Goal: Task Accomplishment & Management: Complete application form

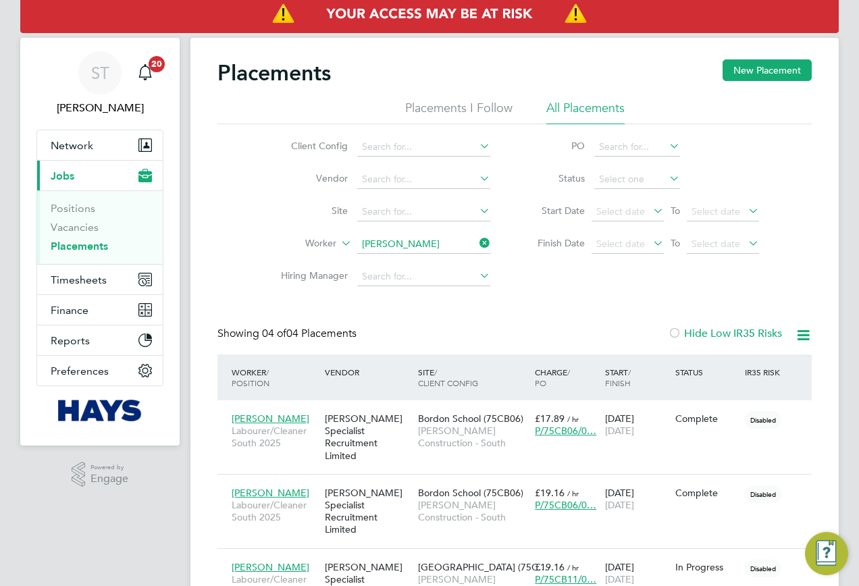
click at [477, 241] on icon at bounding box center [477, 243] width 0 height 19
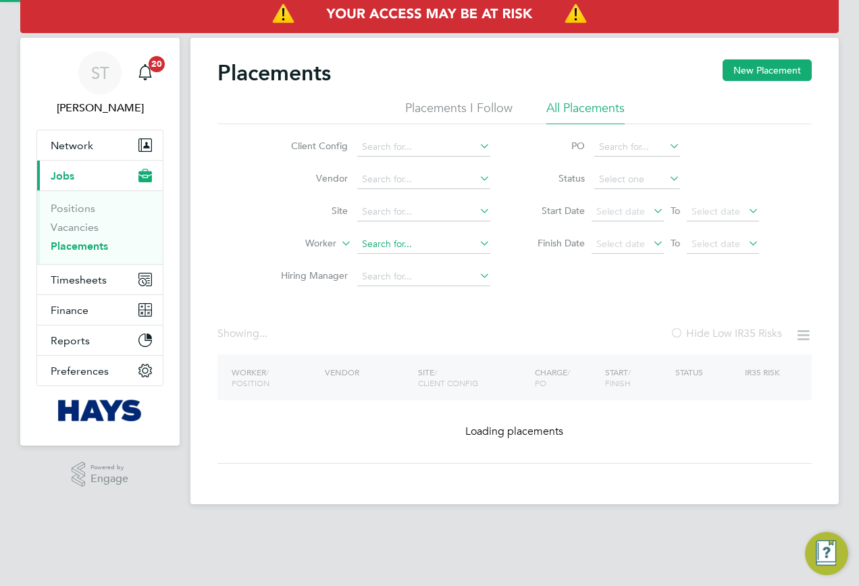
click at [451, 247] on input at bounding box center [423, 244] width 133 height 19
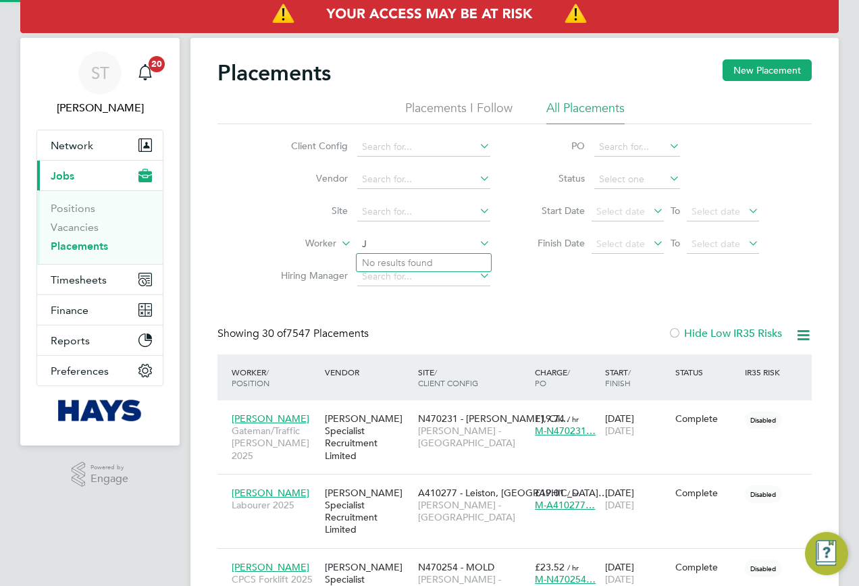
scroll to position [7, 7]
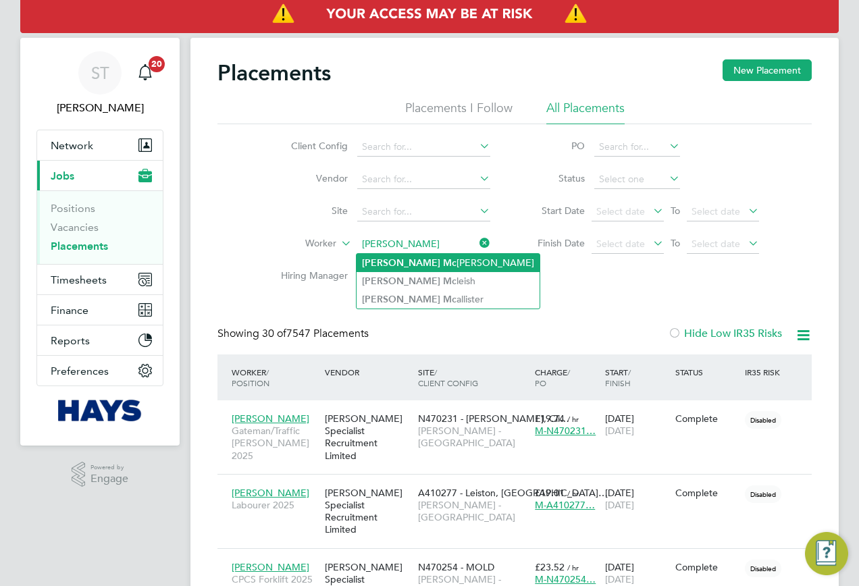
click at [413, 263] on li "James Mc manus" at bounding box center [447, 263] width 183 height 18
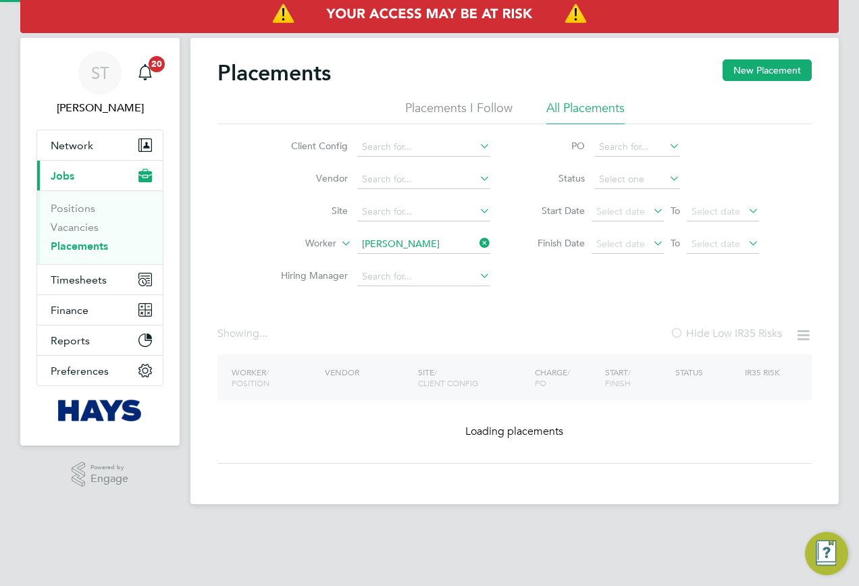
type input "[PERSON_NAME]"
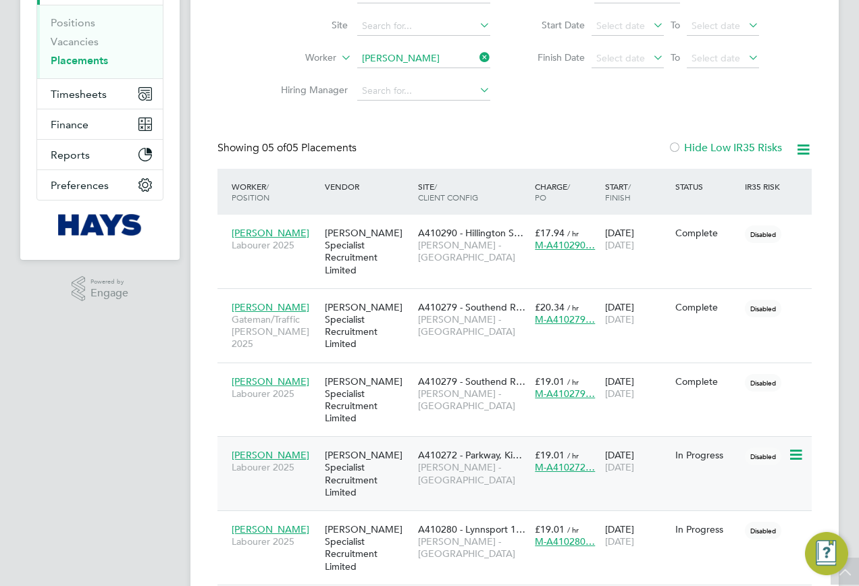
click at [466, 446] on div "James Mcmanus Labourer 2025 Hays Specialist Recruitment Limited A410272 - Parkw…" at bounding box center [514, 473] width 594 height 74
click at [442, 461] on span "[PERSON_NAME] - [GEOGRAPHIC_DATA]" at bounding box center [473, 473] width 110 height 24
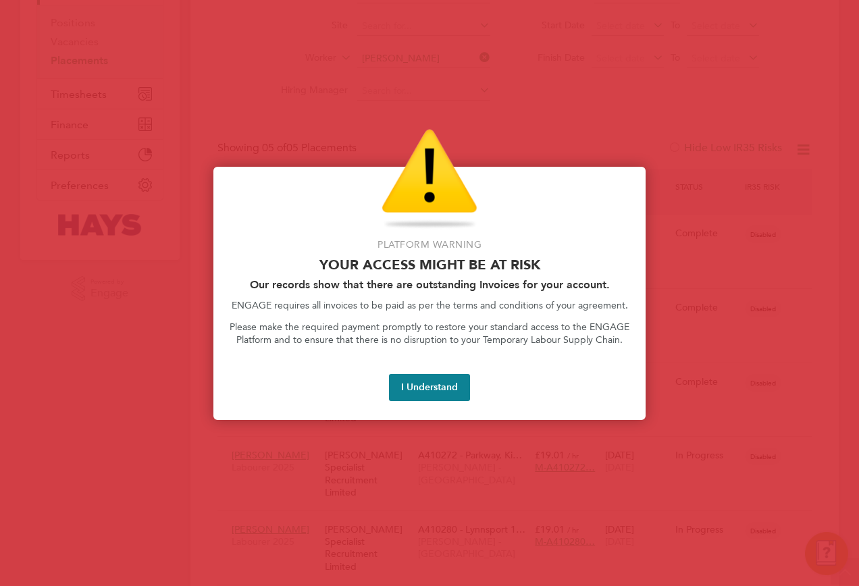
click at [407, 402] on div "Platform Warning Your access might be at risk Our records show that there are o…" at bounding box center [429, 293] width 432 height 253
click at [415, 398] on button "I Understand" at bounding box center [429, 387] width 81 height 27
click at [400, 379] on button "I Understand" at bounding box center [429, 387] width 81 height 27
drag, startPoint x: 440, startPoint y: 391, endPoint x: 480, endPoint y: 406, distance: 43.1
click at [440, 391] on button "I Understand" at bounding box center [429, 387] width 81 height 27
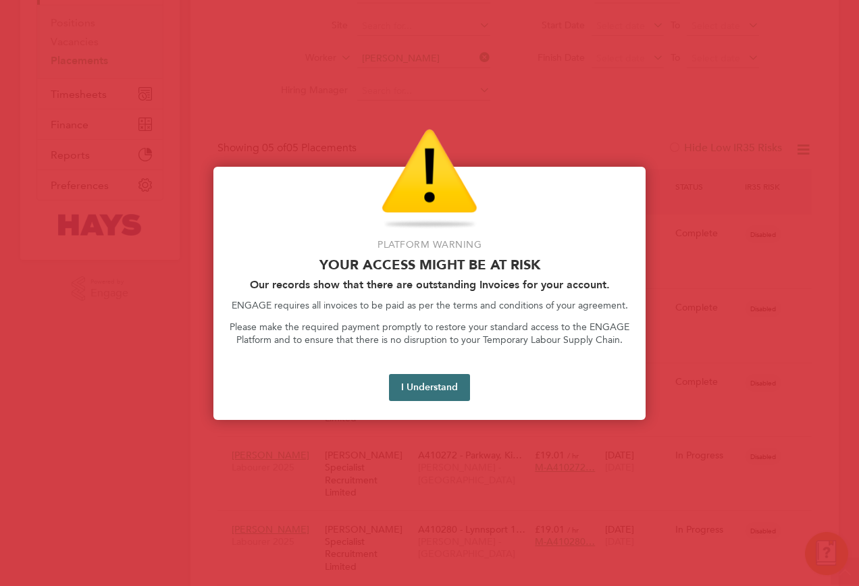
click at [410, 375] on button "I Understand" at bounding box center [429, 387] width 81 height 27
click at [450, 398] on button "I Understand" at bounding box center [429, 387] width 81 height 27
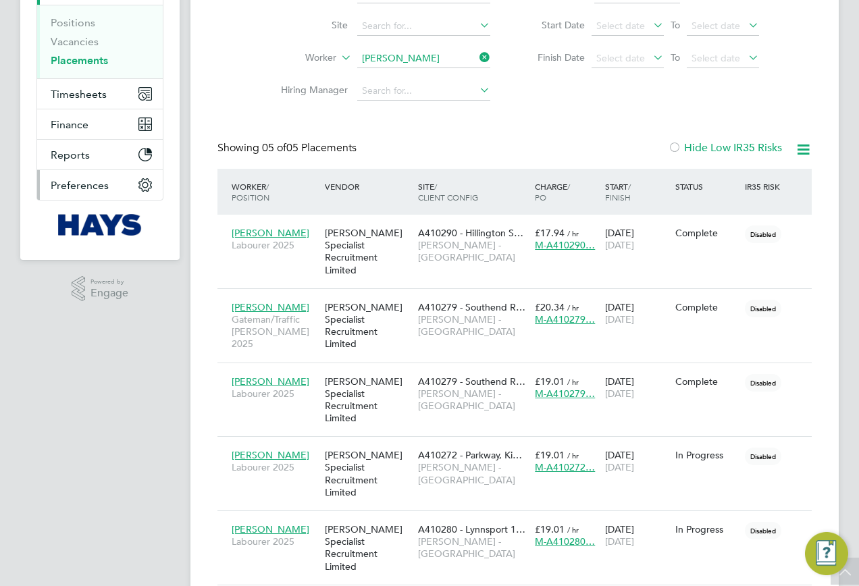
scroll to position [161, 0]
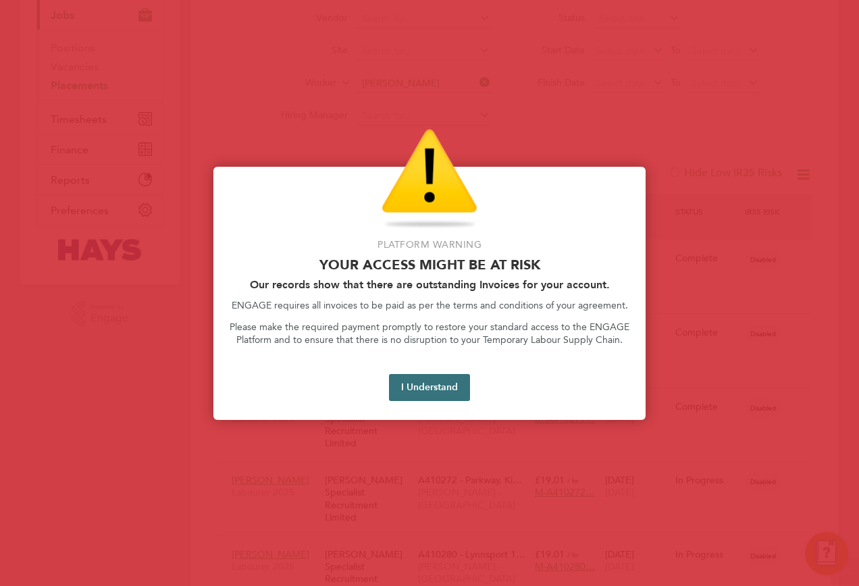
click at [441, 381] on button "I Understand" at bounding box center [429, 387] width 81 height 27
click at [456, 386] on button "I Understand" at bounding box center [429, 387] width 81 height 27
drag, startPoint x: 450, startPoint y: 392, endPoint x: 428, endPoint y: 388, distance: 22.6
click at [450, 392] on button "I Understand" at bounding box center [429, 387] width 81 height 27
click at [417, 396] on button "I Understand" at bounding box center [429, 387] width 81 height 27
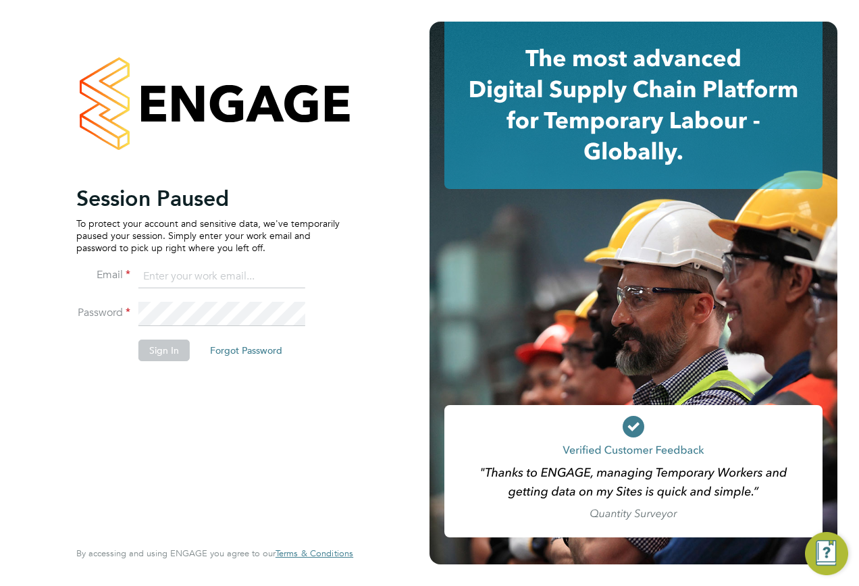
click at [223, 282] on input at bounding box center [221, 277] width 167 height 24
type input "samreet.thandi@hays.com"
click at [220, 300] on li "Email samreet.thandi@hays.com" at bounding box center [207, 284] width 263 height 38
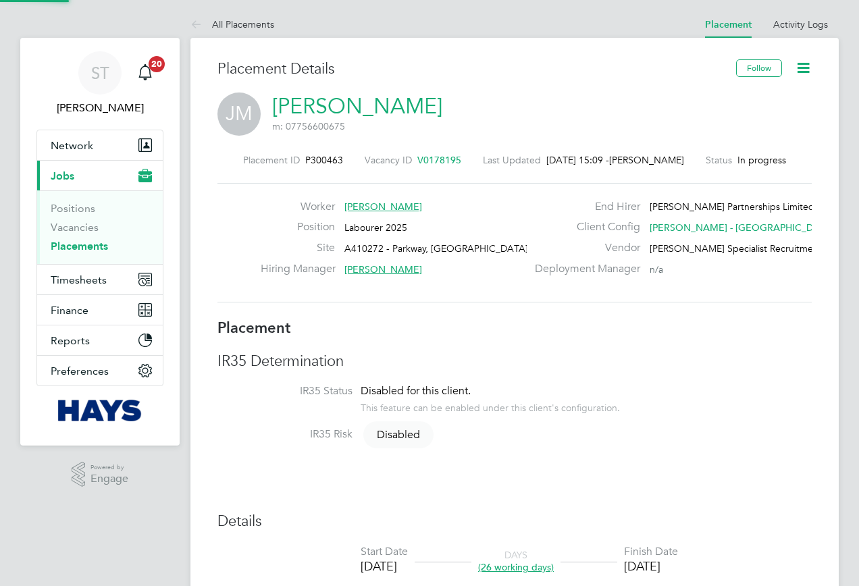
click at [811, 63] on icon at bounding box center [803, 67] width 17 height 17
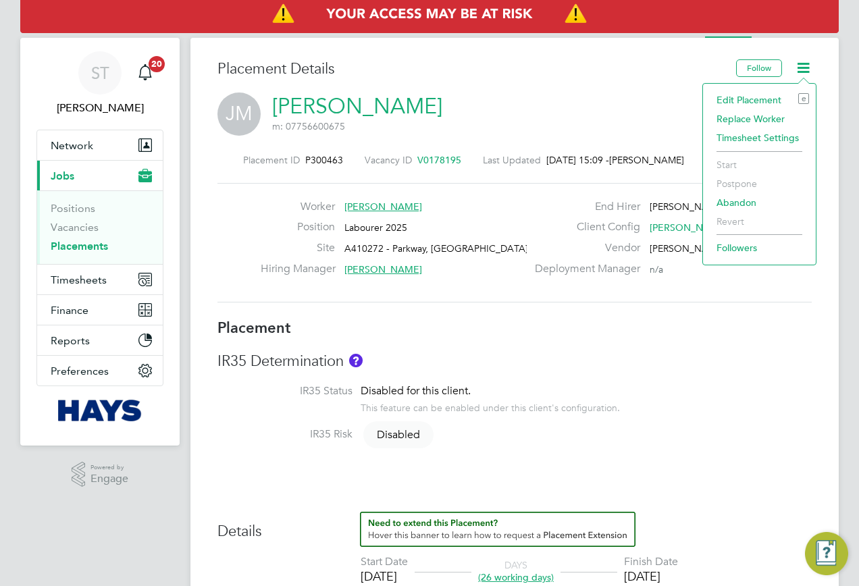
click at [770, 101] on li "Edit Placement e" at bounding box center [759, 99] width 99 height 19
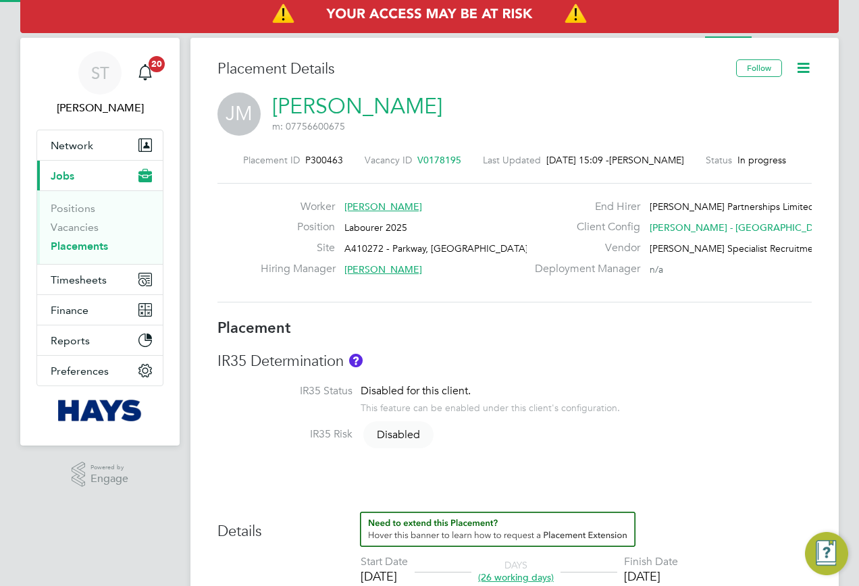
type input "Dan Saxon"
type input "[DATE]"
type input "12 Sep 2025"
type input "08:00"
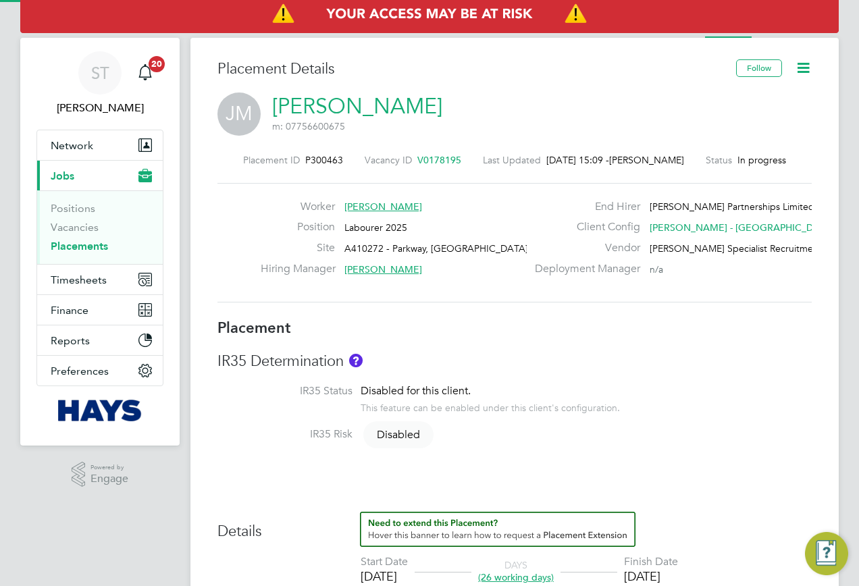
type input "17:00"
type input "30637553"
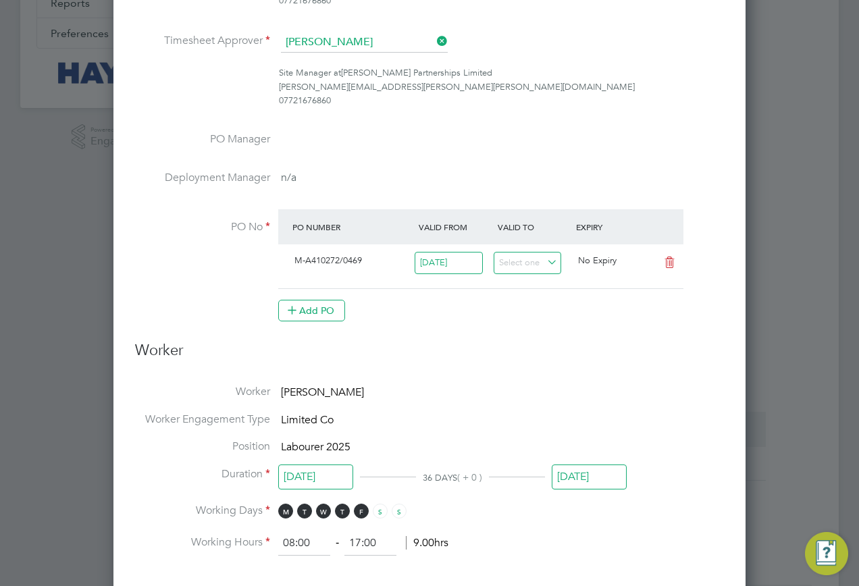
click at [563, 474] on input "12 Sep 2025" at bounding box center [589, 477] width 75 height 25
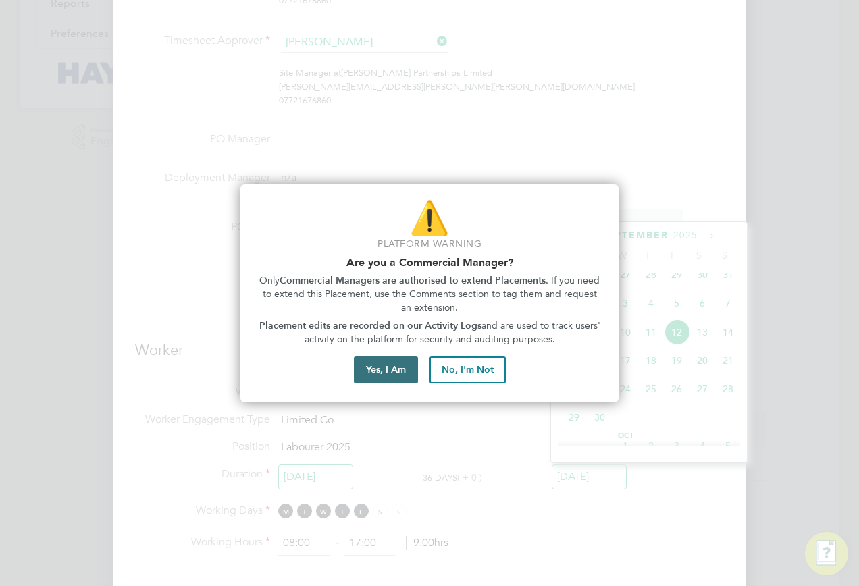
click at [383, 373] on button "Yes, I Am" at bounding box center [386, 369] width 64 height 27
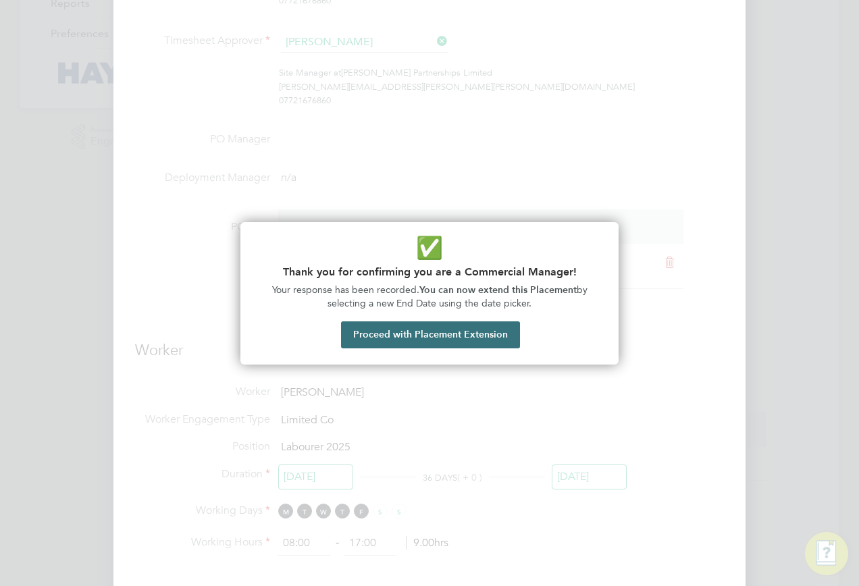
click at [421, 341] on button "Proceed with Placement Extension" at bounding box center [430, 334] width 179 height 27
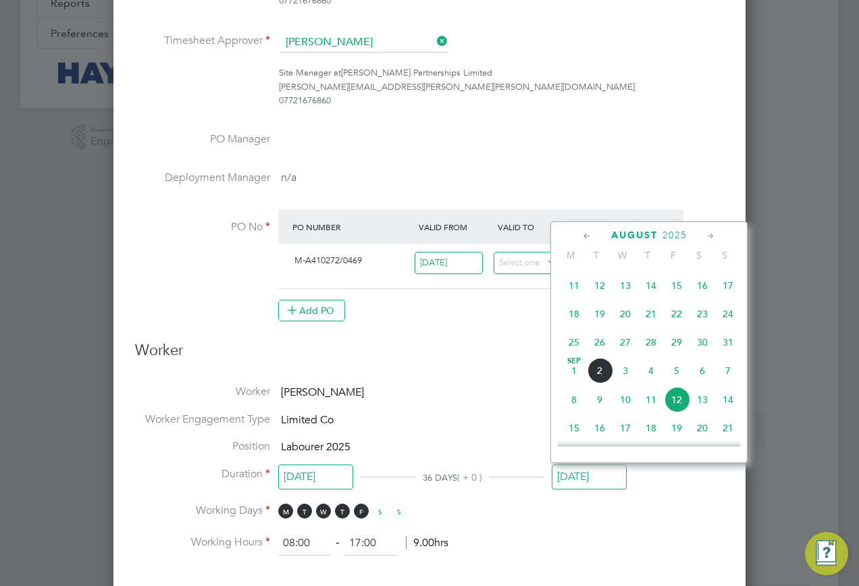
click at [678, 381] on span "5" at bounding box center [677, 371] width 26 height 26
type input "05 Sep 2025"
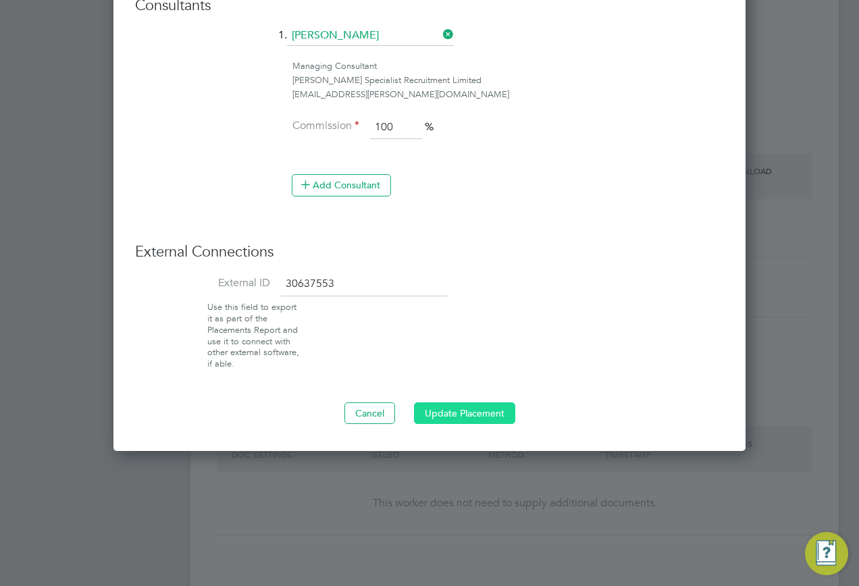
click at [480, 414] on button "Update Placement" at bounding box center [464, 413] width 101 height 22
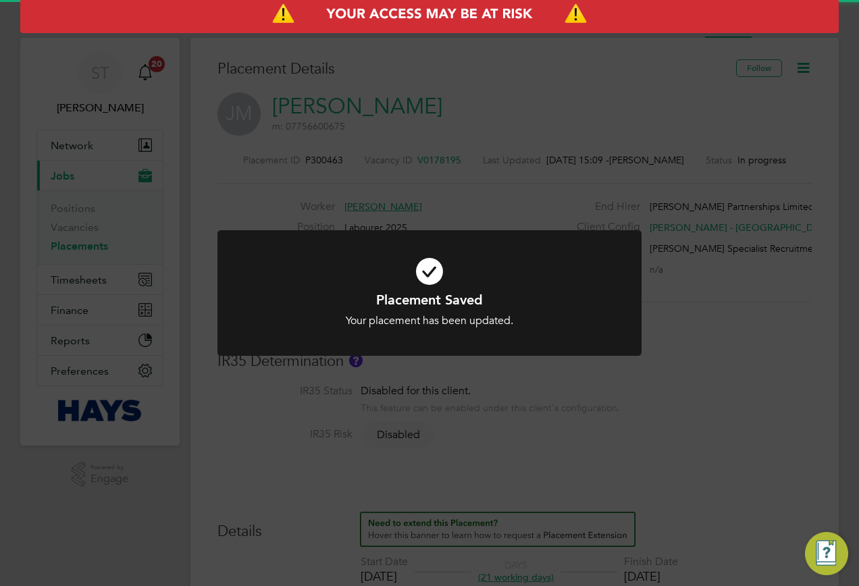
click at [579, 509] on div "Placement Saved Your placement has been updated. Cancel Okay" at bounding box center [429, 293] width 859 height 586
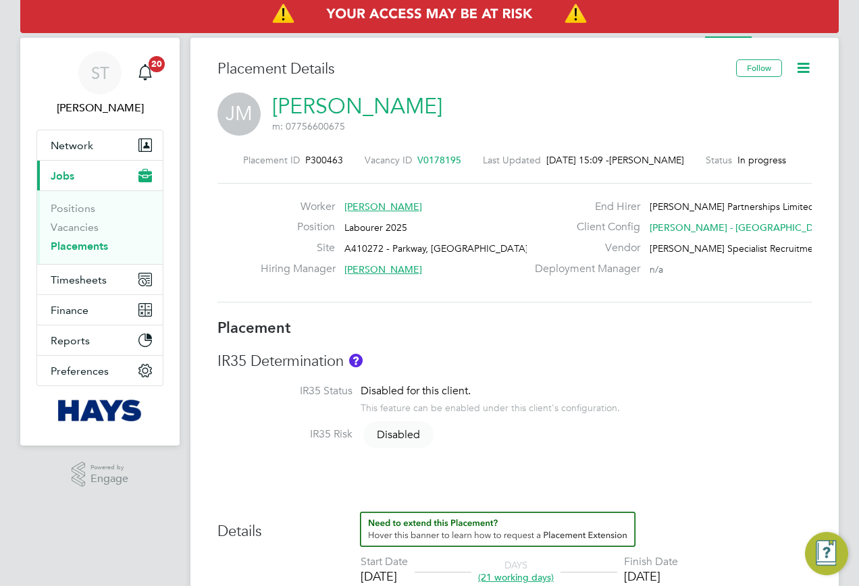
click at [805, 73] on icon at bounding box center [803, 67] width 17 height 17
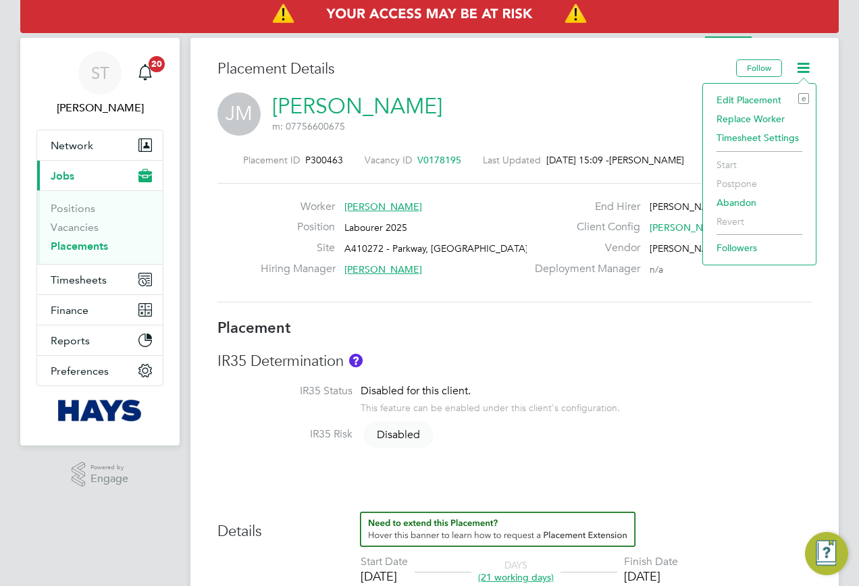
drag, startPoint x: 737, startPoint y: 97, endPoint x: 678, endPoint y: 254, distance: 168.2
click at [737, 97] on li "Edit Placement e" at bounding box center [759, 99] width 99 height 19
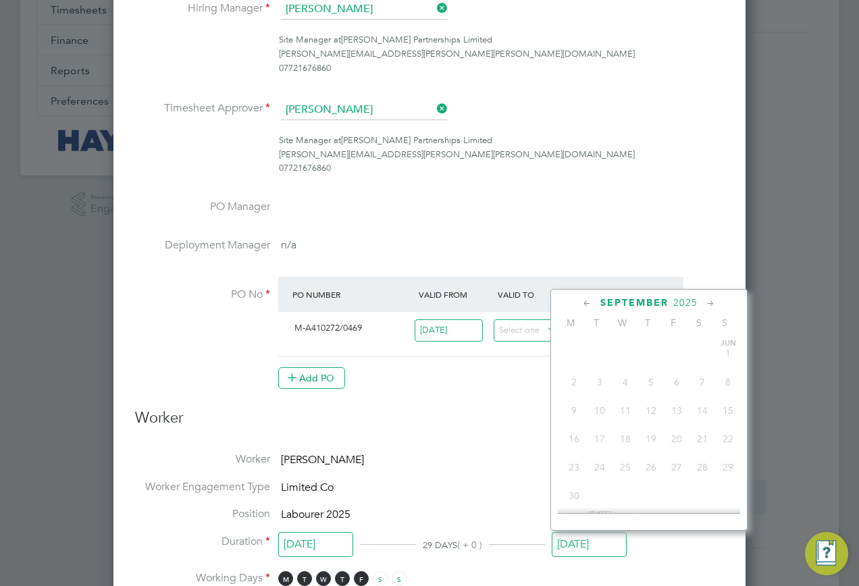
click at [568, 541] on input "05 Sep 2025" at bounding box center [589, 544] width 75 height 25
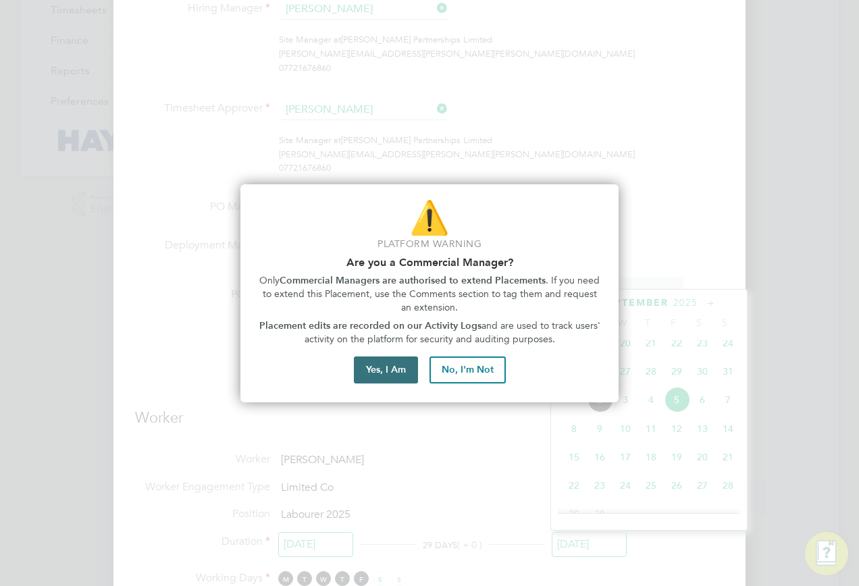
click at [373, 369] on button "Yes, I Am" at bounding box center [386, 369] width 64 height 27
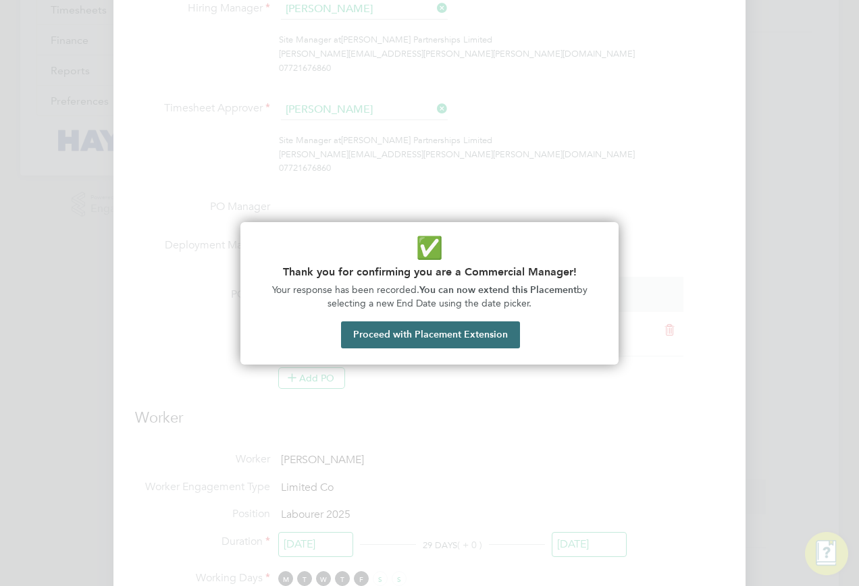
click at [429, 343] on button "Proceed with Placement Extension" at bounding box center [430, 334] width 179 height 27
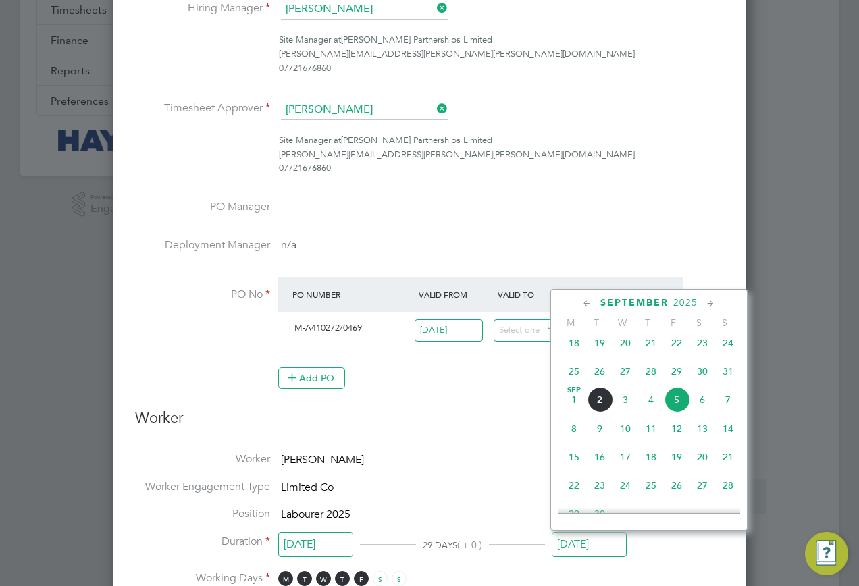
click at [672, 379] on span "29" at bounding box center [677, 372] width 26 height 26
type input "29 Aug 2025"
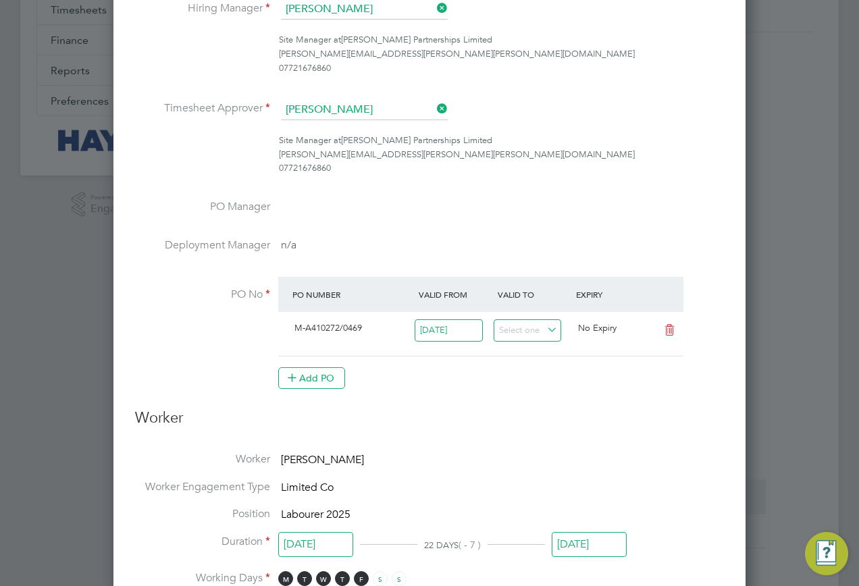
click at [591, 542] on input "29 Aug 2025" at bounding box center [589, 544] width 75 height 25
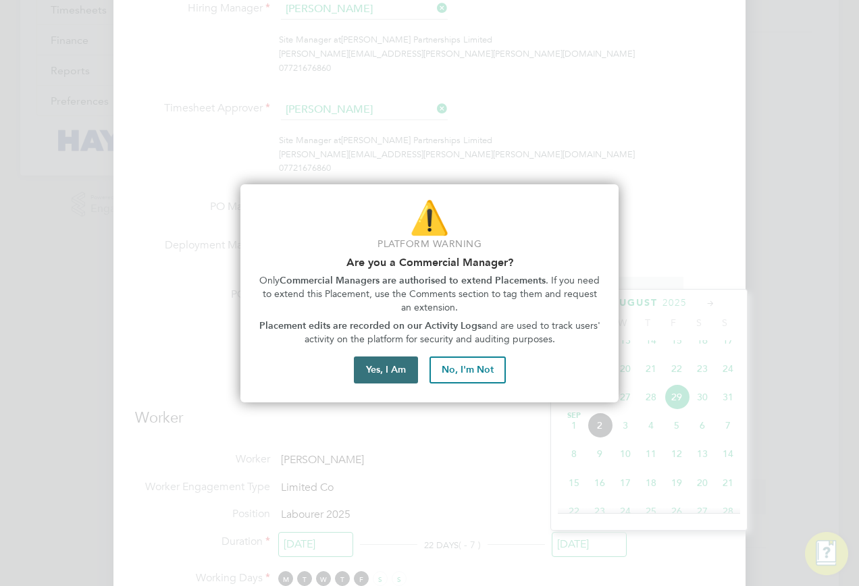
click at [391, 373] on button "Yes, I Am" at bounding box center [386, 369] width 64 height 27
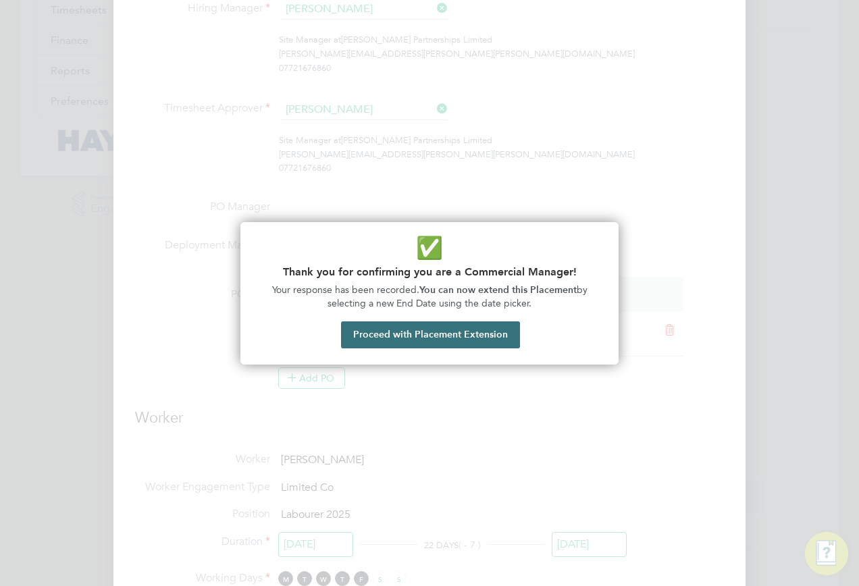
click at [402, 337] on button "Proceed with Placement Extension" at bounding box center [430, 334] width 179 height 27
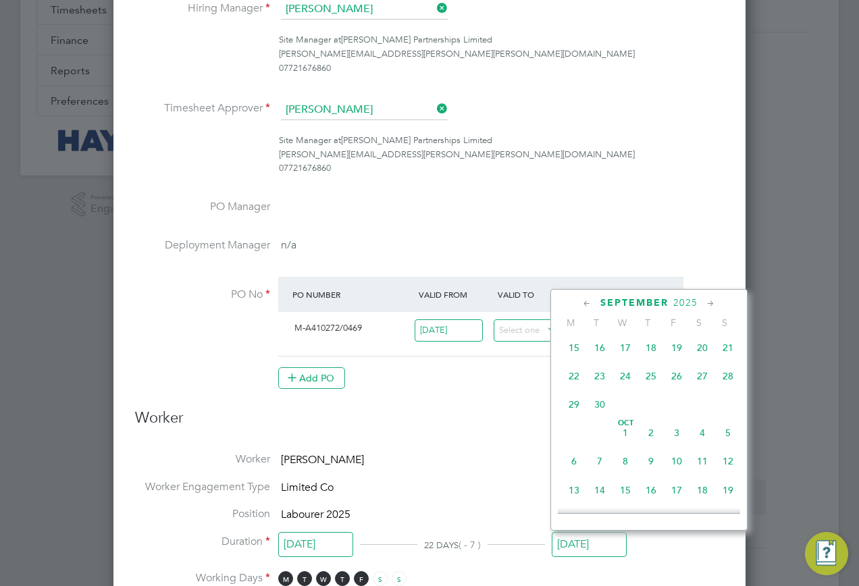
click at [681, 546] on li "Duration 08 Aug 2025 22 DAYS ( - 7 ) 29 Aug 2025" at bounding box center [429, 553] width 589 height 36
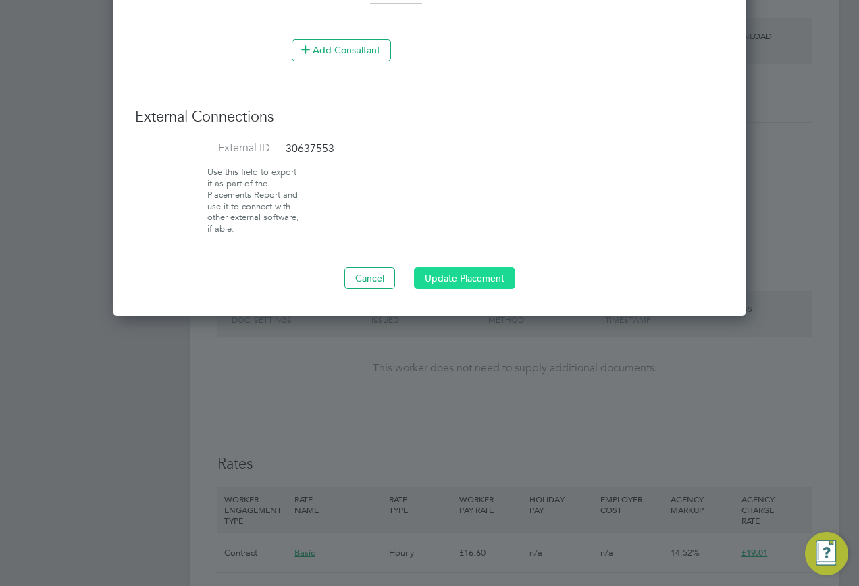
click at [467, 277] on button "Update Placement" at bounding box center [464, 278] width 101 height 22
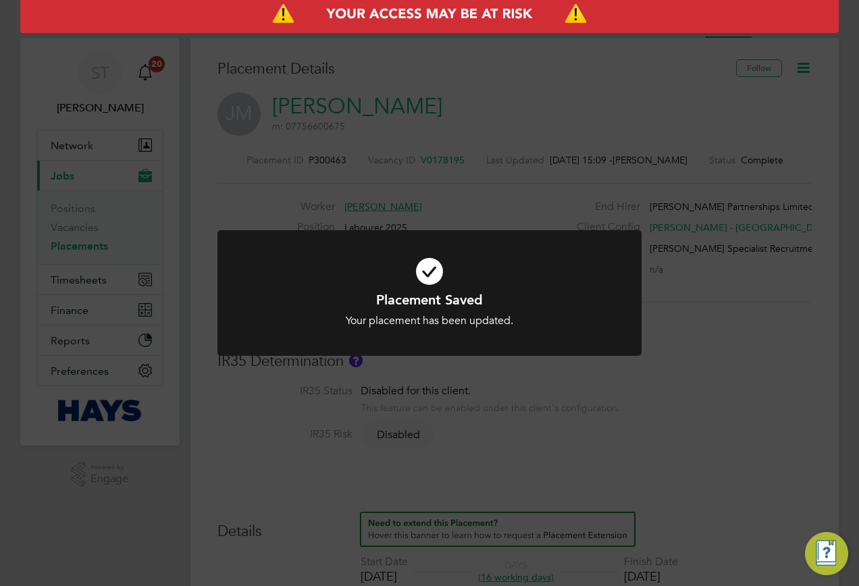
click at [717, 351] on div "Placement Saved Your placement has been updated. Cancel Okay" at bounding box center [429, 293] width 859 height 586
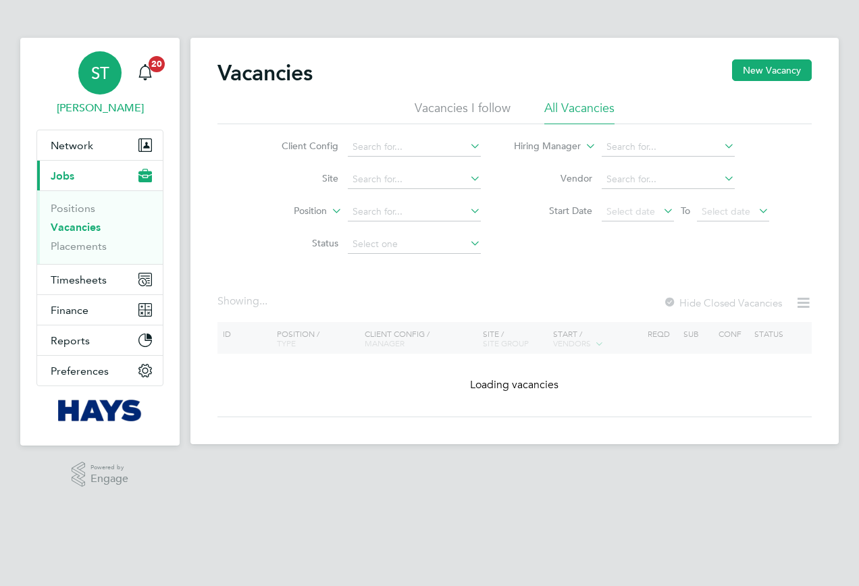
click at [72, 95] on link "ST Samreet Thandi" at bounding box center [99, 83] width 127 height 65
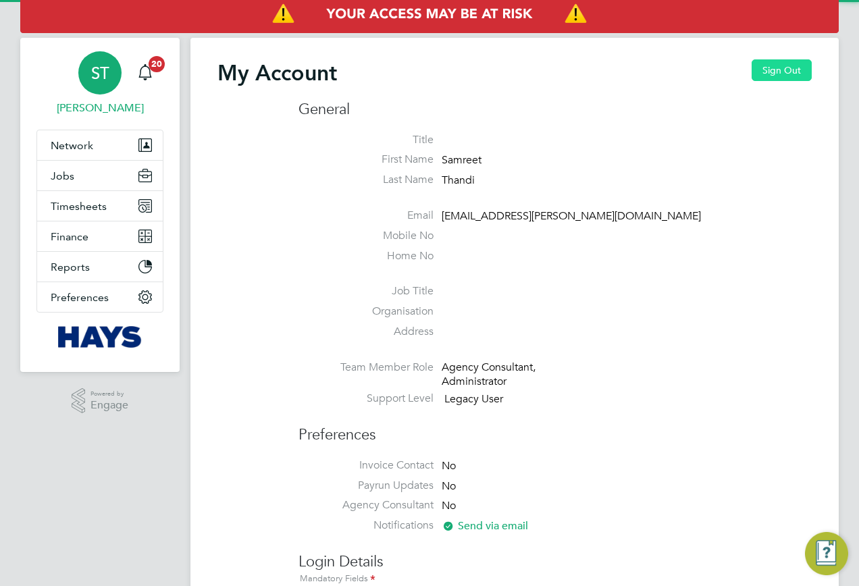
click at [788, 72] on button "Sign Out" at bounding box center [781, 70] width 60 height 22
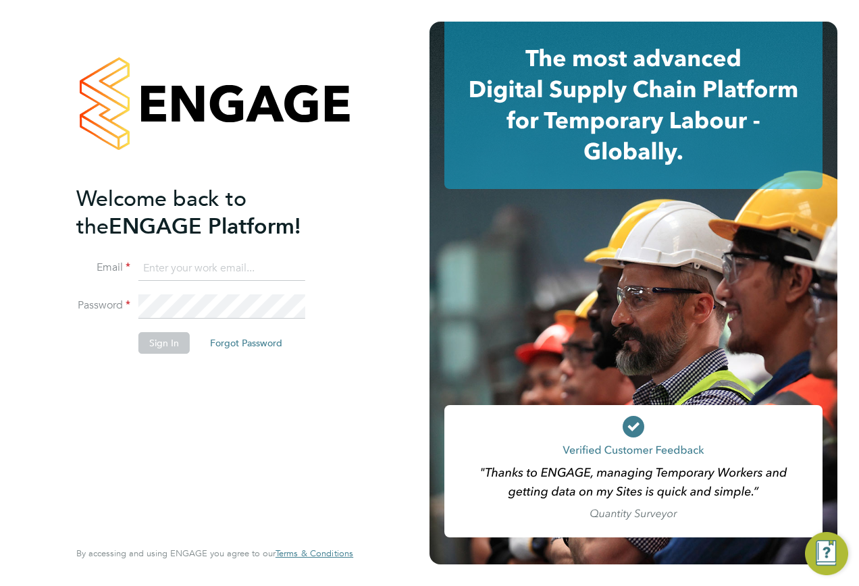
click at [194, 273] on input at bounding box center [221, 269] width 167 height 24
type input "Vendorkeyaccounts2@hays.com"
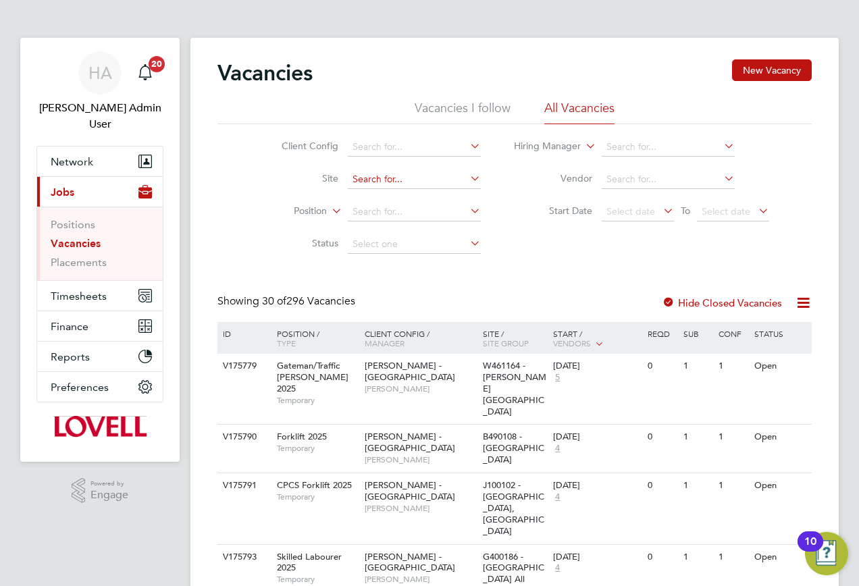
click at [352, 180] on input at bounding box center [414, 179] width 133 height 19
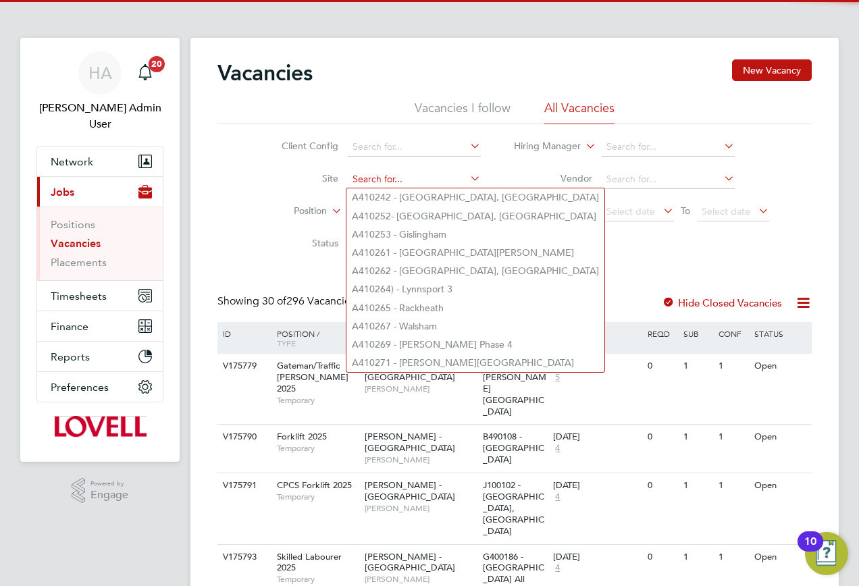
paste input "B490104"
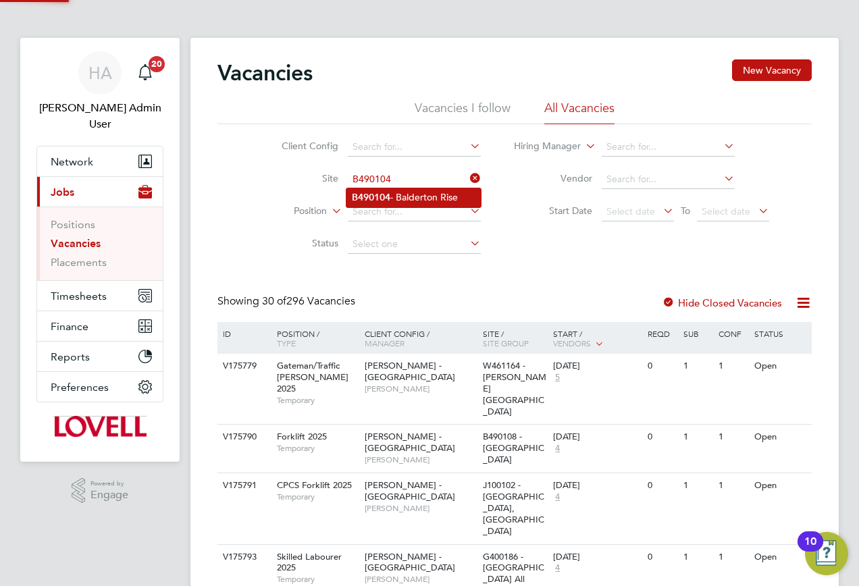
click at [427, 196] on li "B490104 - Balderton Rise" at bounding box center [413, 197] width 134 height 18
type input "B490104 - Balderton Rise"
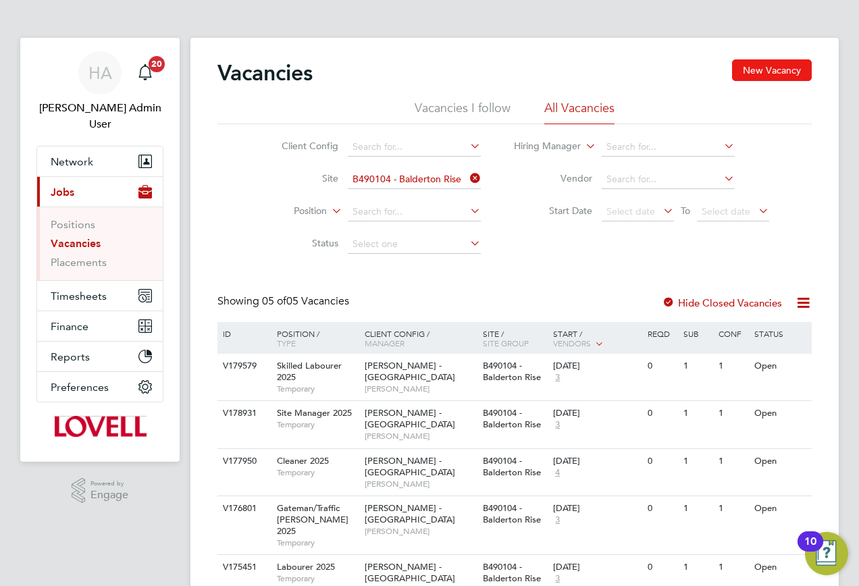
click at [760, 78] on button "New Vacancy" at bounding box center [772, 70] width 80 height 22
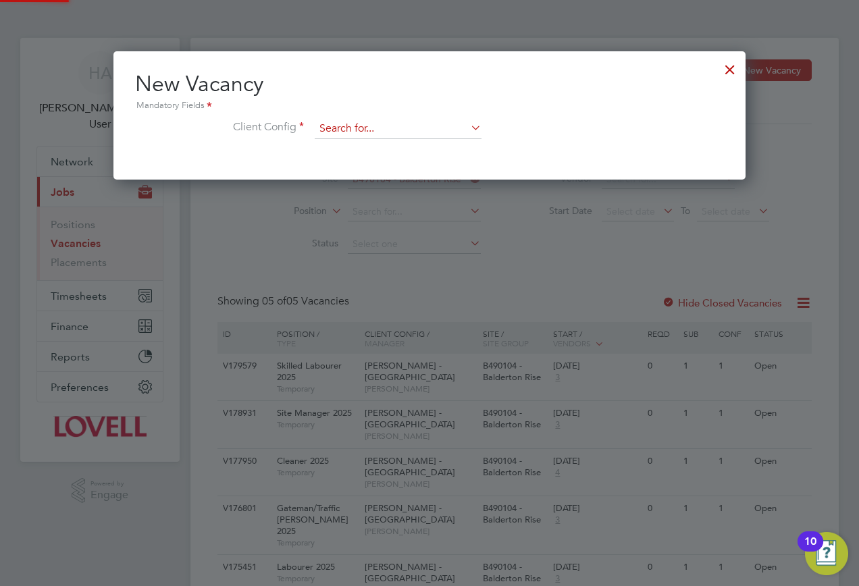
scroll to position [128, 633]
click at [382, 129] on input at bounding box center [398, 129] width 167 height 20
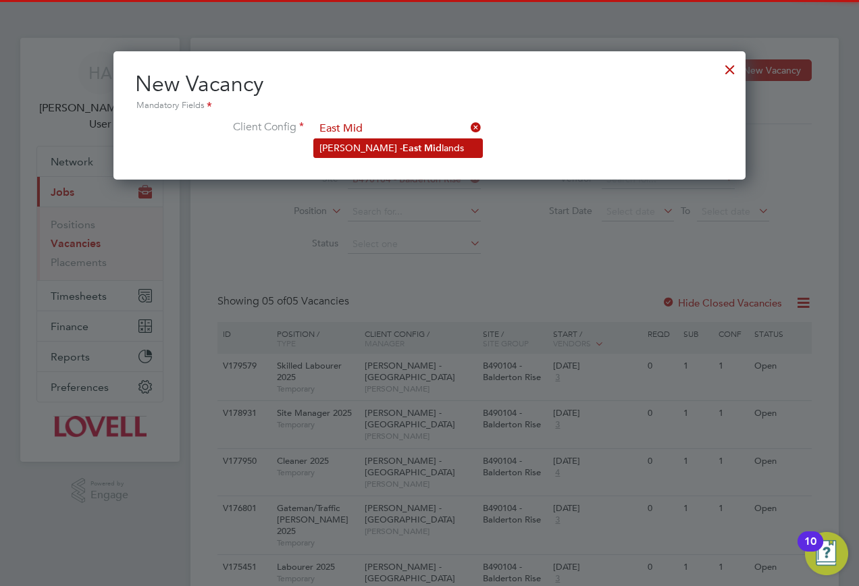
click at [402, 144] on b "East" at bounding box center [411, 147] width 19 height 11
type input "[PERSON_NAME] - [GEOGRAPHIC_DATA]"
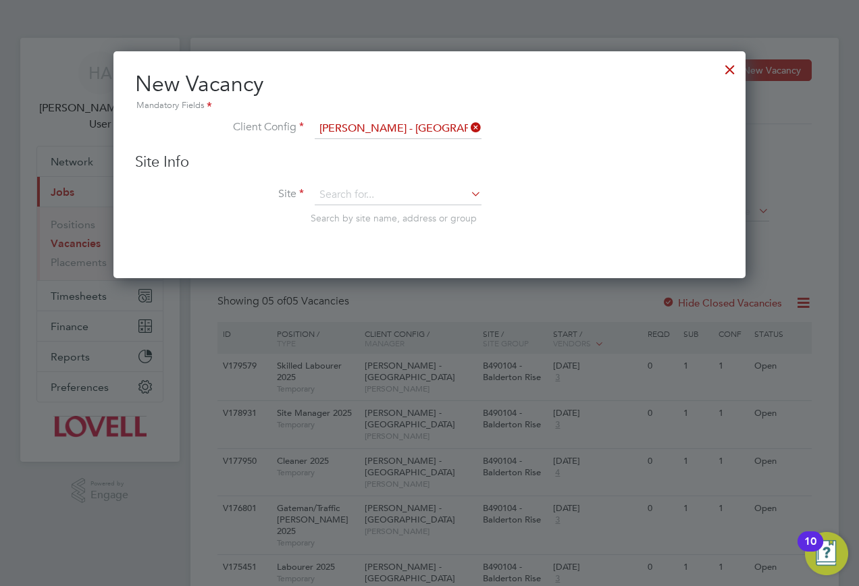
scroll to position [228, 633]
drag, startPoint x: 358, startPoint y: 188, endPoint x: 365, endPoint y: 190, distance: 7.9
click at [358, 189] on input at bounding box center [398, 195] width 167 height 20
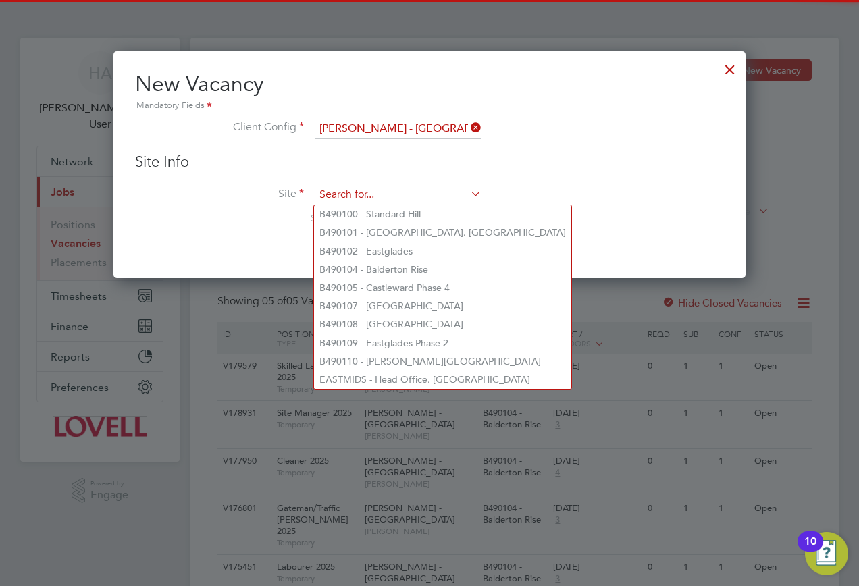
paste input "B490104"
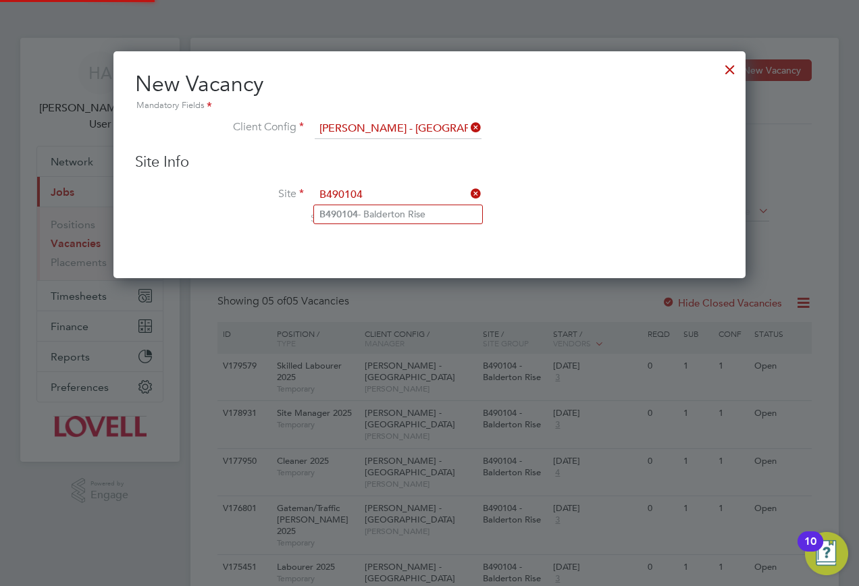
click at [374, 209] on li "B490104 - Balderton Rise" at bounding box center [398, 214] width 168 height 18
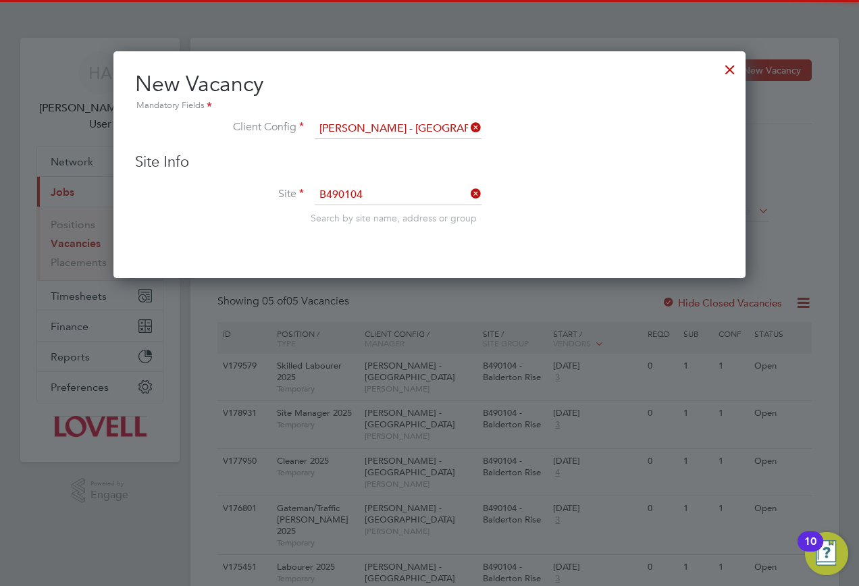
type input "B490104 - Balderton Rise"
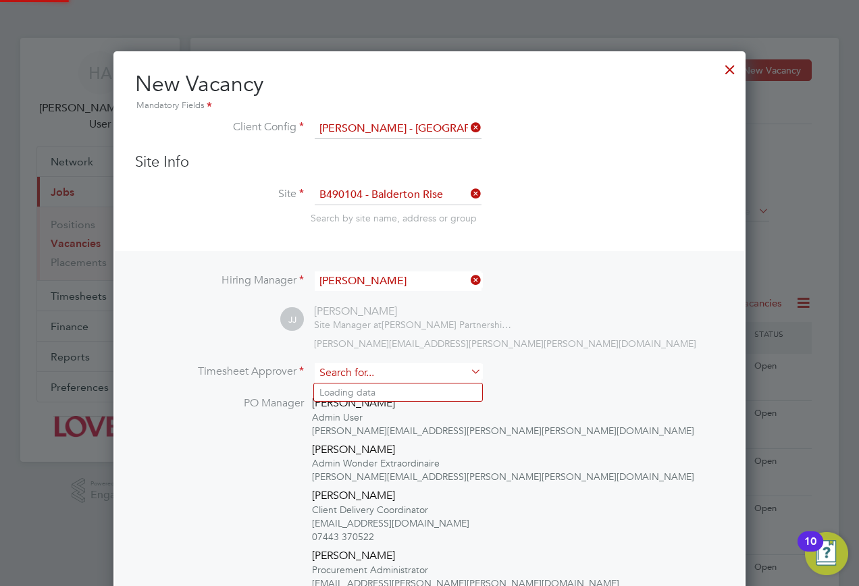
click at [375, 370] on input at bounding box center [398, 373] width 167 height 20
click at [410, 408] on li "Andrew Berwick" at bounding box center [398, 411] width 168 height 18
type input "[PERSON_NAME]"
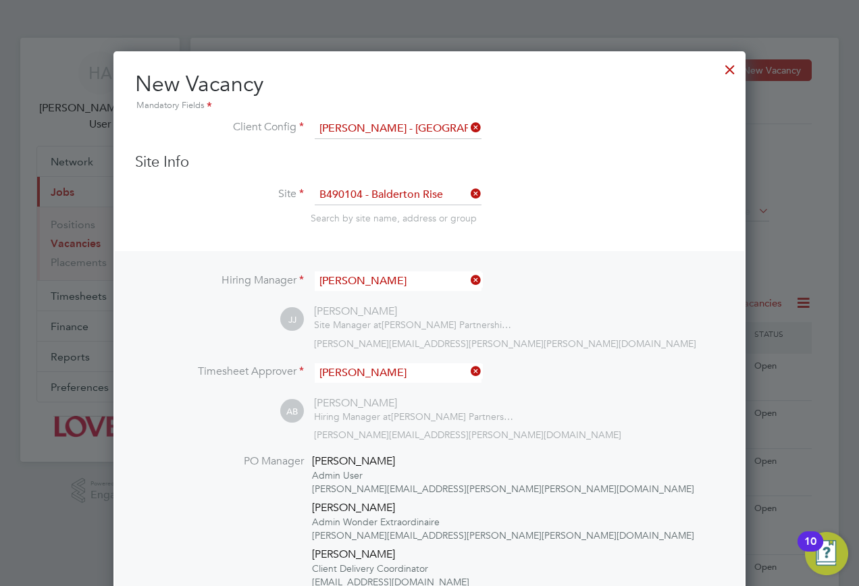
scroll to position [270, 0]
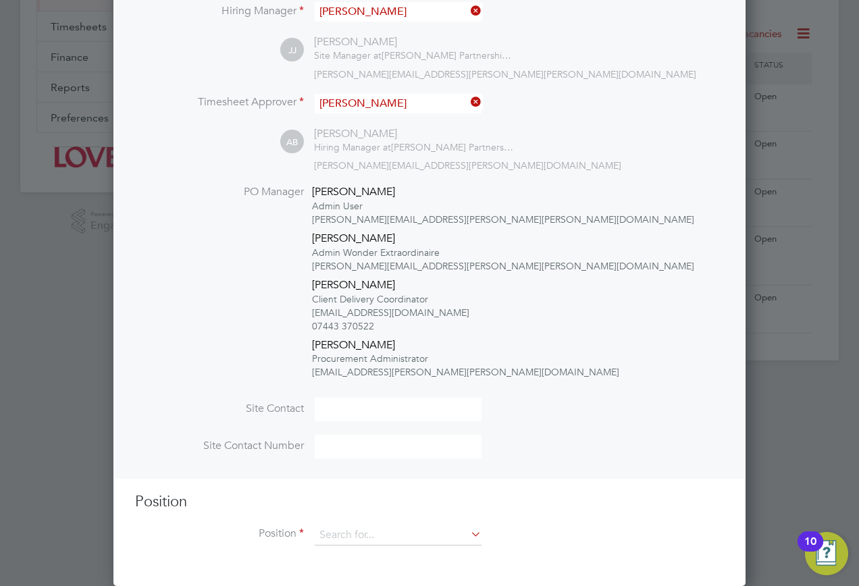
click at [353, 524] on div "Position Position" at bounding box center [429, 525] width 589 height 67
click at [350, 530] on input at bounding box center [398, 535] width 167 height 20
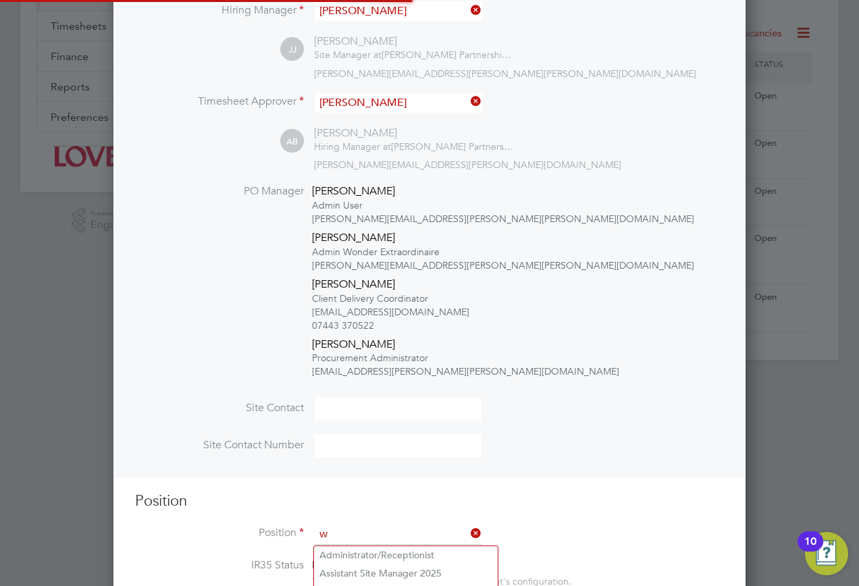
scroll to position [2489, 633]
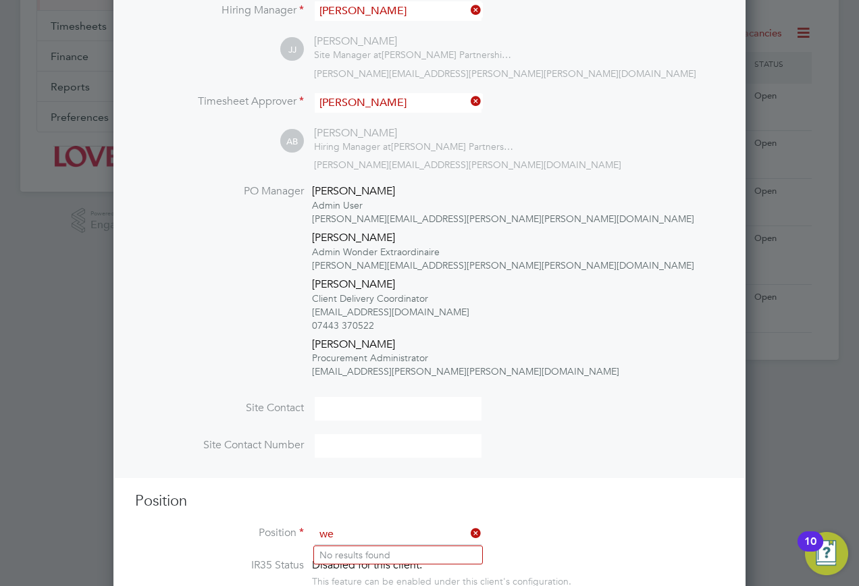
type input "w"
click at [360, 548] on li "Clean er 2025" at bounding box center [398, 555] width 168 height 18
type input "Cleaner 2025"
type textarea "General Cleaning duties"
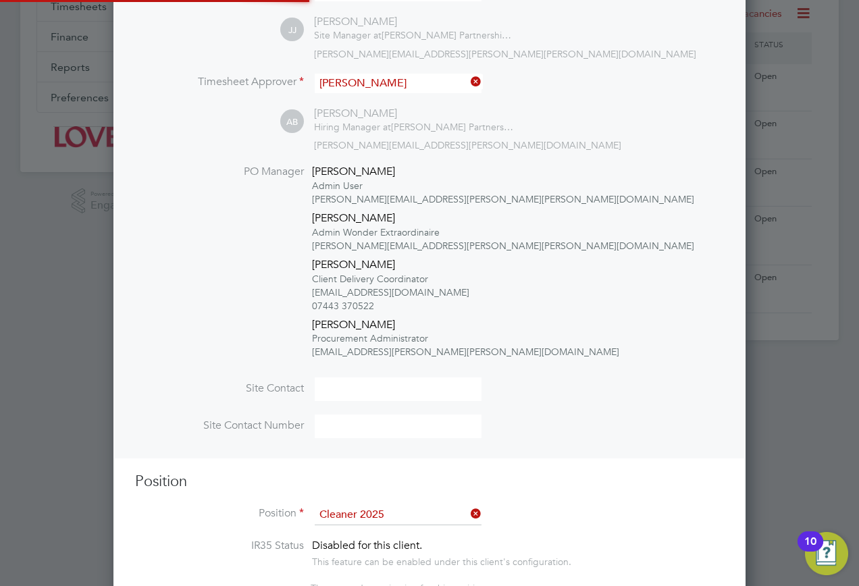
scroll to position [40, 71]
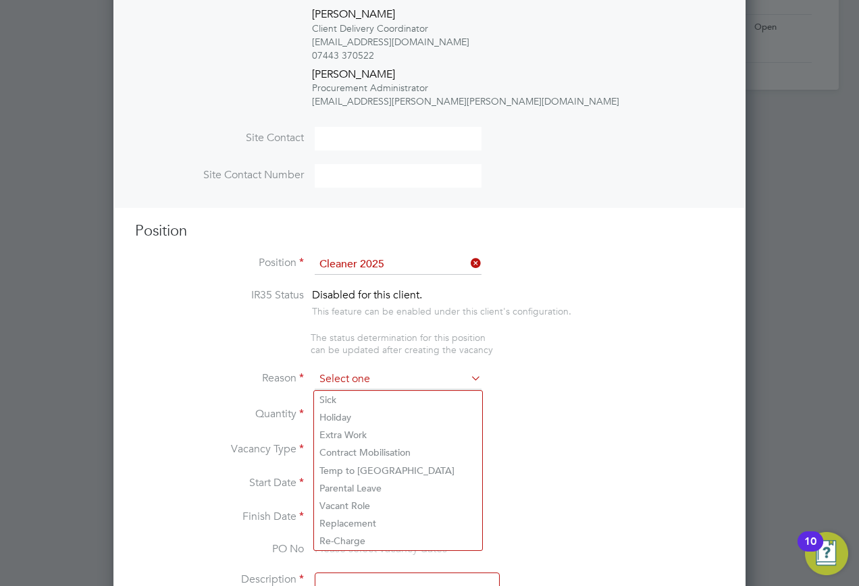
click at [371, 381] on input at bounding box center [398, 379] width 167 height 20
click at [348, 431] on li "Extra Work" at bounding box center [398, 435] width 168 height 18
type input "Extra Work"
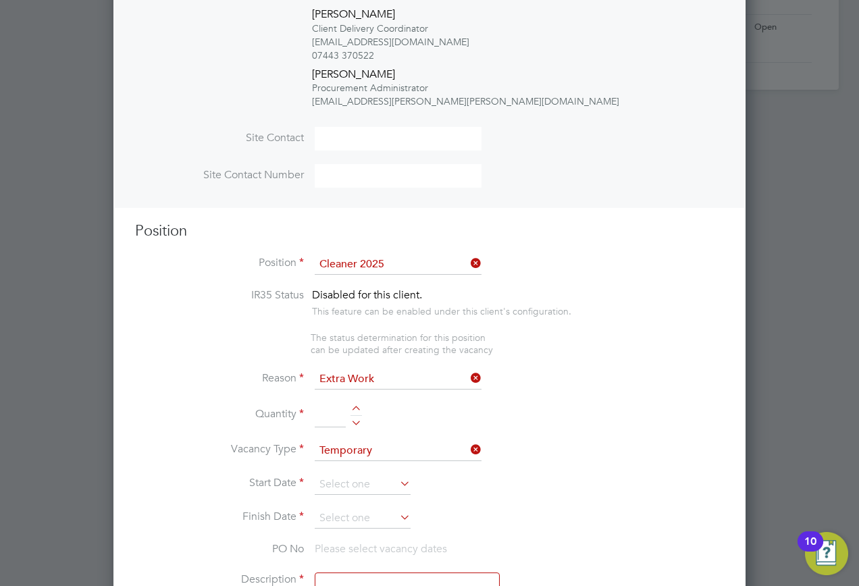
click at [320, 408] on input at bounding box center [330, 415] width 31 height 24
type input "1"
click at [348, 479] on input at bounding box center [363, 485] width 96 height 20
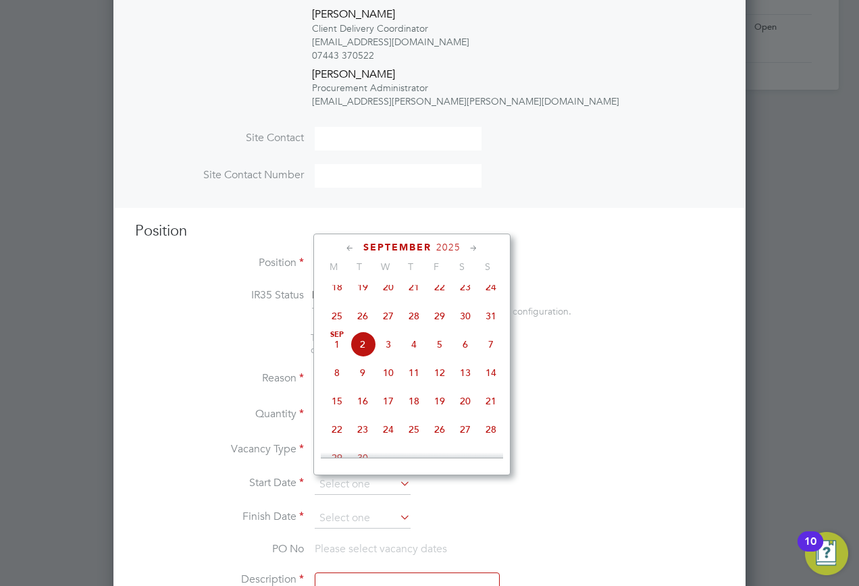
click at [365, 357] on span "2" at bounding box center [363, 345] width 26 height 26
type input "[DATE]"
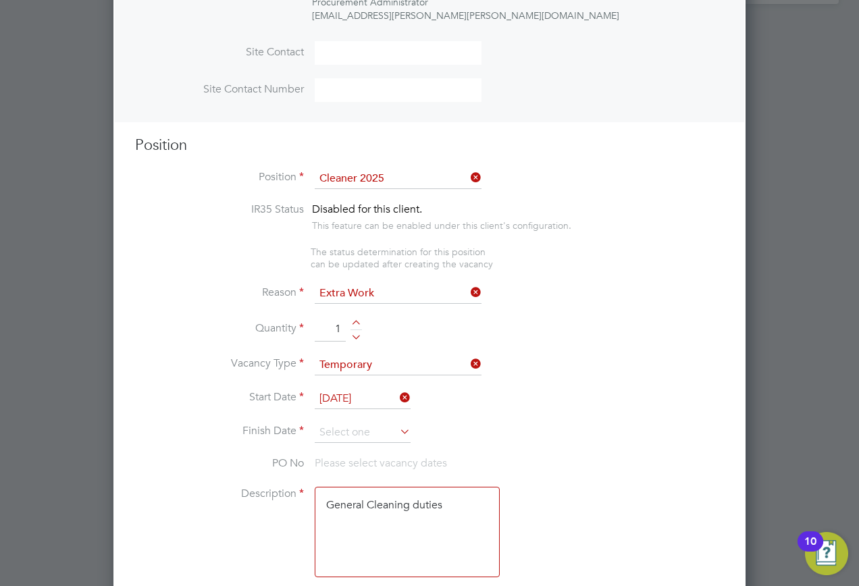
scroll to position [743, 0]
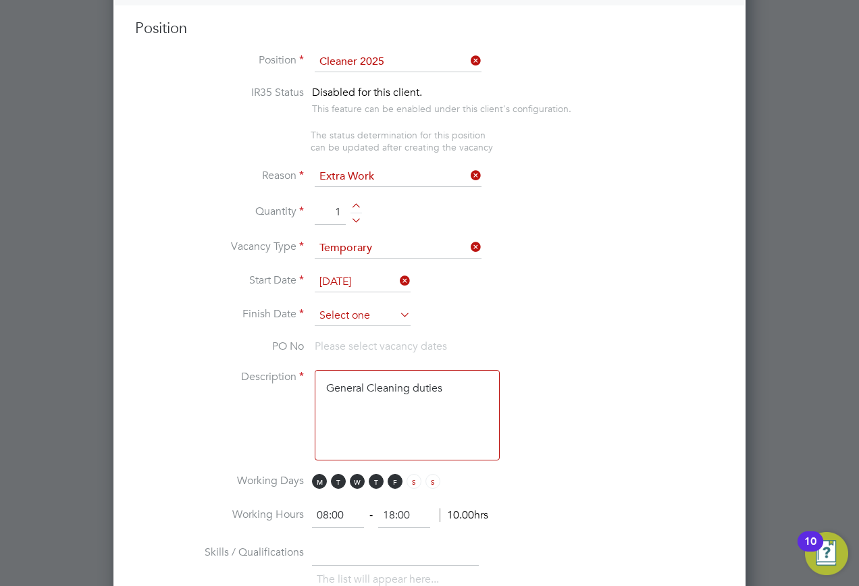
click at [361, 321] on input at bounding box center [363, 316] width 96 height 20
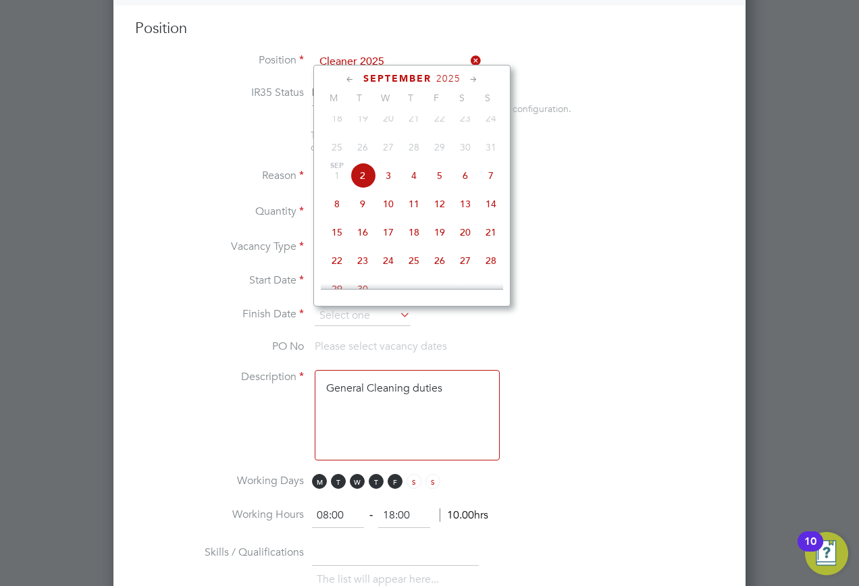
scroll to position [477, 0]
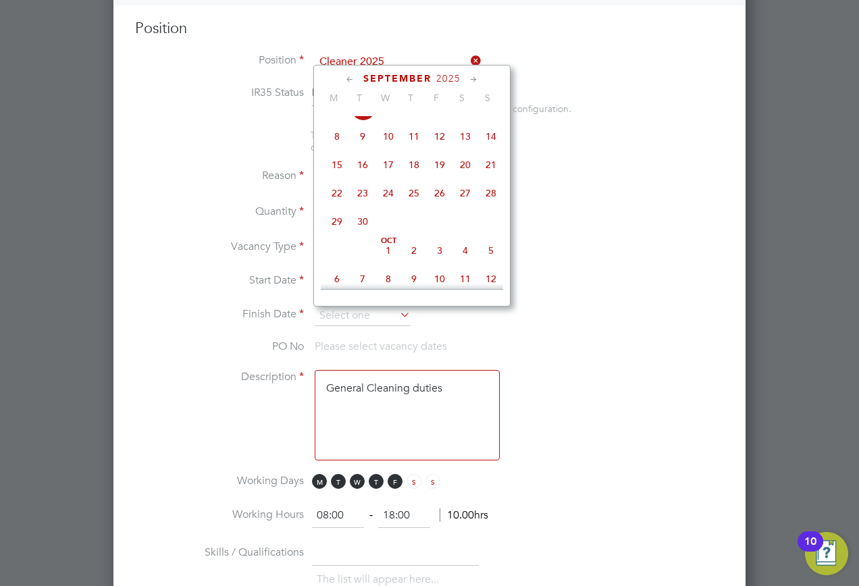
click at [360, 232] on span "30" at bounding box center [363, 222] width 26 height 26
type input "30 Sep 2025"
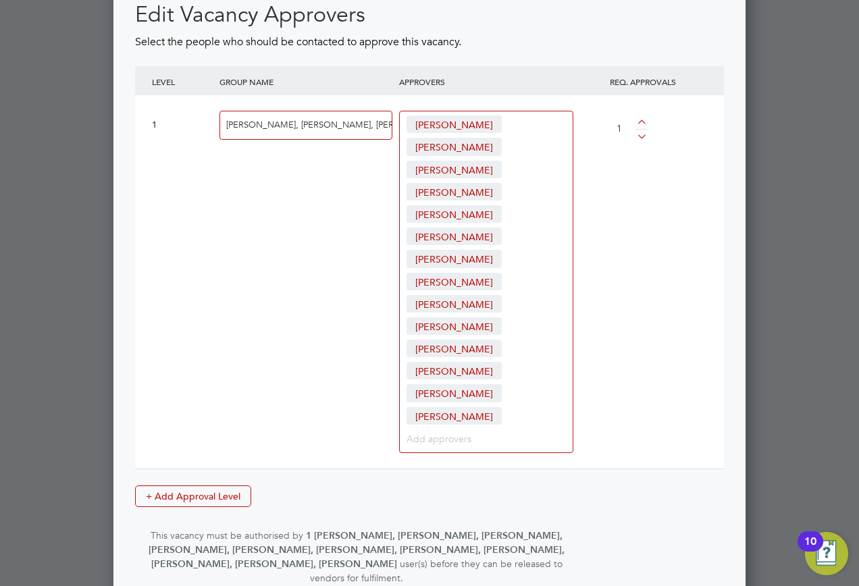
scroll to position [2086, 0]
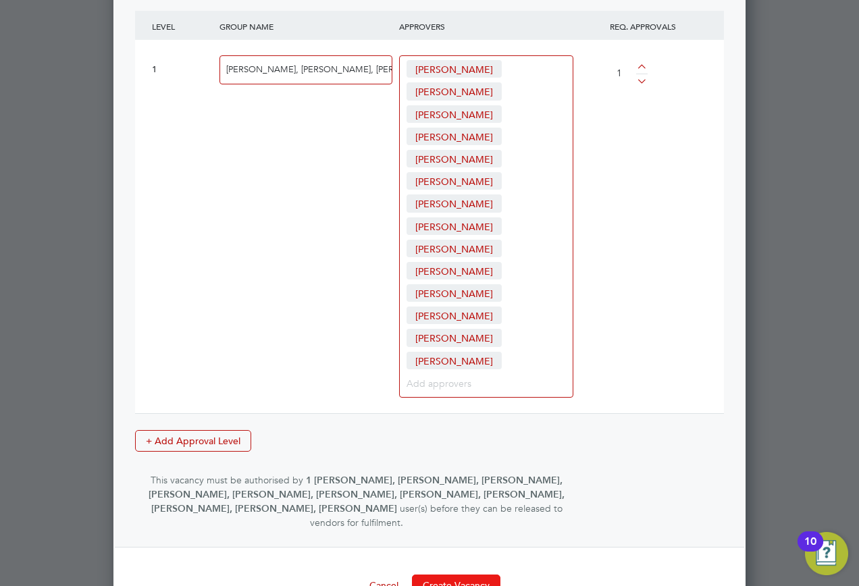
click at [438, 575] on button "Create Vacancy" at bounding box center [456, 586] width 88 height 22
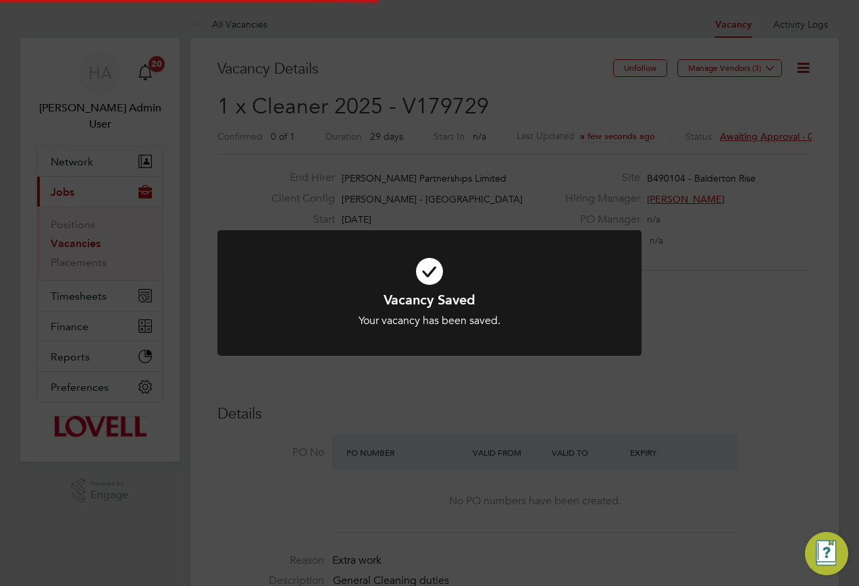
click at [745, 335] on div "Vacancy Saved Your vacancy has been saved. Cancel Okay" at bounding box center [429, 293] width 859 height 586
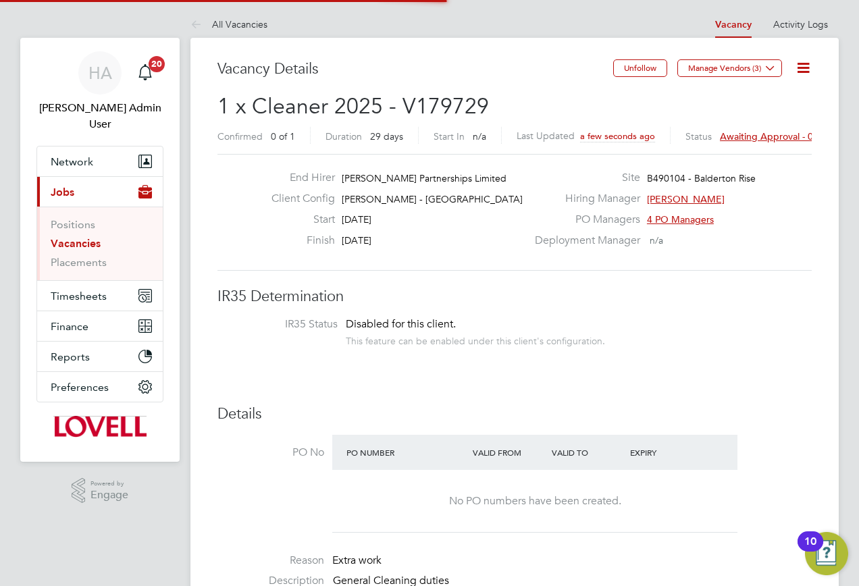
click at [742, 138] on span "Awaiting approval - 0/1" at bounding box center [771, 136] width 102 height 12
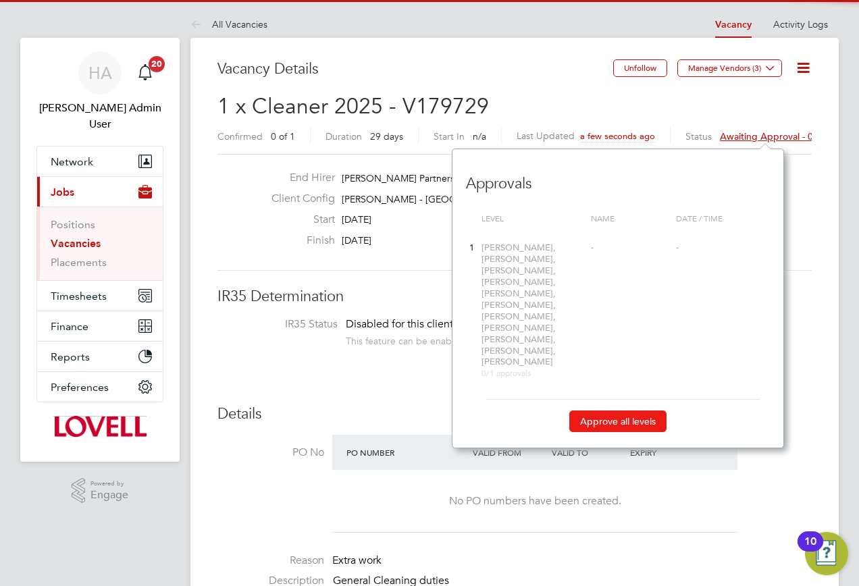
click at [610, 410] on button "Approve all levels" at bounding box center [617, 421] width 97 height 22
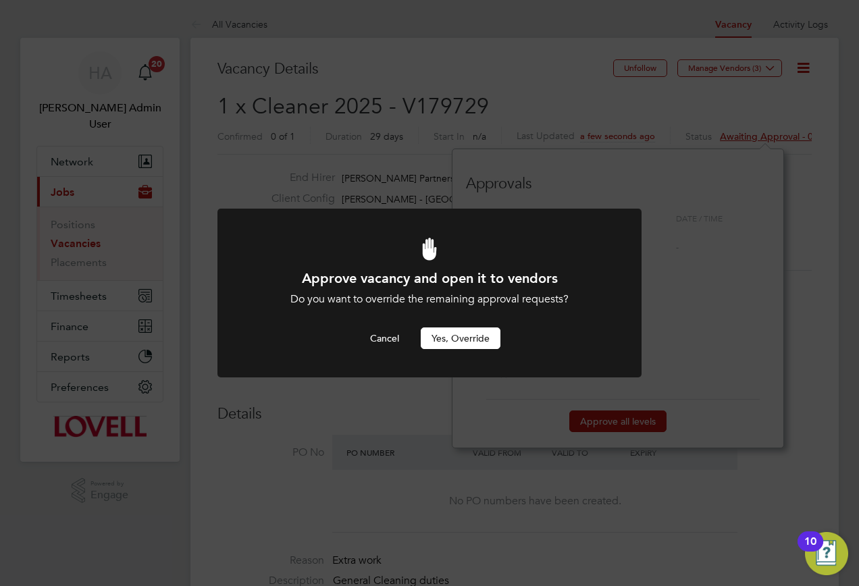
click at [475, 346] on button "Yes, Override" at bounding box center [461, 338] width 80 height 22
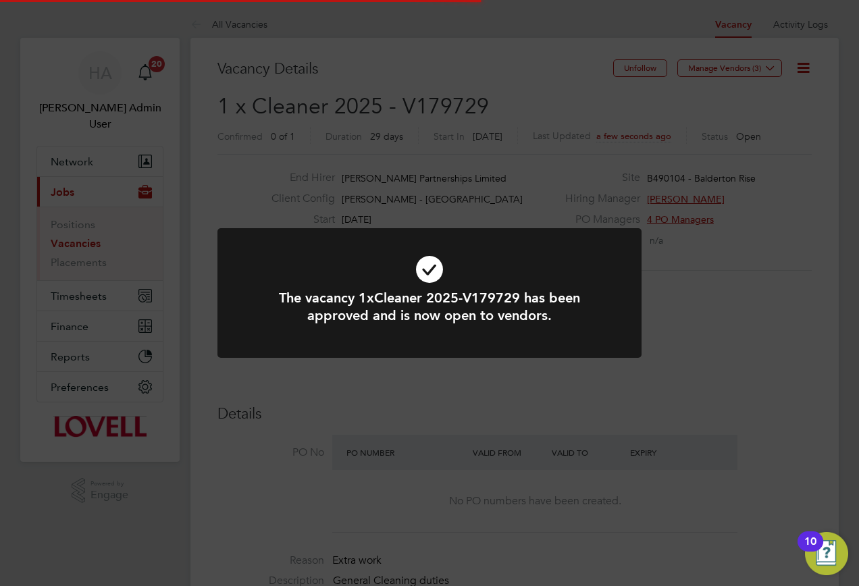
click at [469, 81] on div "The vacancy 1xCleaner 2025-V179729 has been approved and is now open to vendors…" at bounding box center [429, 293] width 859 height 586
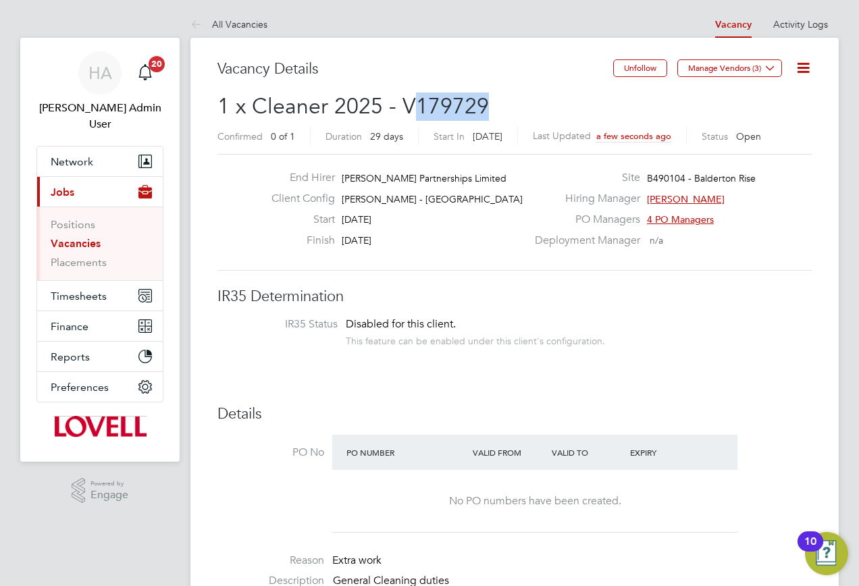
drag, startPoint x: 489, startPoint y: 101, endPoint x: 414, endPoint y: 115, distance: 76.4
click at [414, 115] on h2 "1 x Cleaner 2025 - V179729 Confirmed 0 of 1 Duration 29 days Start In Today Las…" at bounding box center [514, 120] width 594 height 57
copy span "179729"
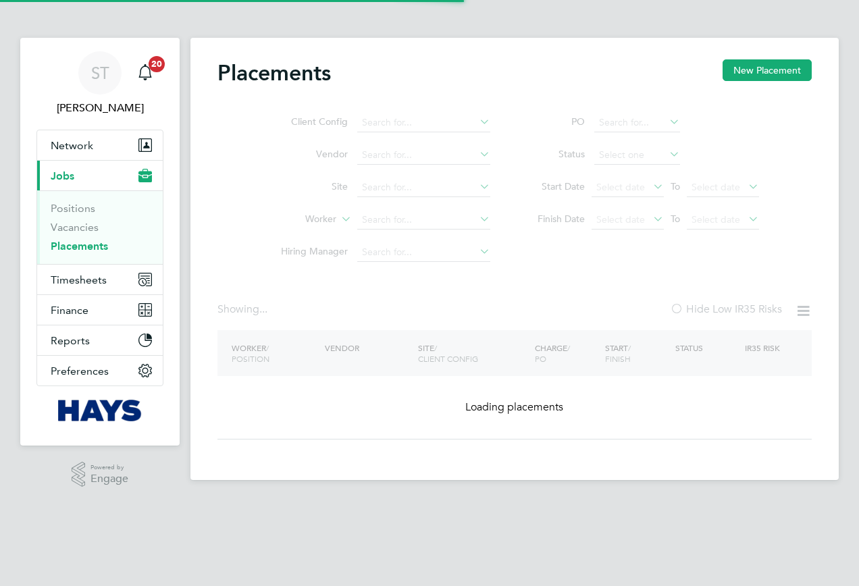
type input "[PERSON_NAME]"
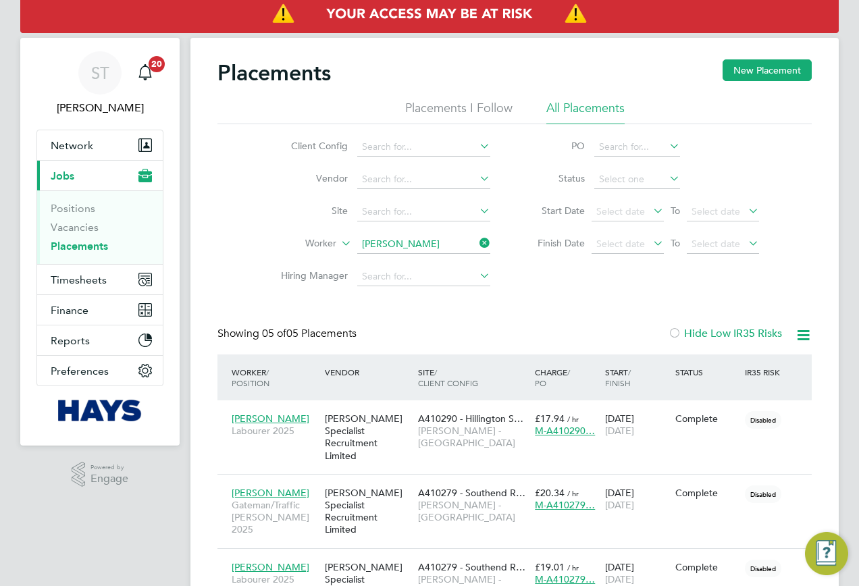
click at [477, 244] on icon at bounding box center [477, 243] width 0 height 19
click at [73, 231] on link "Vacancies" at bounding box center [75, 227] width 48 height 13
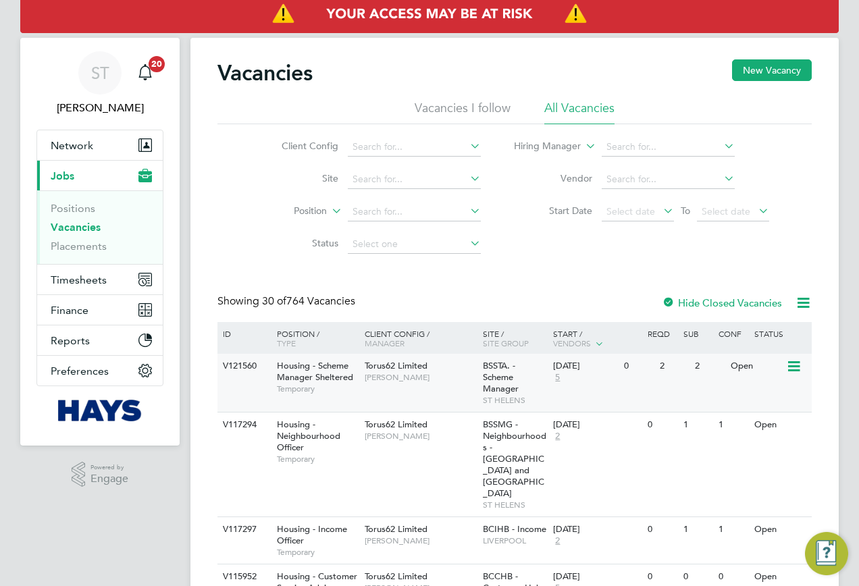
click at [253, 380] on div "V121560 Housing - Scheme Manager Sheltered Temporary Torus62 Limited [PERSON_NA…" at bounding box center [514, 383] width 594 height 58
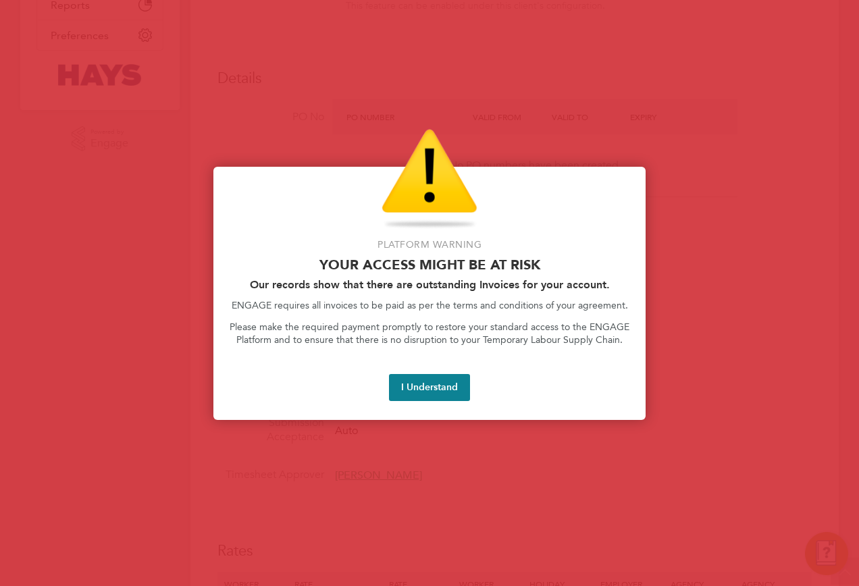
scroll to position [473, 0]
click at [419, 396] on button "I Understand" at bounding box center [429, 387] width 81 height 27
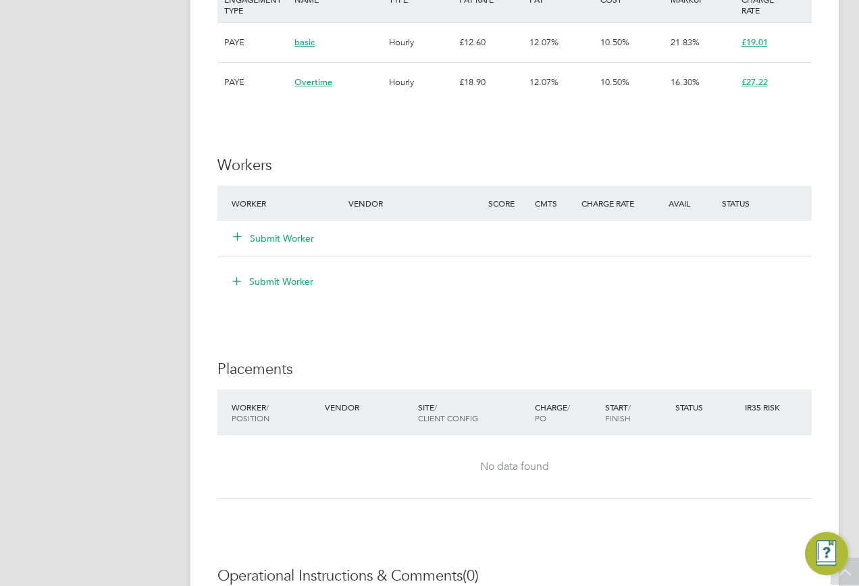
scroll to position [1201, 0]
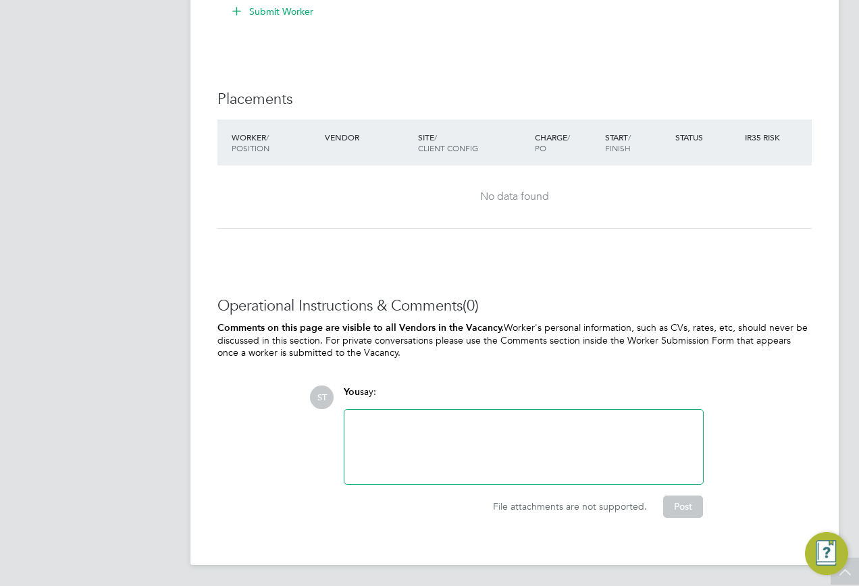
click at [421, 462] on div at bounding box center [523, 447] width 342 height 58
drag, startPoint x: 448, startPoint y: 432, endPoint x: 401, endPoint y: 430, distance: 46.6
click at [401, 430] on div "Vacancy for 179729" at bounding box center [523, 447] width 342 height 58
drag, startPoint x: 508, startPoint y: 424, endPoint x: 479, endPoint y: 425, distance: 28.4
click at [479, 425] on div "Vacancy for [PERSON_NAME] - 10am (Linsco)" at bounding box center [523, 447] width 342 height 58
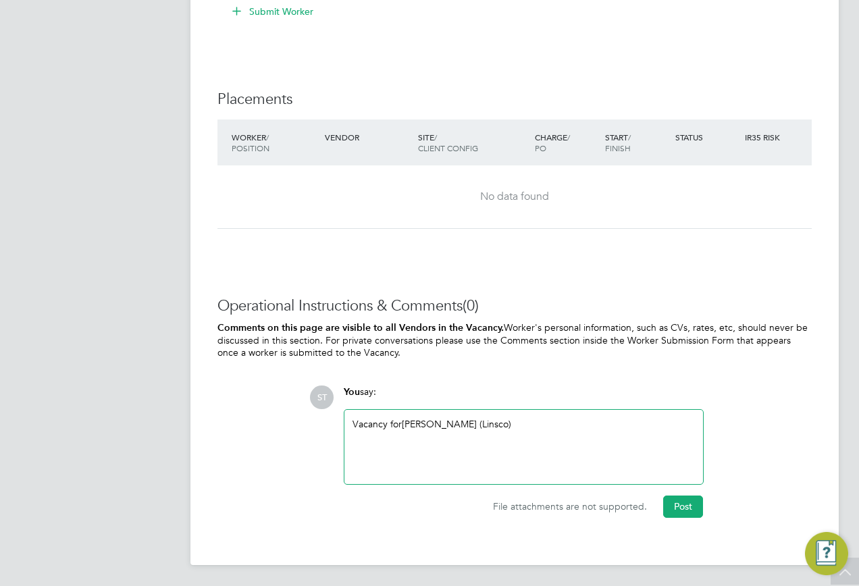
click at [652, 457] on div "Vacancy for [PERSON_NAME] (Linsco)" at bounding box center [523, 447] width 342 height 58
click at [678, 498] on button "Post" at bounding box center [683, 507] width 40 height 22
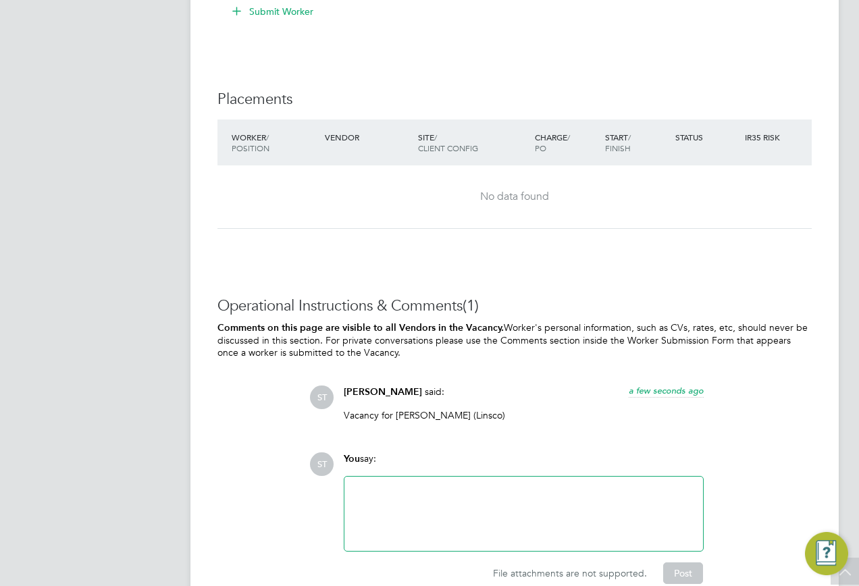
click at [397, 413] on p "Vacancy for [PERSON_NAME] (Linsco)" at bounding box center [524, 415] width 360 height 12
drag, startPoint x: 396, startPoint y: 413, endPoint x: 519, endPoint y: 419, distance: 123.7
click at [519, 419] on p "Vacancy for [PERSON_NAME] (Linsco)" at bounding box center [524, 415] width 360 height 12
drag, startPoint x: 519, startPoint y: 419, endPoint x: 511, endPoint y: 501, distance: 82.8
click at [511, 501] on div at bounding box center [523, 514] width 342 height 58
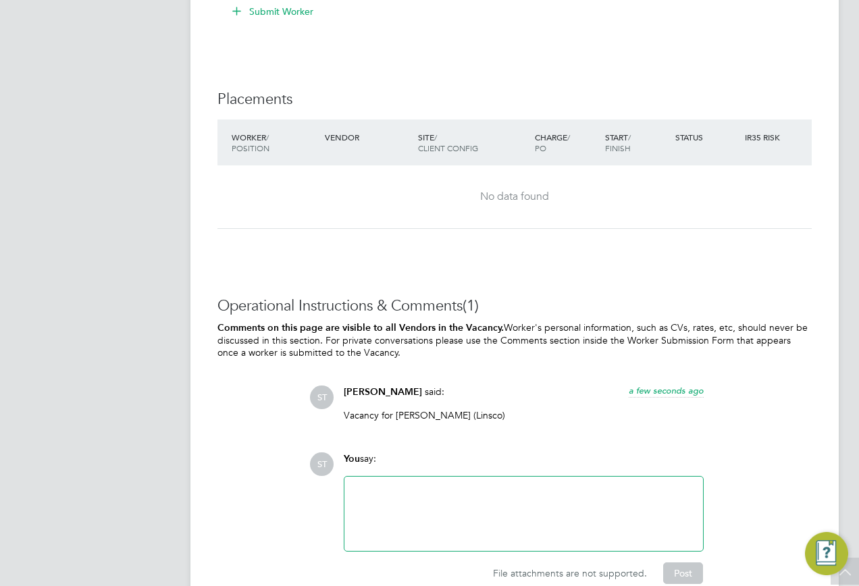
click at [399, 410] on p "Vacancy for [PERSON_NAME] (Linsco)" at bounding box center [524, 415] width 360 height 12
drag, startPoint x: 344, startPoint y: 417, endPoint x: 468, endPoint y: 412, distance: 123.7
click at [468, 412] on p "Vacancy for Michaela Sullivan (Linsco)" at bounding box center [524, 415] width 360 height 12
click at [469, 413] on p "Vacancy for Michaela Sullivan (Linsco)" at bounding box center [524, 415] width 360 height 12
drag, startPoint x: 395, startPoint y: 412, endPoint x: 466, endPoint y: 411, distance: 70.9
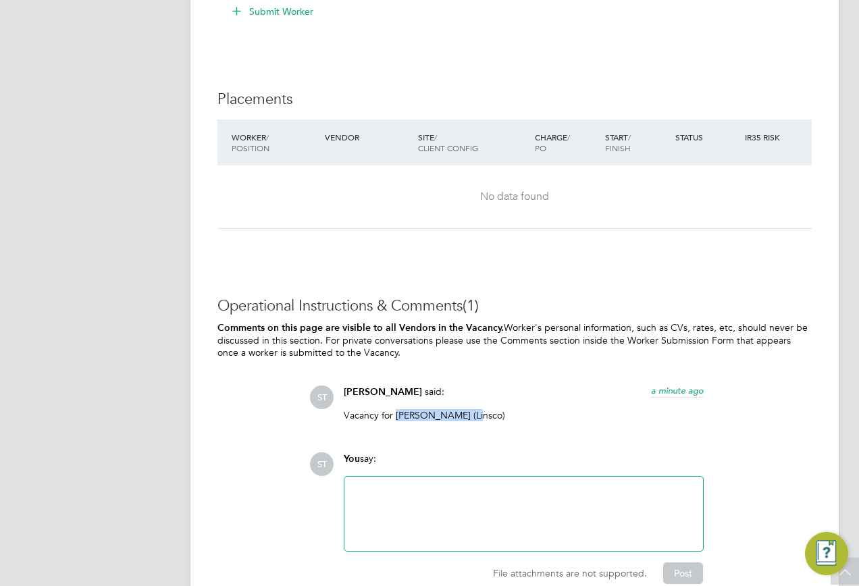
click at [466, 411] on p "Vacancy for Michaela Sullivan (Linsco)" at bounding box center [524, 415] width 360 height 12
copy p "Michaela Sullivan"
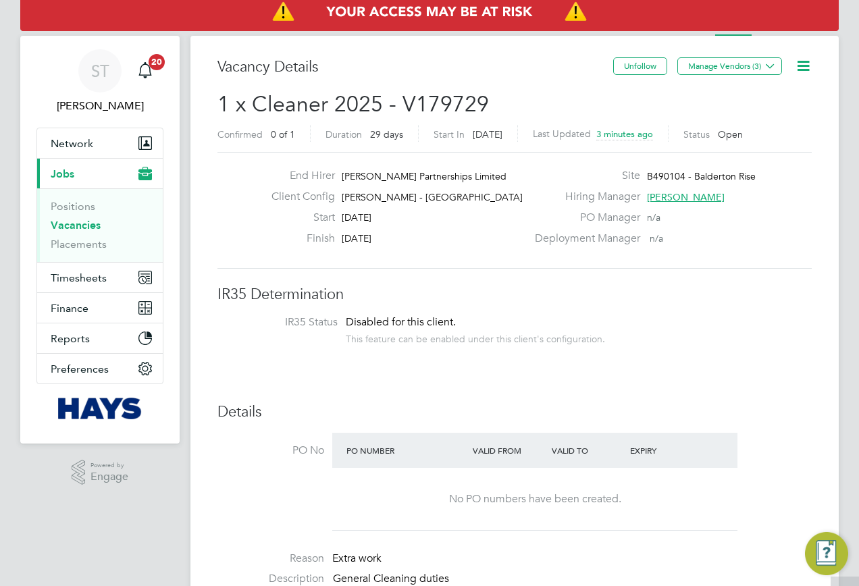
scroll to position [0, 0]
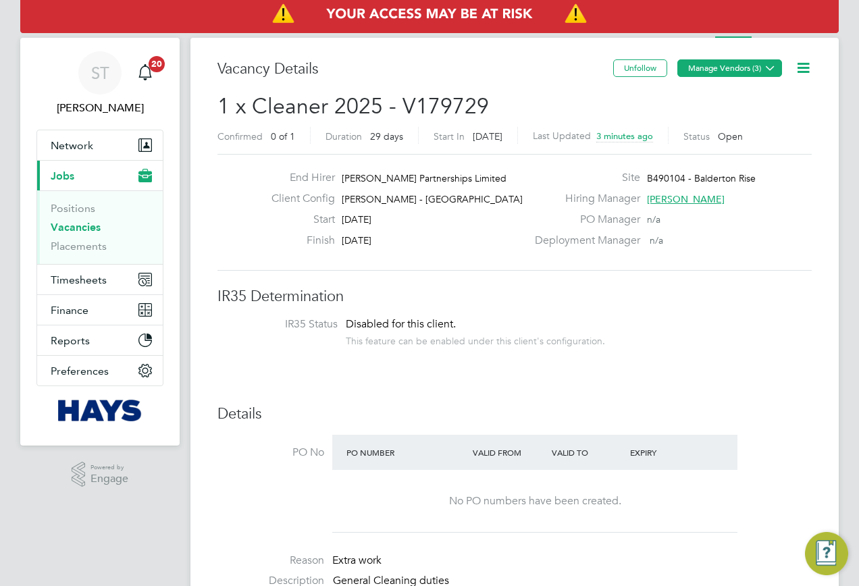
click at [760, 70] on button "Manage Vendors (3)" at bounding box center [729, 68] width 105 height 18
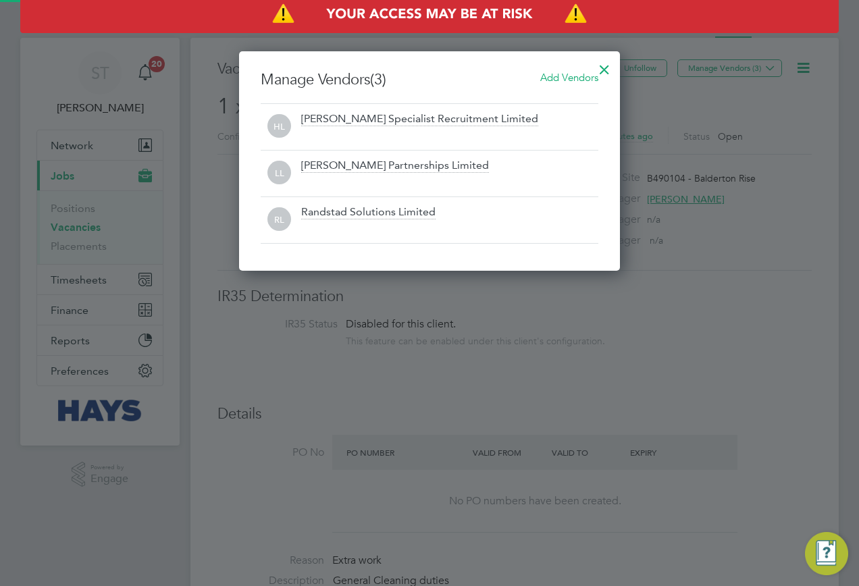
scroll to position [219, 381]
drag, startPoint x: 577, startPoint y: 81, endPoint x: 553, endPoint y: 99, distance: 30.0
click at [577, 82] on span "Add Vendors" at bounding box center [569, 77] width 58 height 13
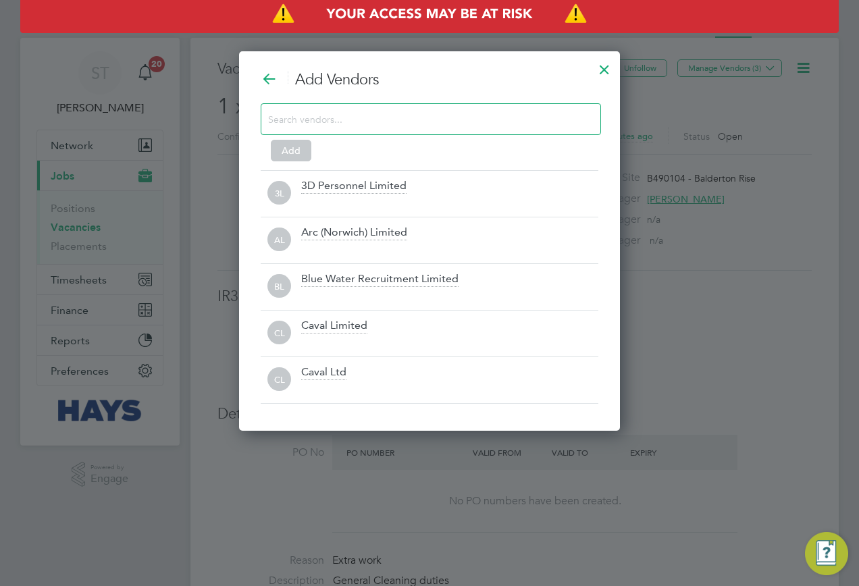
scroll to position [380, 381]
click at [455, 119] on input at bounding box center [420, 119] width 304 height 18
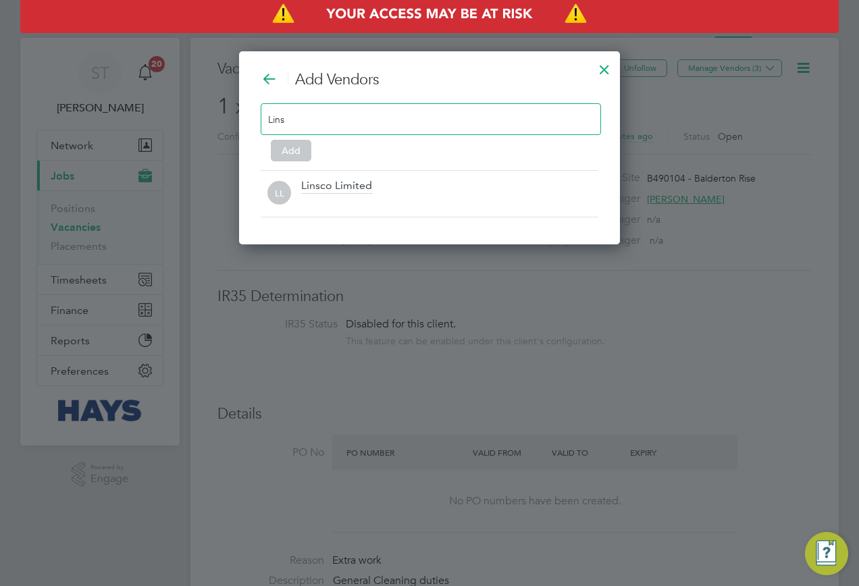
scroll to position [194, 381]
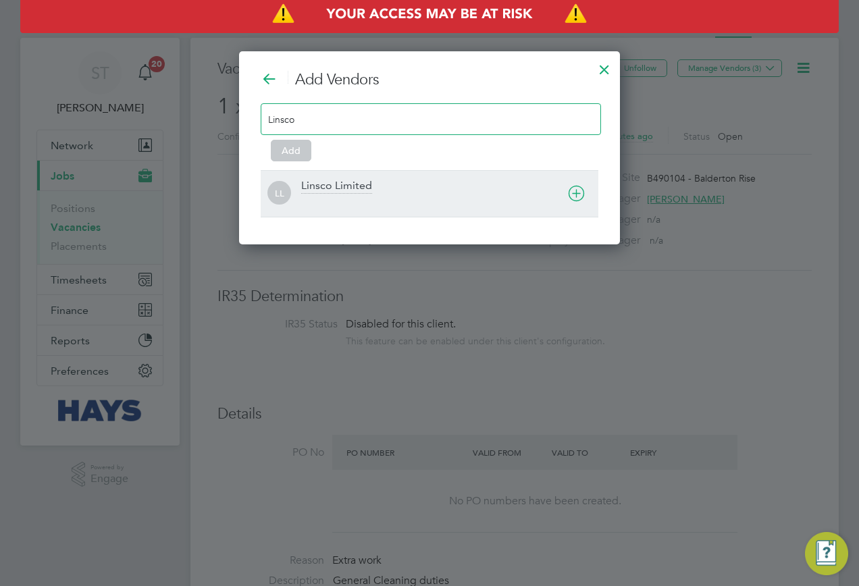
type input "Linsco"
click at [342, 189] on div "Linsco Limited" at bounding box center [336, 186] width 71 height 15
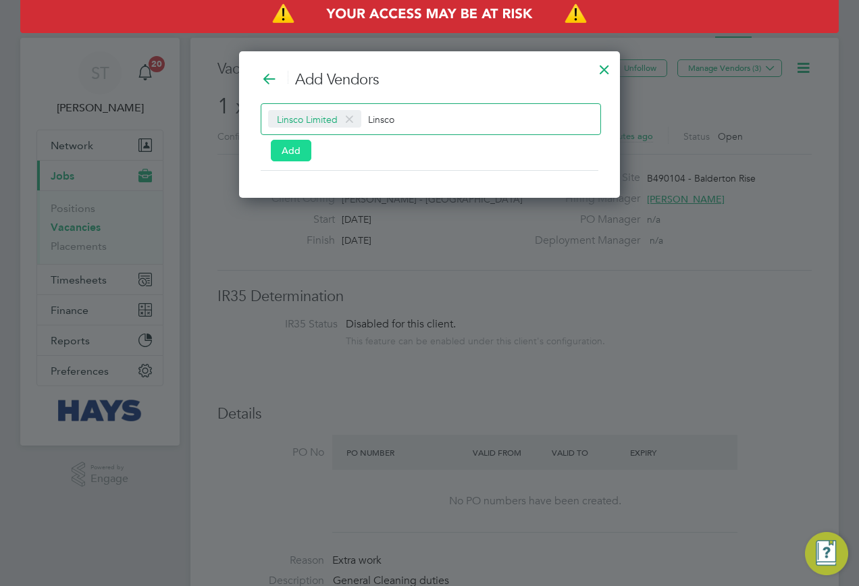
scroll to position [147, 381]
click at [275, 148] on button "Add" at bounding box center [291, 151] width 41 height 22
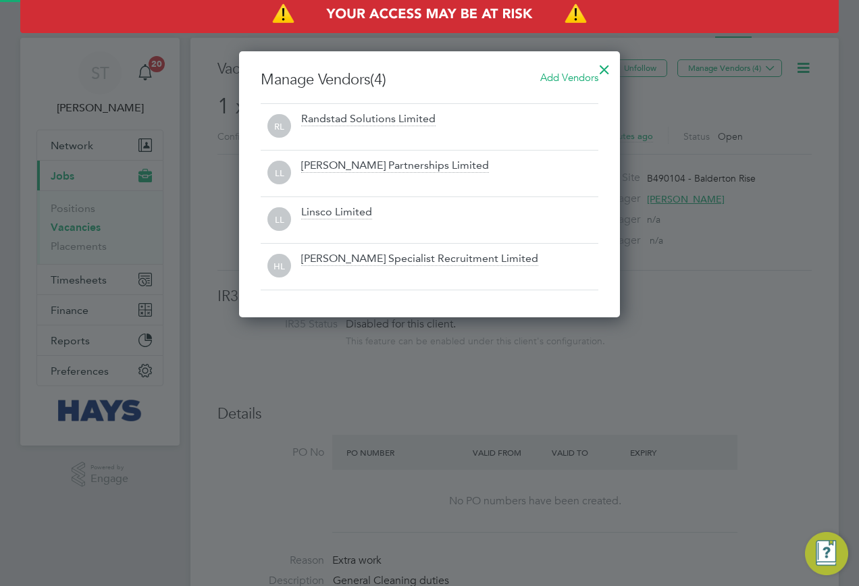
scroll to position [266, 381]
drag, startPoint x: 604, startPoint y: 66, endPoint x: 583, endPoint y: 99, distance: 38.6
click at [606, 66] on div at bounding box center [604, 66] width 24 height 24
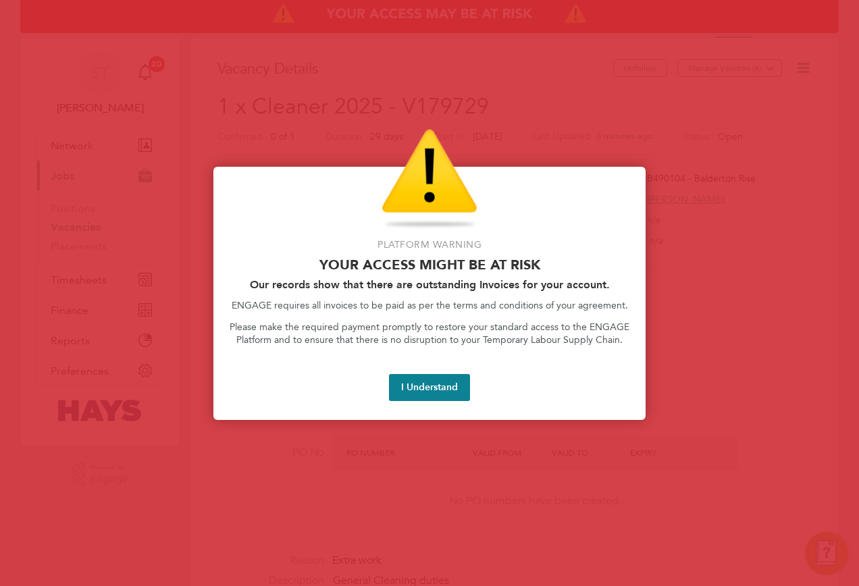
drag, startPoint x: 768, startPoint y: 327, endPoint x: 679, endPoint y: 317, distance: 89.7
click at [768, 327] on div at bounding box center [429, 293] width 859 height 586
click at [415, 394] on button "I Understand" at bounding box center [429, 387] width 81 height 27
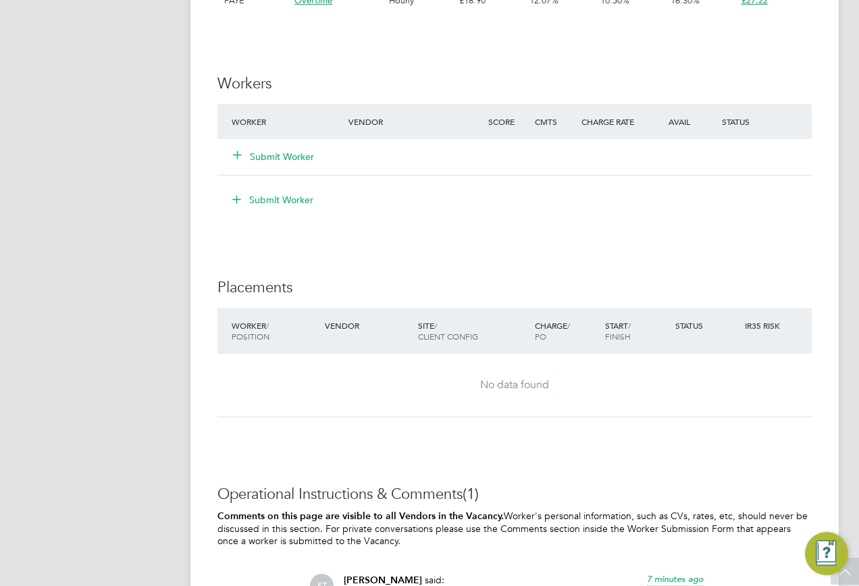
scroll to position [1215, 0]
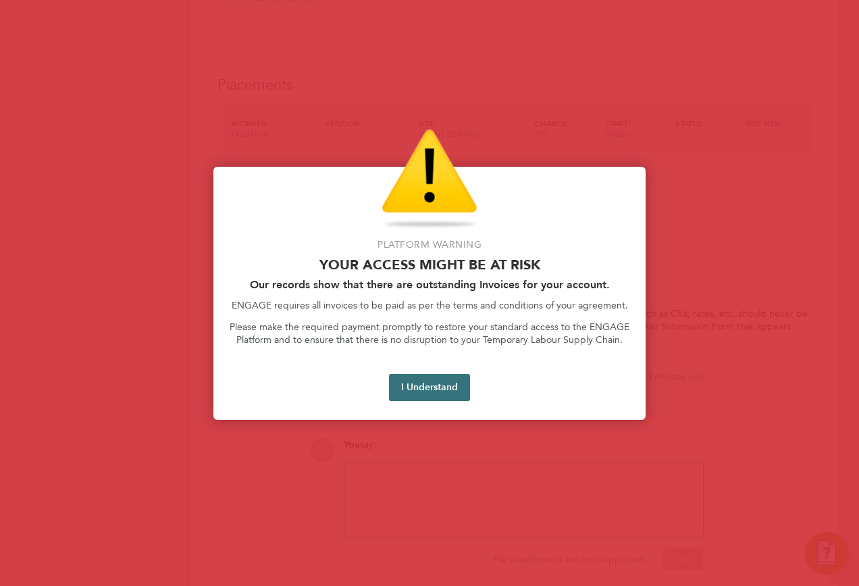
click at [431, 381] on button "I Understand" at bounding box center [429, 387] width 81 height 27
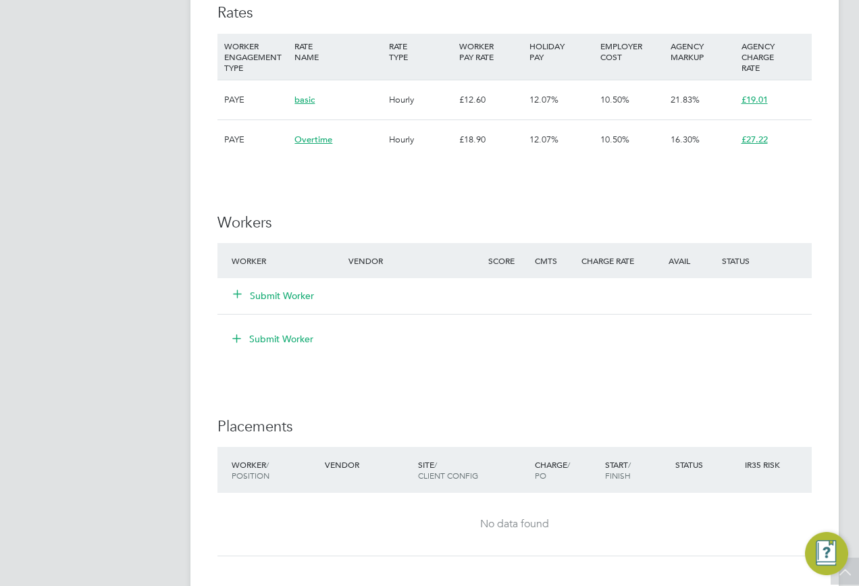
scroll to position [810, 0]
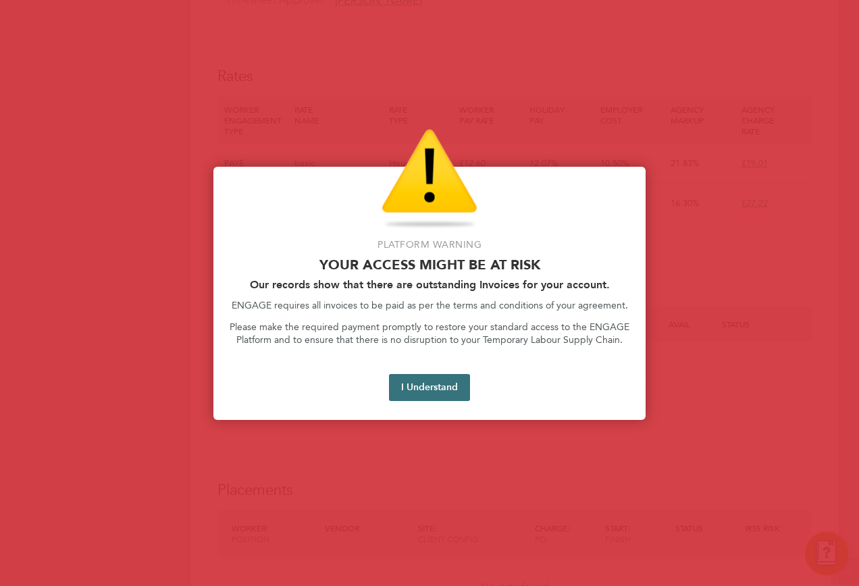
click at [421, 388] on button "I Understand" at bounding box center [429, 387] width 81 height 27
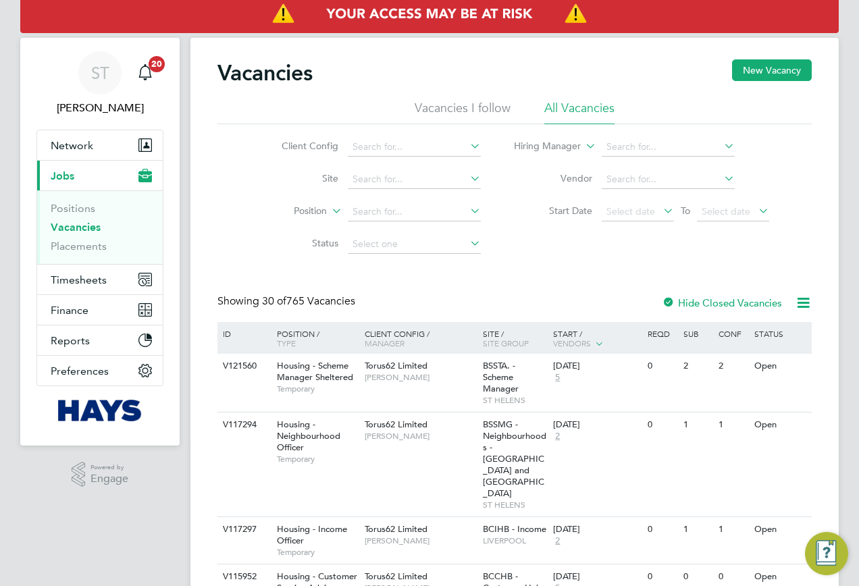
click at [90, 254] on ul "Positions Vacancies Placements" at bounding box center [100, 227] width 126 height 74
drag, startPoint x: 101, startPoint y: 244, endPoint x: 109, endPoint y: 245, distance: 8.1
click at [101, 244] on link "Placements" at bounding box center [79, 246] width 56 height 13
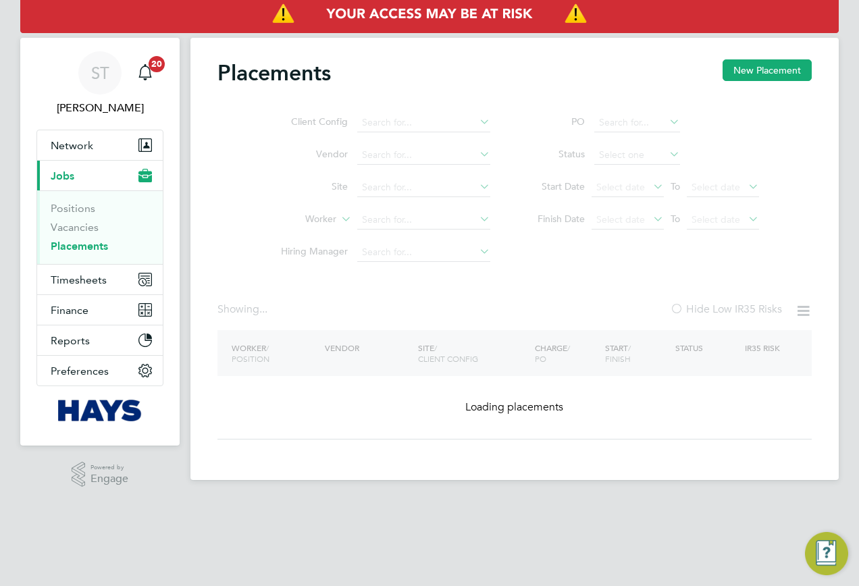
click at [421, 227] on ul "Client Config Vendor Site Worker Hiring Manager" at bounding box center [380, 188] width 254 height 162
click at [421, 226] on ul "Client Config Vendor Site Worker Hiring Manager" at bounding box center [380, 188] width 254 height 162
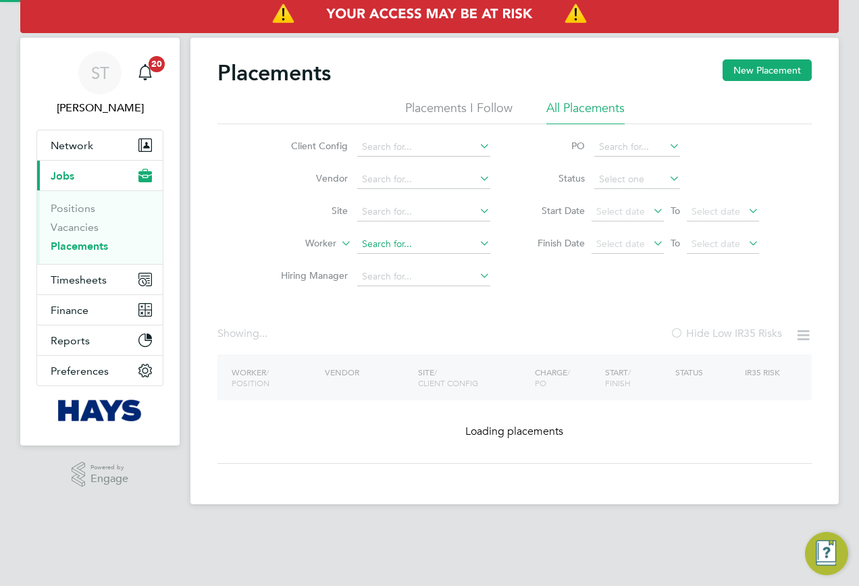
click at [398, 248] on input at bounding box center [423, 244] width 133 height 19
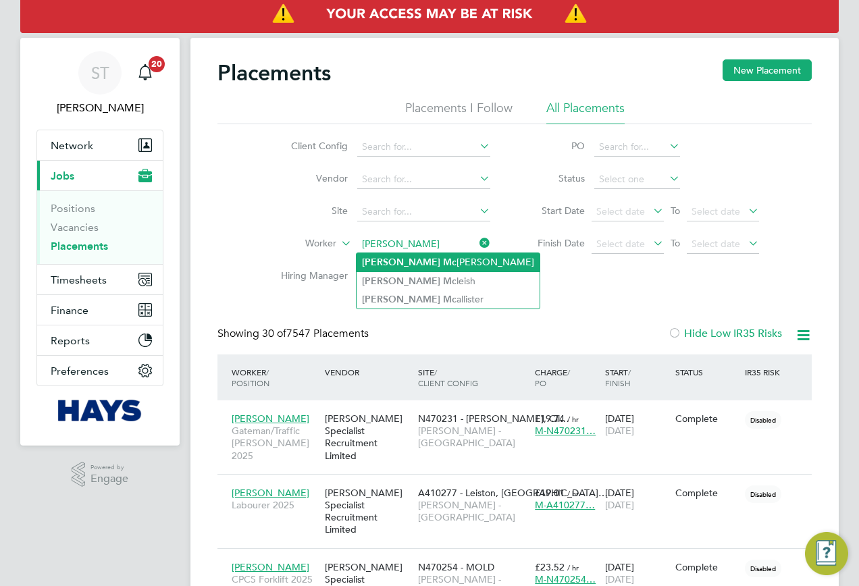
click at [388, 262] on b "James" at bounding box center [401, 262] width 78 height 11
type input "James Mcmanus"
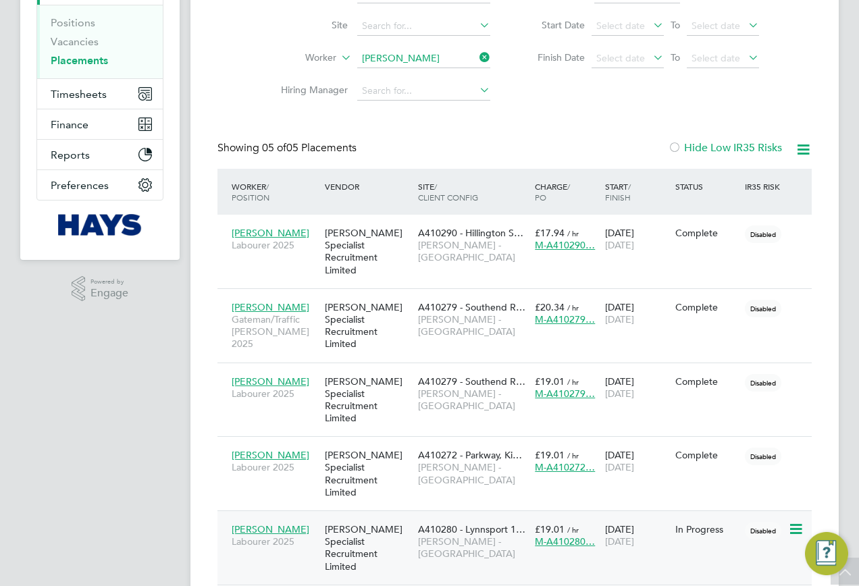
click at [539, 535] on span "M-A410280…" at bounding box center [565, 541] width 60 height 12
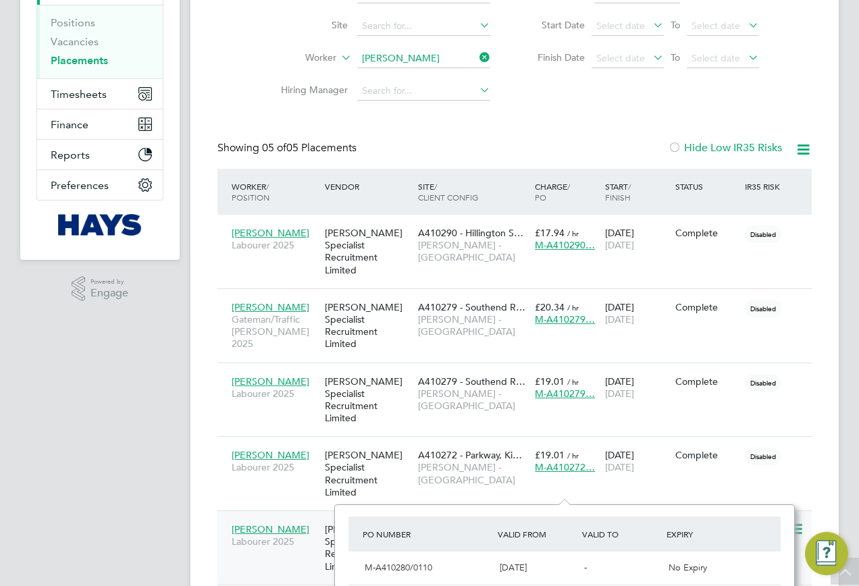
click at [504, 535] on span "Lovell - East Anglia" at bounding box center [473, 547] width 110 height 24
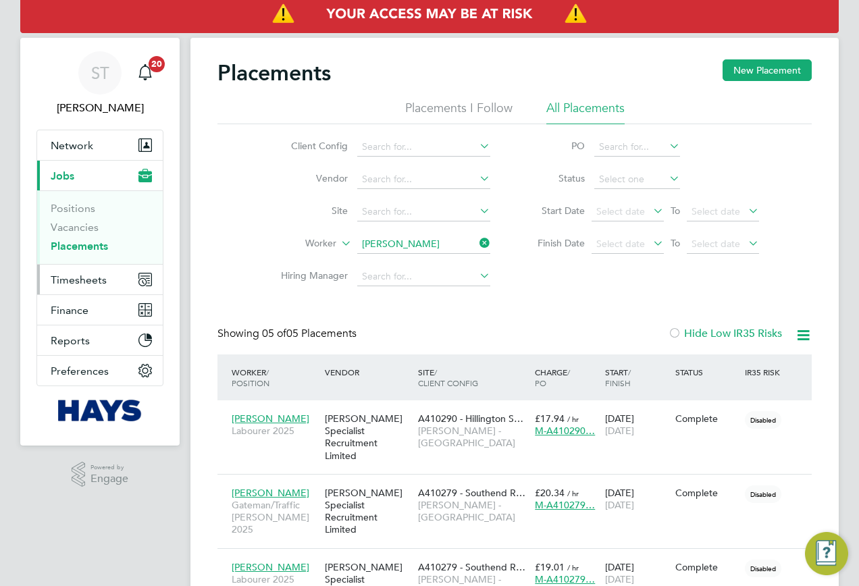
click at [75, 279] on span "Timesheets" at bounding box center [79, 279] width 56 height 13
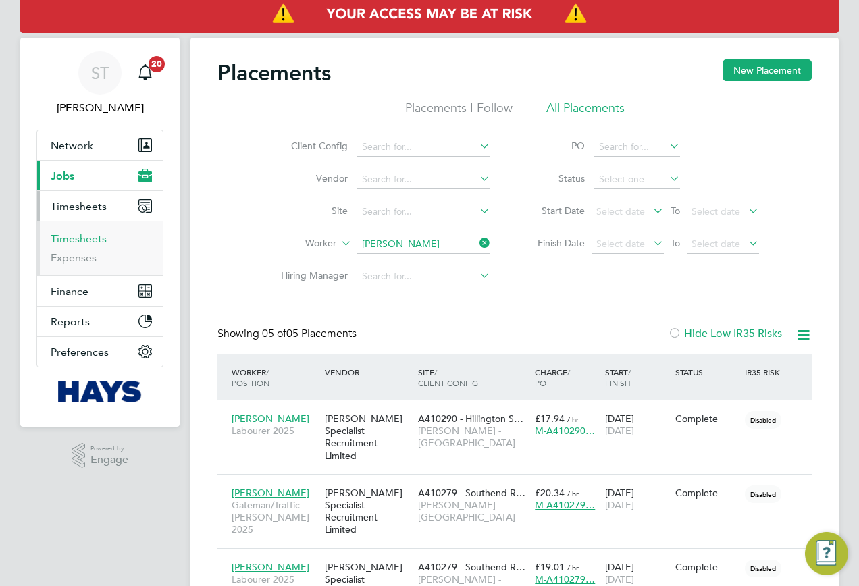
click at [76, 238] on link "Timesheets" at bounding box center [79, 238] width 56 height 13
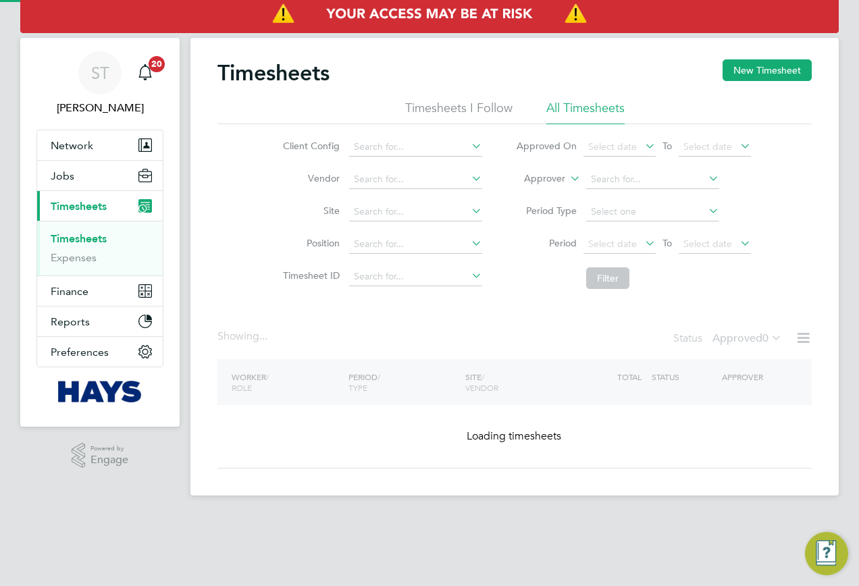
click at [552, 182] on label "Approver" at bounding box center [534, 179] width 61 height 14
click at [537, 193] on li "Worker" at bounding box center [531, 195] width 67 height 18
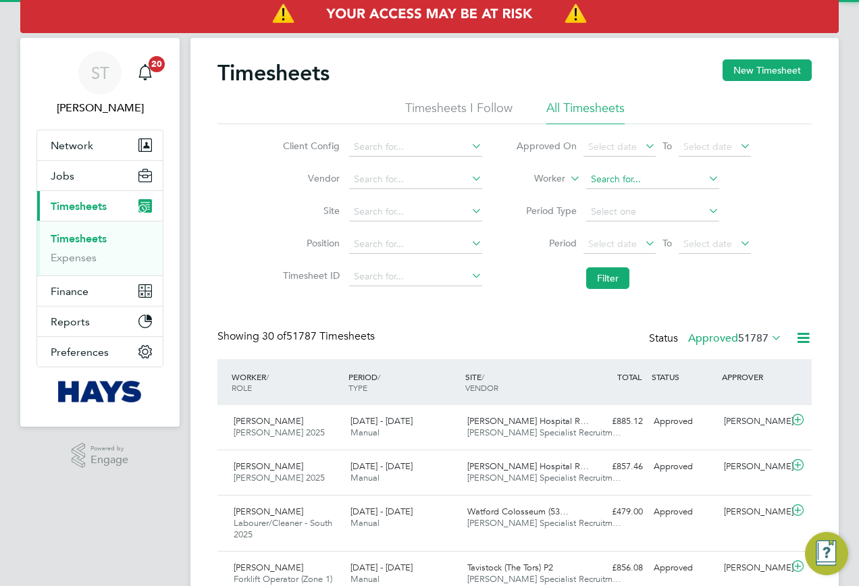
scroll to position [45, 117]
click at [637, 178] on input at bounding box center [652, 179] width 133 height 19
click at [637, 190] on li "Keith Cod ling" at bounding box center [652, 198] width 134 height 18
type input "Keith Codling"
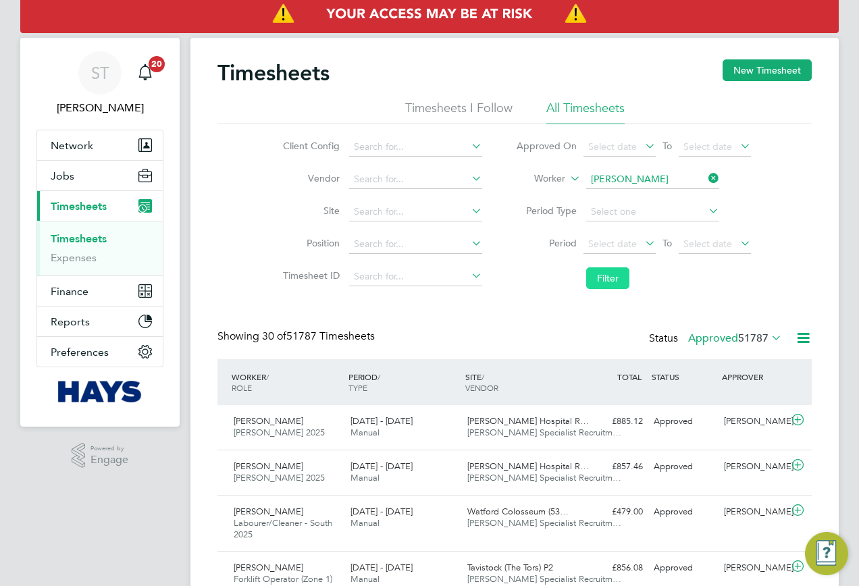
click at [623, 275] on button "Filter" at bounding box center [607, 278] width 43 height 22
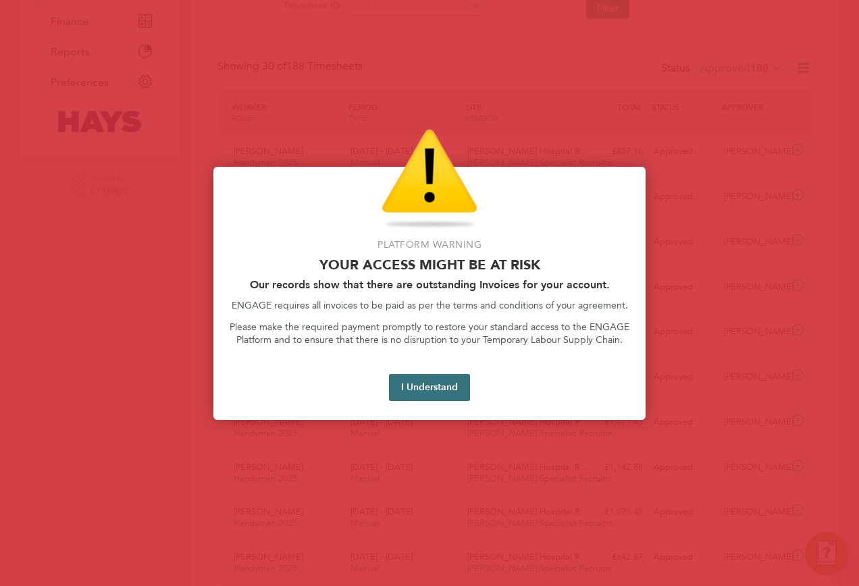
click at [435, 388] on button "I Understand" at bounding box center [429, 387] width 81 height 27
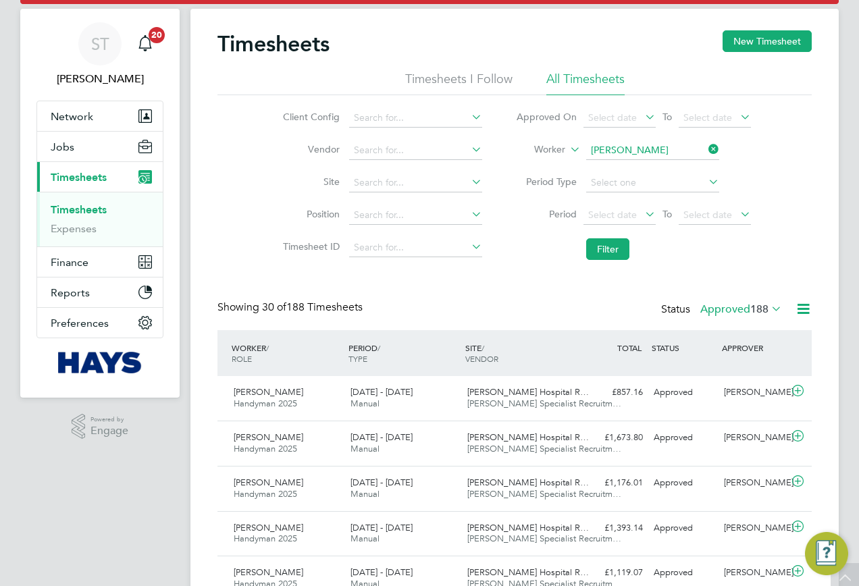
scroll to position [0, 0]
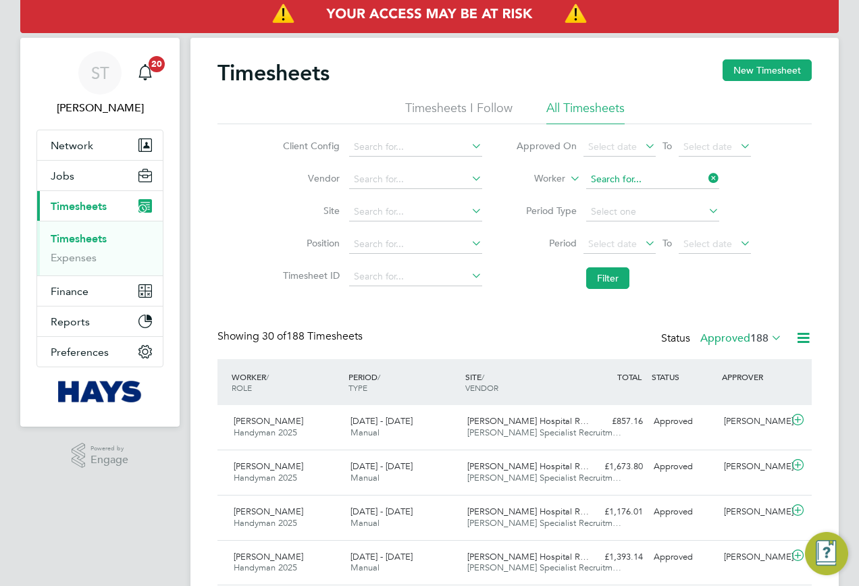
type input "Joshua Od"
click at [76, 181] on button "Jobs" at bounding box center [100, 176] width 126 height 30
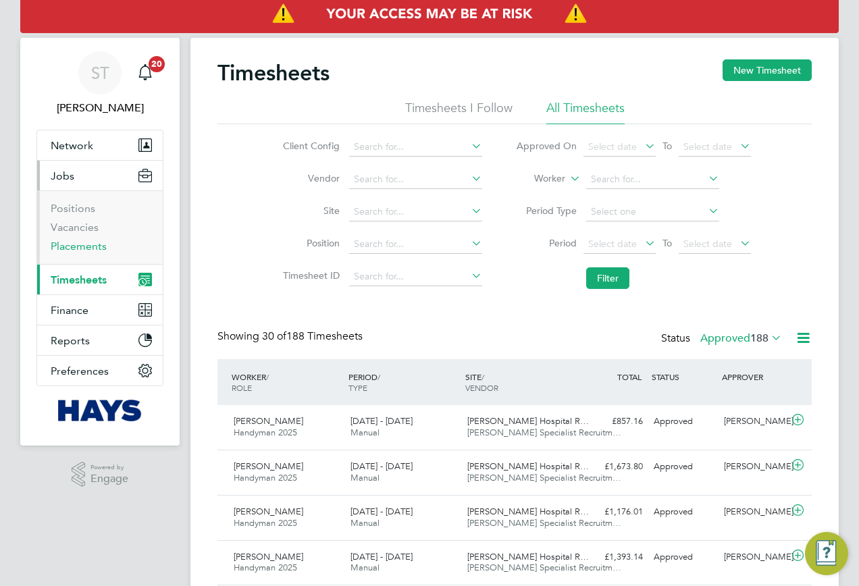
drag, startPoint x: 90, startPoint y: 245, endPoint x: 119, endPoint y: 255, distance: 30.5
click at [90, 245] on link "Placements" at bounding box center [79, 246] width 56 height 13
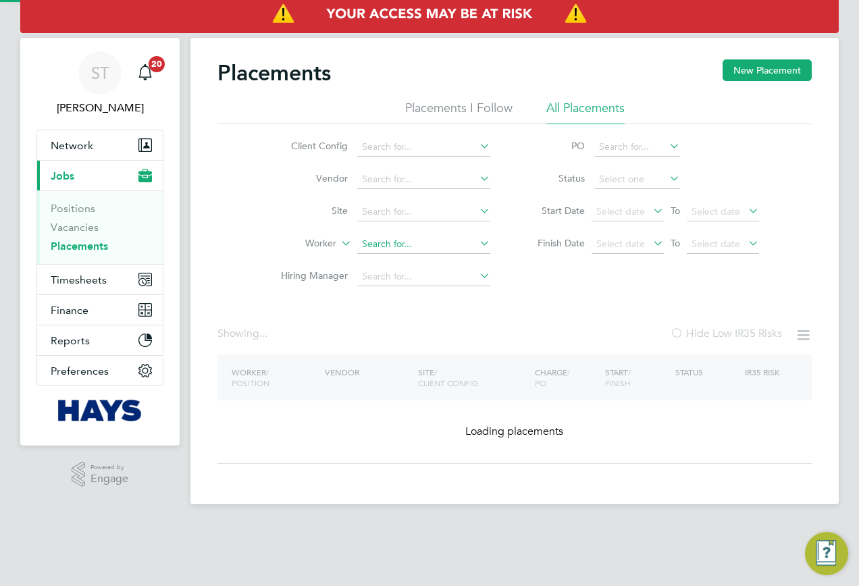
click at [371, 246] on input at bounding box center [423, 244] width 133 height 19
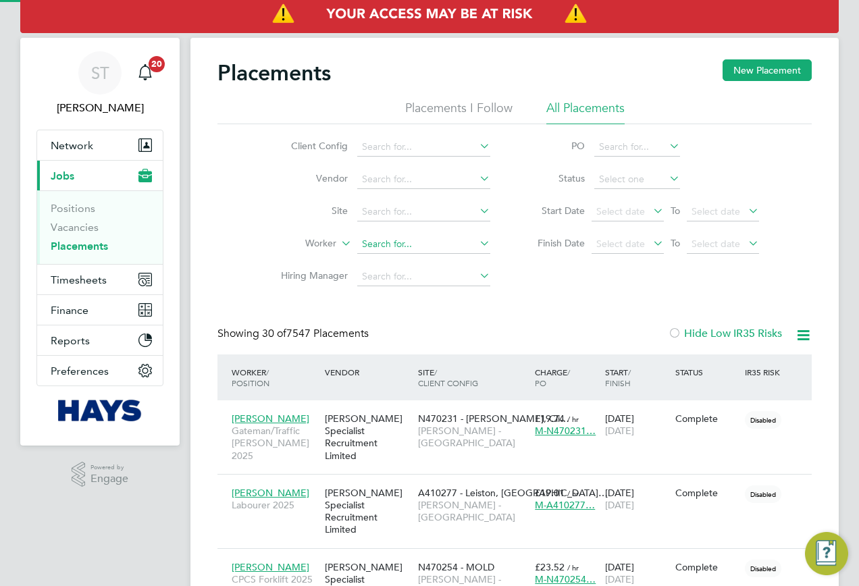
scroll to position [39, 117]
type input "Joshua O"
click at [392, 244] on input at bounding box center [423, 244] width 133 height 19
paste input "Tanimowo"
click at [440, 261] on b "Tanimowo" at bounding box center [462, 262] width 45 height 11
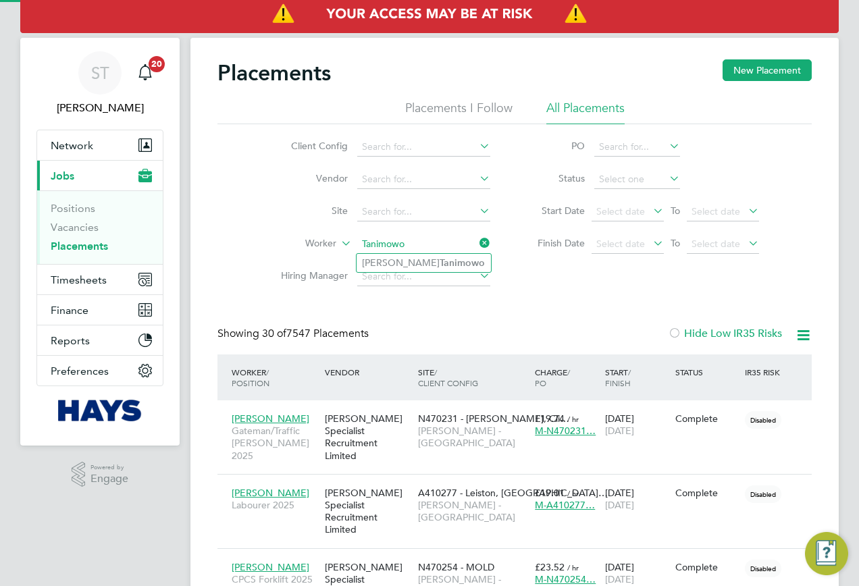
type input "[PERSON_NAME]"
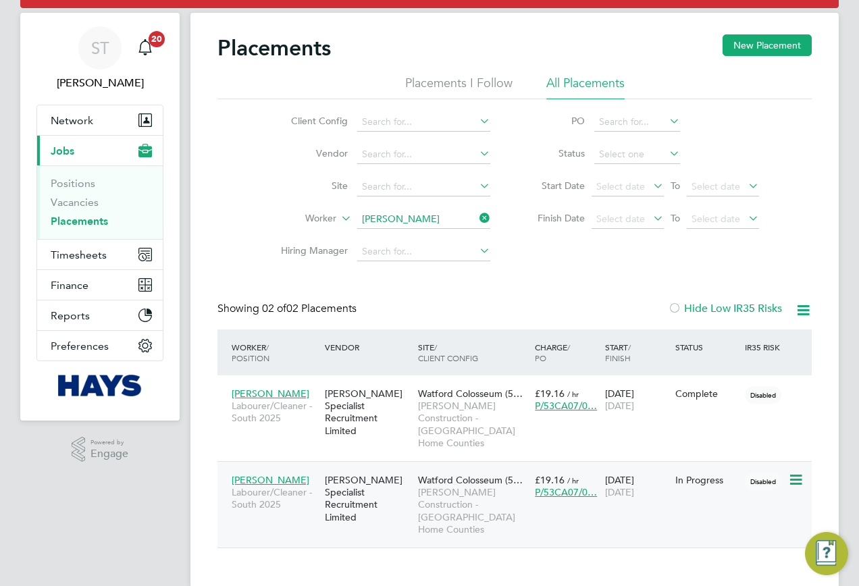
click at [435, 474] on span "Watford Colosseum (5…" at bounding box center [470, 480] width 105 height 12
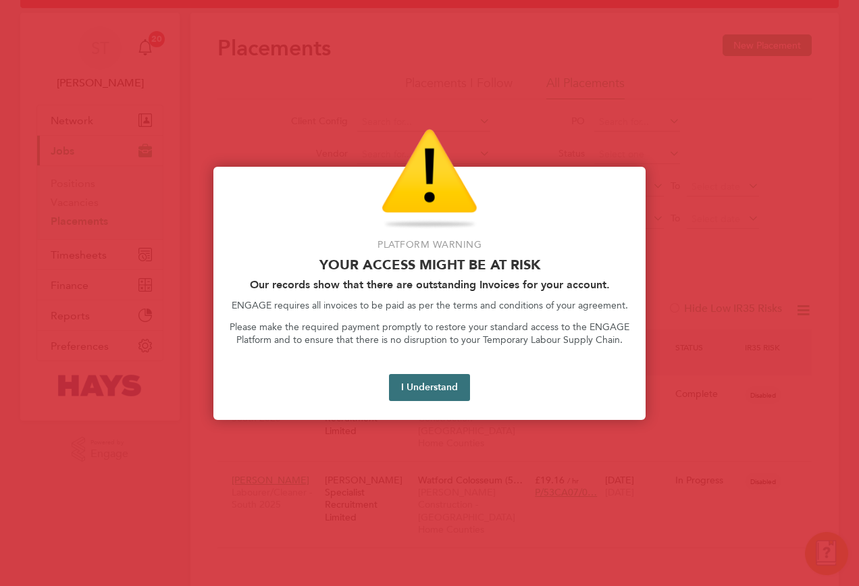
click at [423, 387] on button "I Understand" at bounding box center [429, 387] width 81 height 27
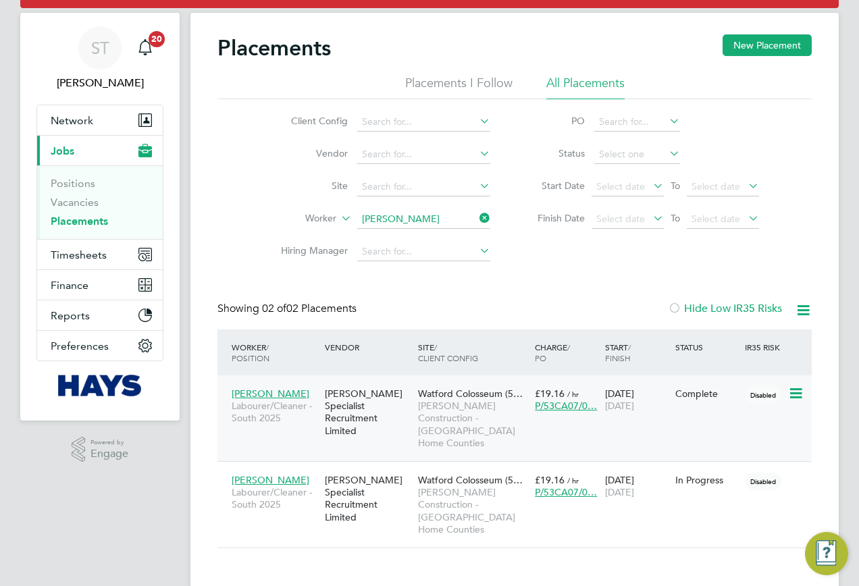
click at [484, 413] on span "Morgan Sindall Construction - London Home Counties" at bounding box center [473, 424] width 110 height 49
click at [89, 259] on span "Timesheets" at bounding box center [79, 254] width 56 height 13
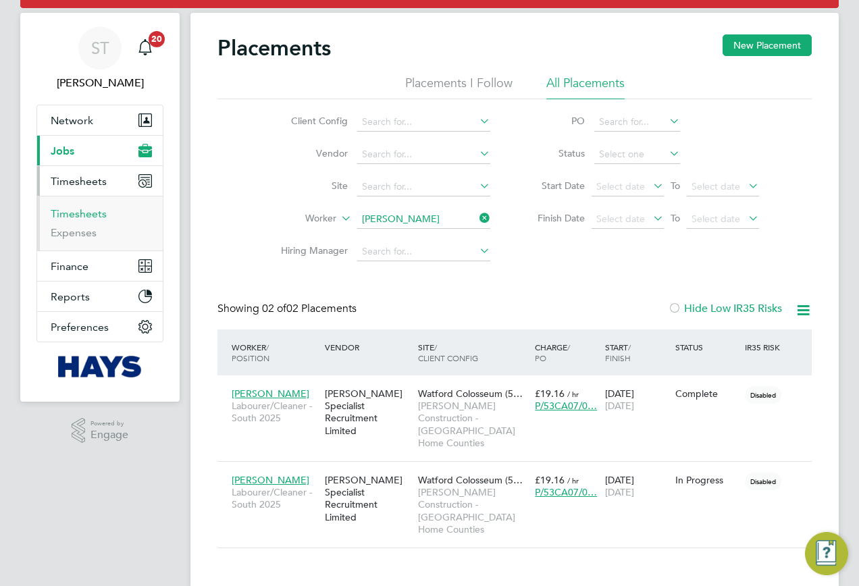
click at [82, 215] on link "Timesheets" at bounding box center [79, 213] width 56 height 13
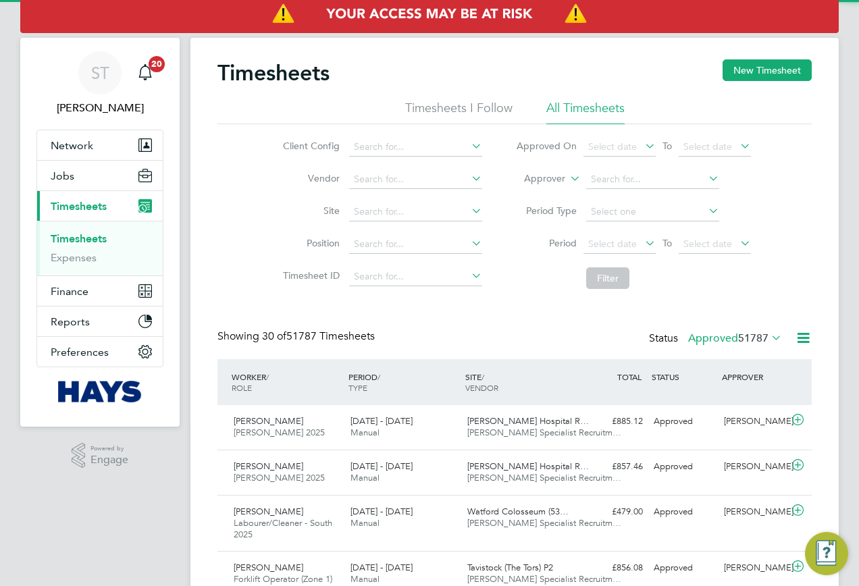
scroll to position [45, 117]
click at [557, 180] on label "Approver" at bounding box center [534, 179] width 61 height 14
click at [542, 188] on li "Worker" at bounding box center [531, 195] width 67 height 18
click at [626, 174] on input at bounding box center [652, 179] width 133 height 19
click at [618, 229] on b "Joshua" at bounding box center [629, 234] width 78 height 11
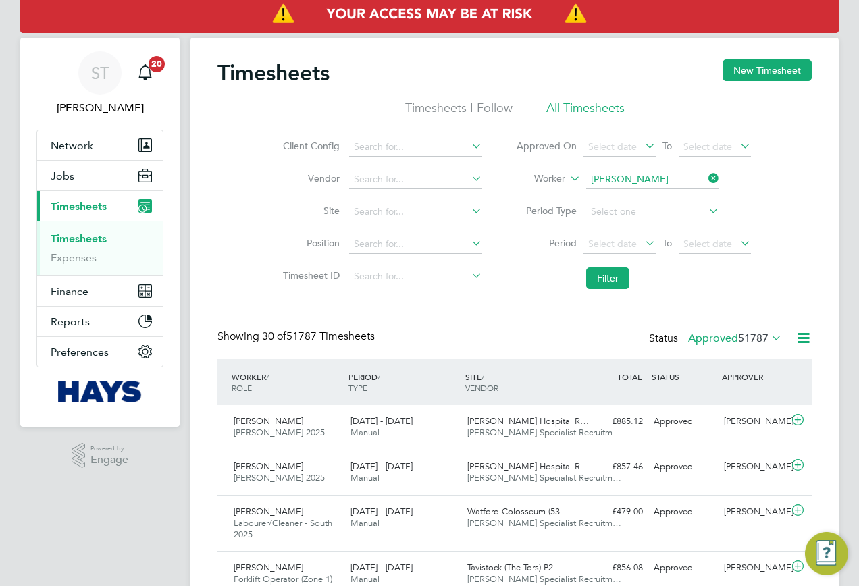
type input "[PERSON_NAME]"
click at [613, 276] on button "Filter" at bounding box center [607, 278] width 43 height 22
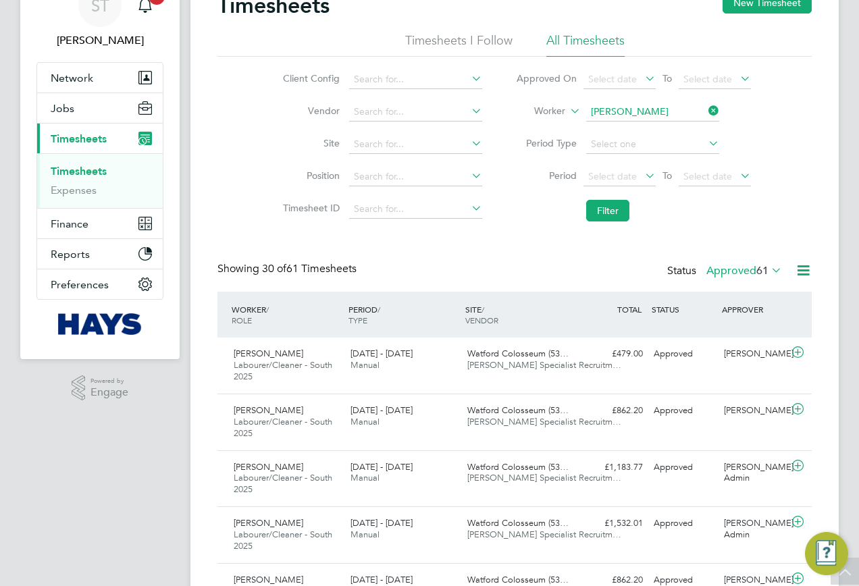
click at [383, 267] on div "Showing 30 of 61 Timesheets Status Approved 61" at bounding box center [514, 277] width 594 height 30
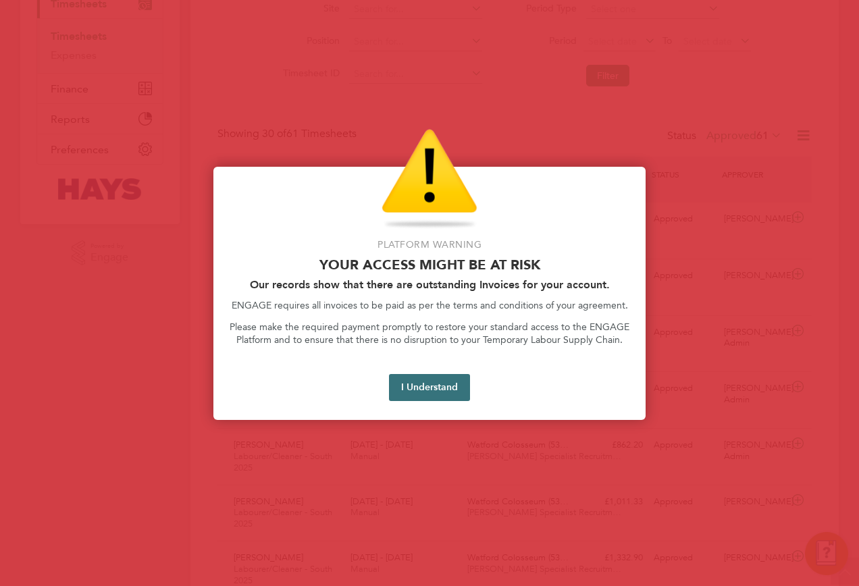
click at [402, 386] on button "I Understand" at bounding box center [429, 387] width 81 height 27
click at [444, 389] on button "I Understand" at bounding box center [429, 387] width 81 height 27
click at [427, 377] on button "I Understand" at bounding box center [429, 387] width 81 height 27
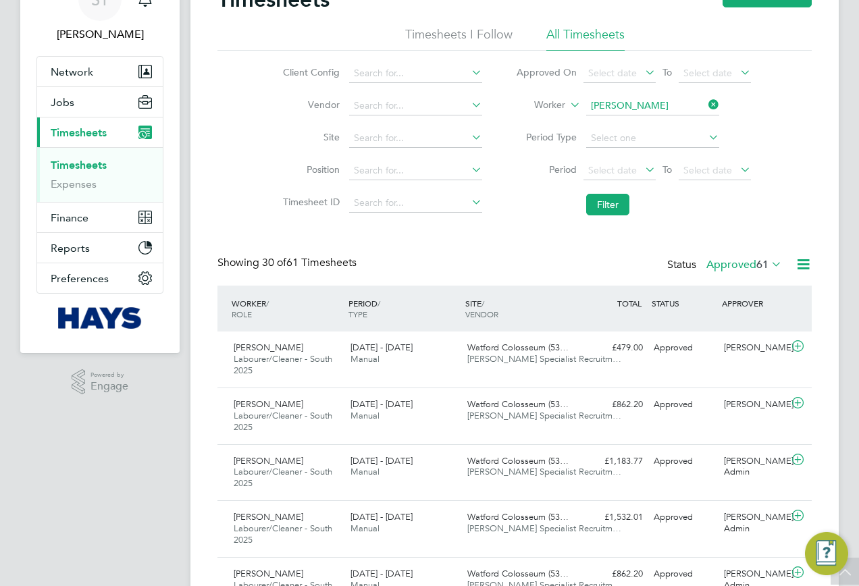
scroll to position [0, 0]
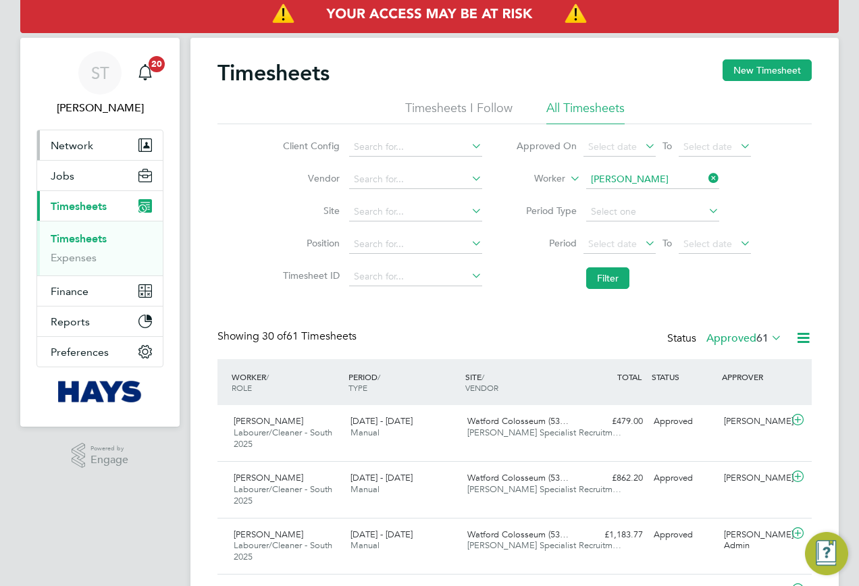
click at [80, 153] on button "Network" at bounding box center [100, 145] width 126 height 30
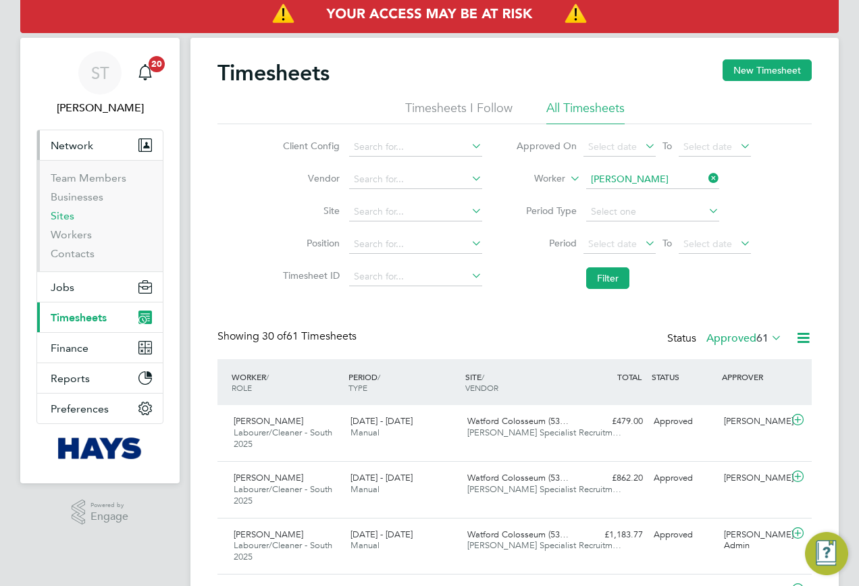
click at [63, 218] on link "Sites" at bounding box center [63, 215] width 24 height 13
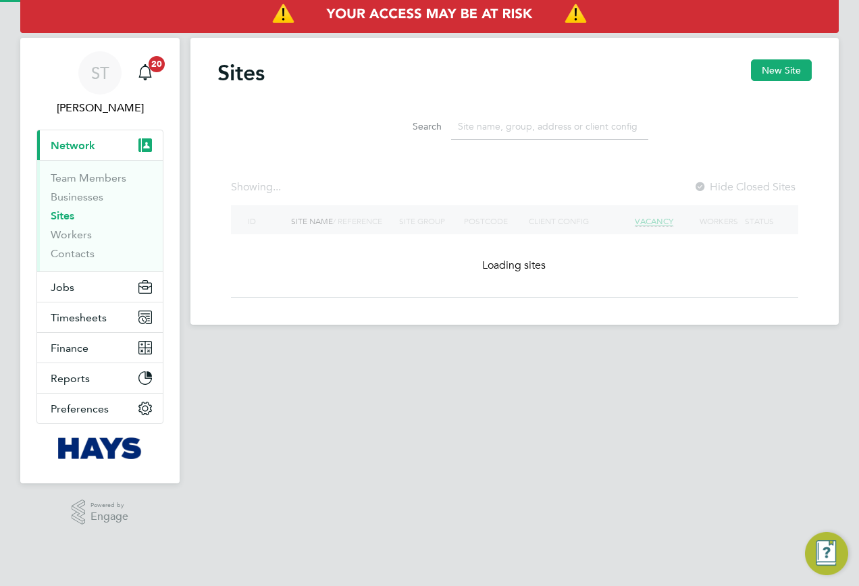
click at [485, 126] on input at bounding box center [549, 126] width 197 height 26
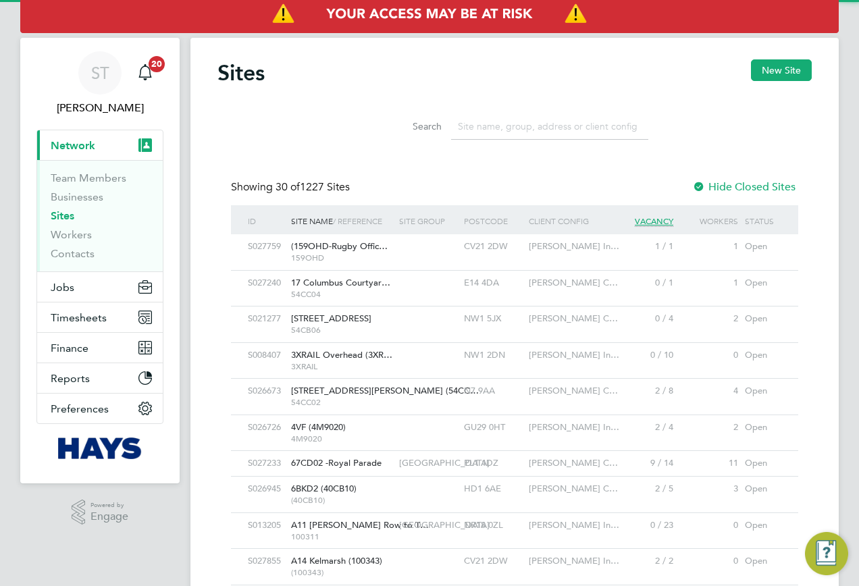
scroll to position [26, 65]
click at [504, 129] on input at bounding box center [549, 126] width 197 height 26
click at [497, 132] on input at bounding box center [549, 126] width 197 height 26
click at [473, 127] on input at bounding box center [549, 126] width 197 height 26
paste input "ARU Peterborough Phase 3"
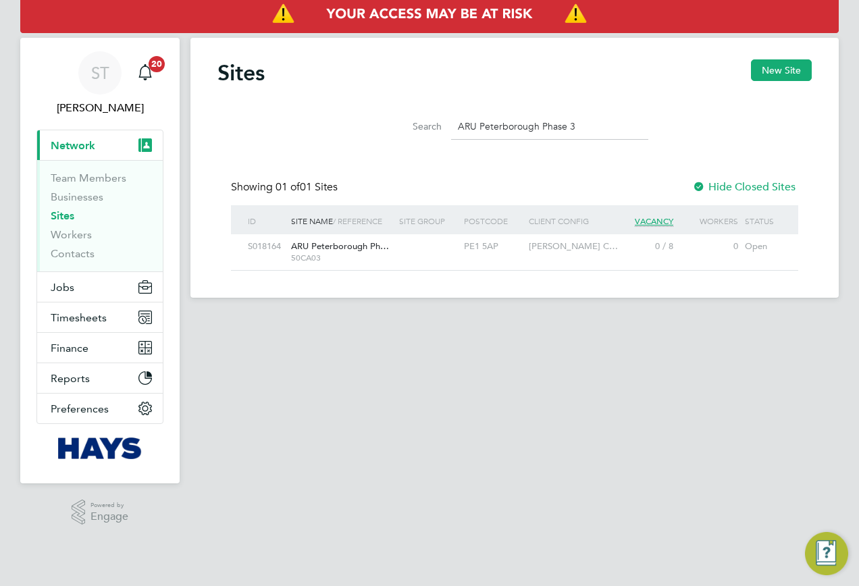
type input "ARU Peterborough Phase 3"
click at [77, 294] on button "Jobs" at bounding box center [100, 287] width 126 height 30
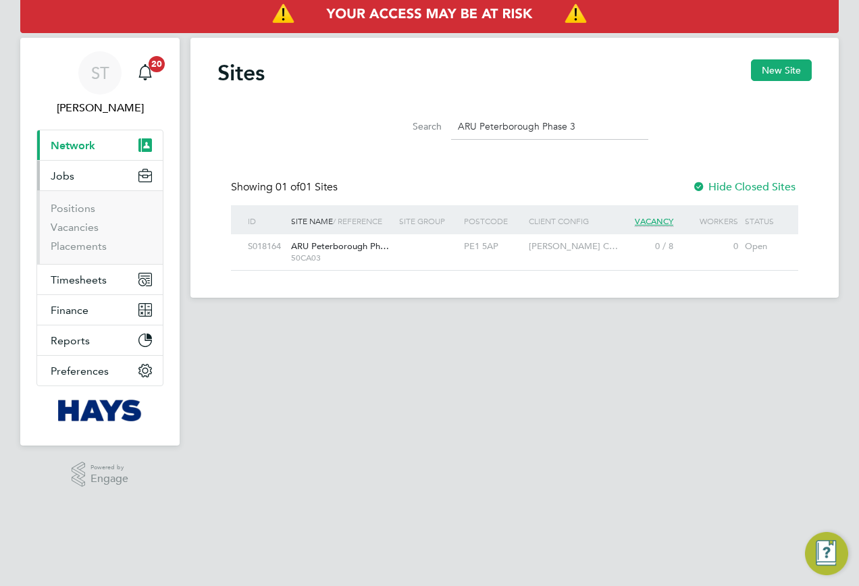
click at [70, 253] on li "Placements" at bounding box center [101, 247] width 101 height 14
click at [80, 248] on link "Placements" at bounding box center [79, 246] width 56 height 13
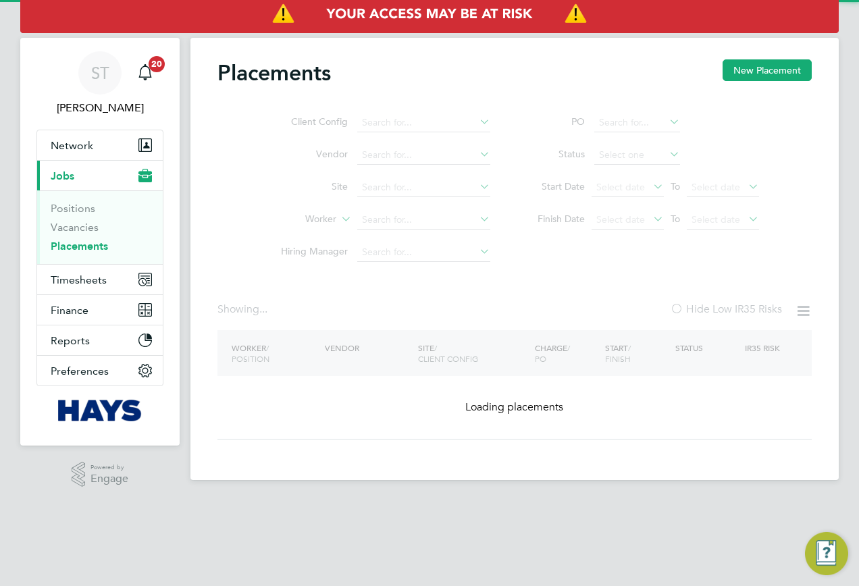
click at [389, 188] on ul "Client Config Vendor Site Worker Hiring Manager" at bounding box center [380, 188] width 254 height 162
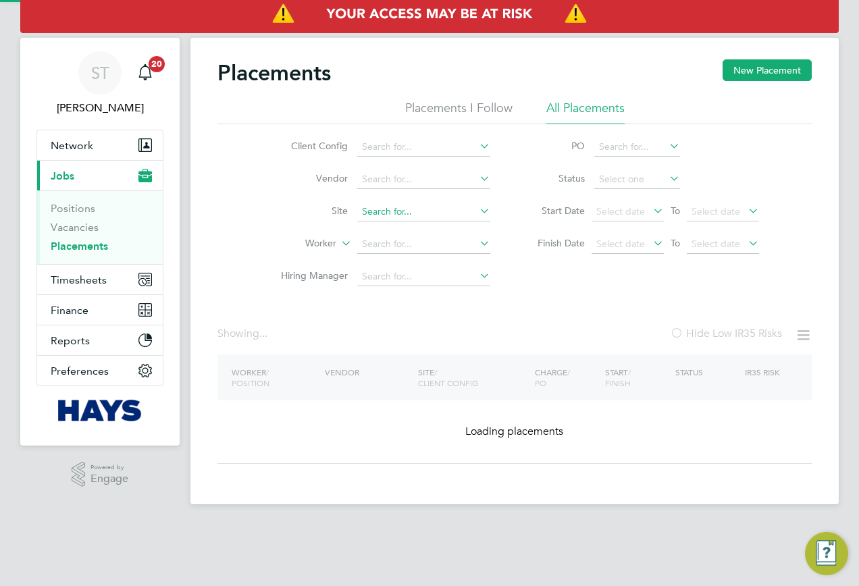
click at [378, 207] on input at bounding box center [423, 212] width 133 height 19
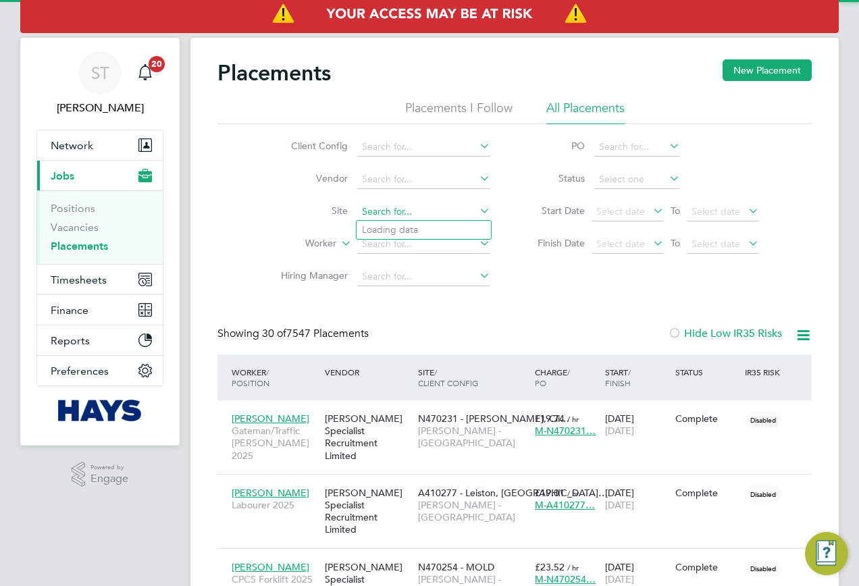
paste input "ARU Peterborough Phase 3"
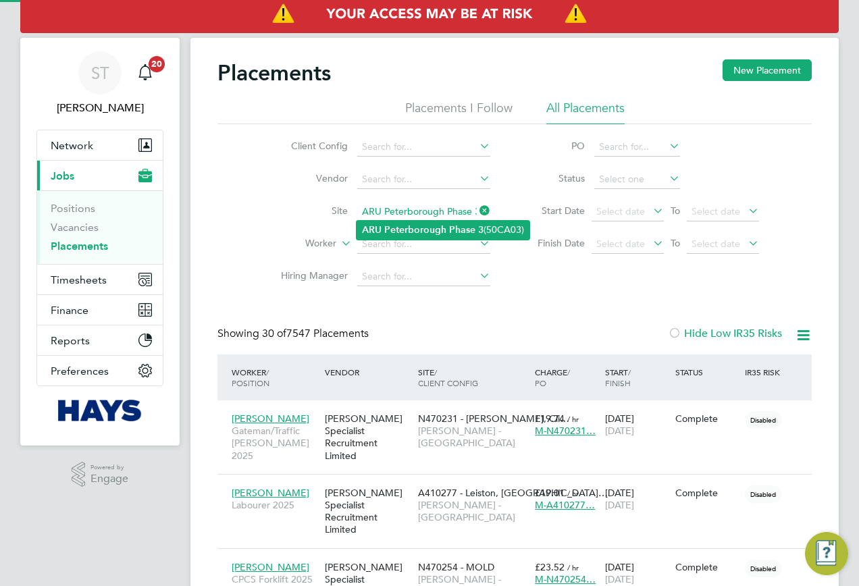
click at [404, 225] on b "Peterborough" at bounding box center [415, 229] width 62 height 11
type input "ARU Peterborough Phase 3 (50CA03)"
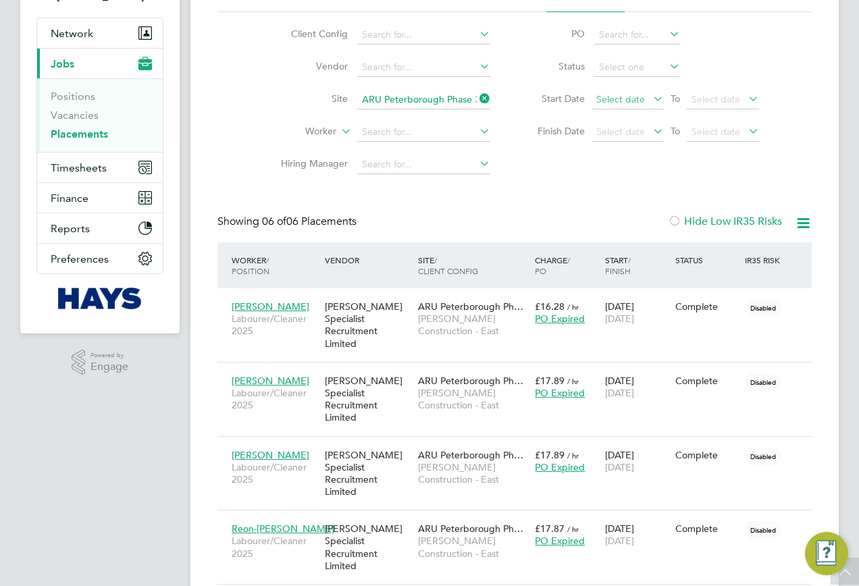
click at [643, 103] on span "Select date" at bounding box center [620, 99] width 49 height 12
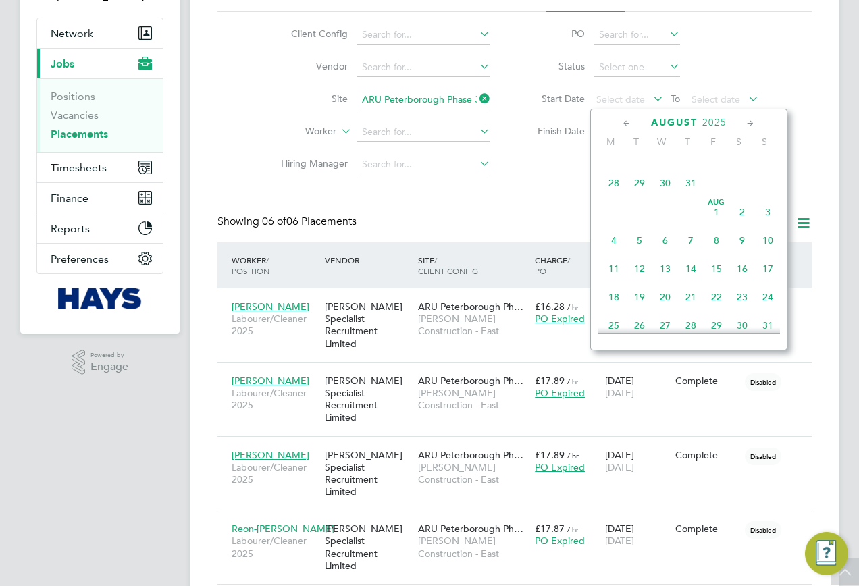
click at [721, 220] on span "Aug 1" at bounding box center [717, 212] width 26 height 26
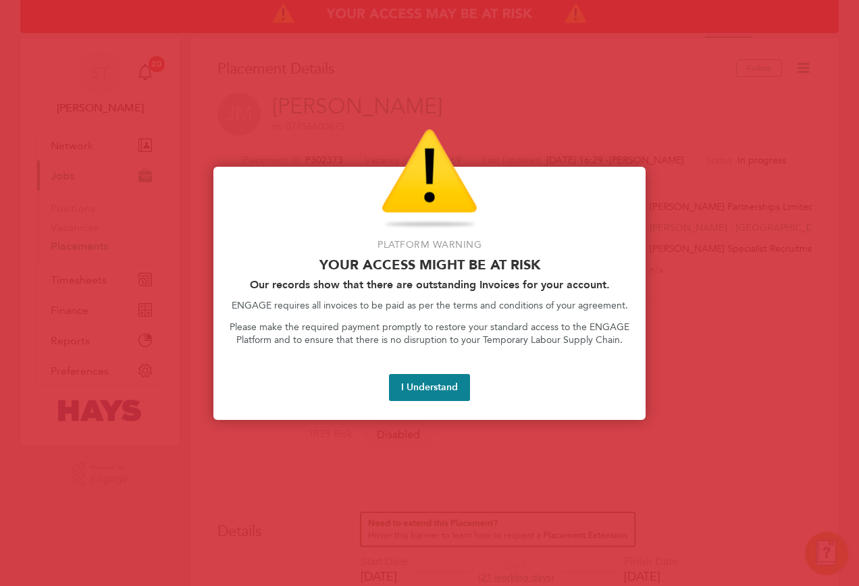
drag, startPoint x: 434, startPoint y: 396, endPoint x: 521, endPoint y: 479, distance: 119.9
click at [434, 396] on button "I Understand" at bounding box center [429, 387] width 81 height 27
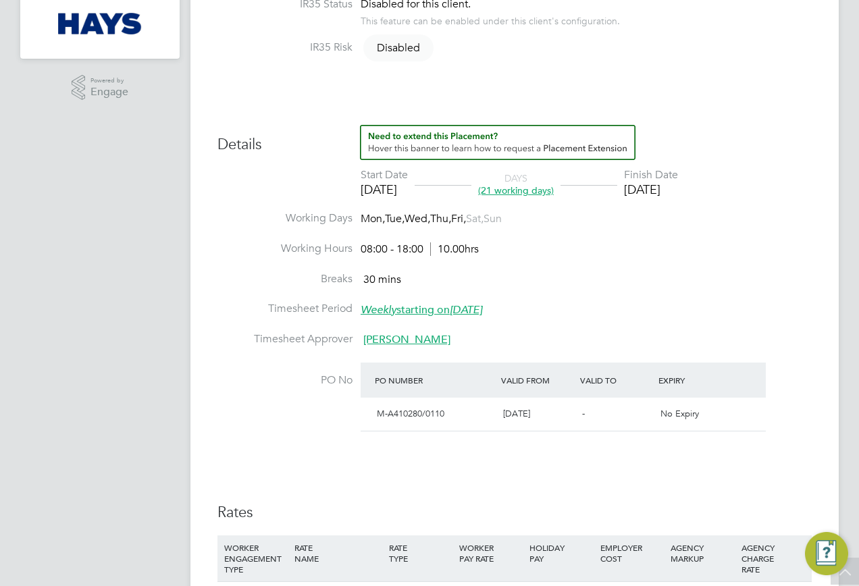
scroll to position [540, 0]
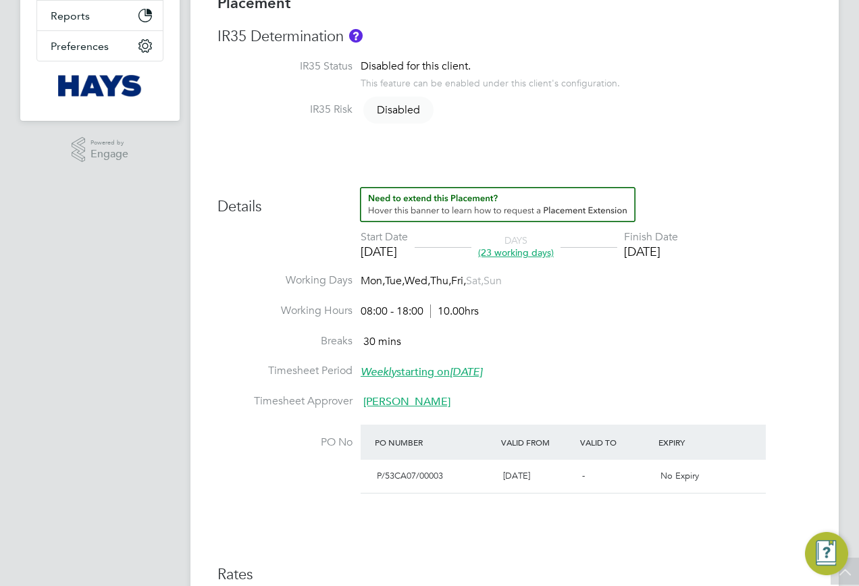
scroll to position [324, 0]
